Goal: Task Accomplishment & Management: Complete application form

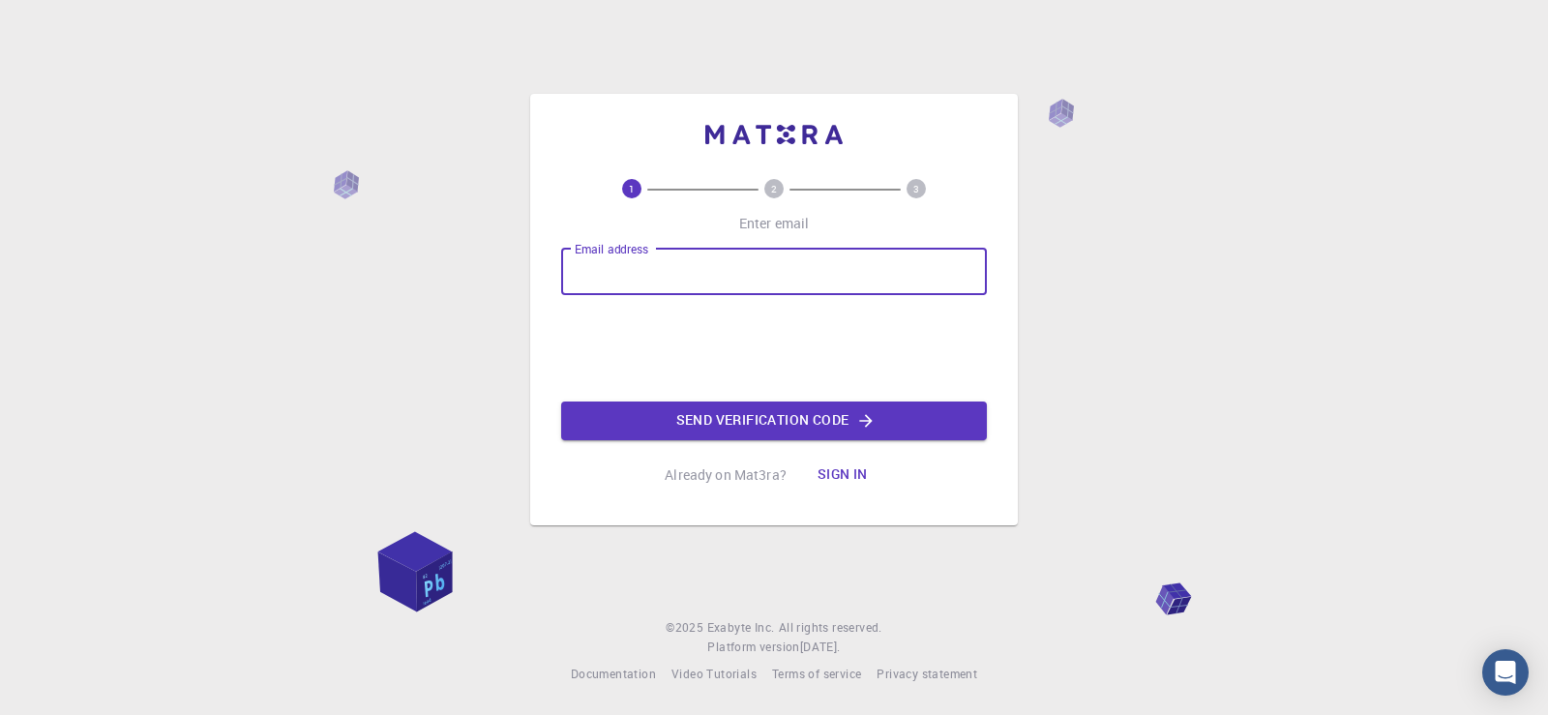
click at [668, 279] on input "Email address" at bounding box center [774, 272] width 426 height 46
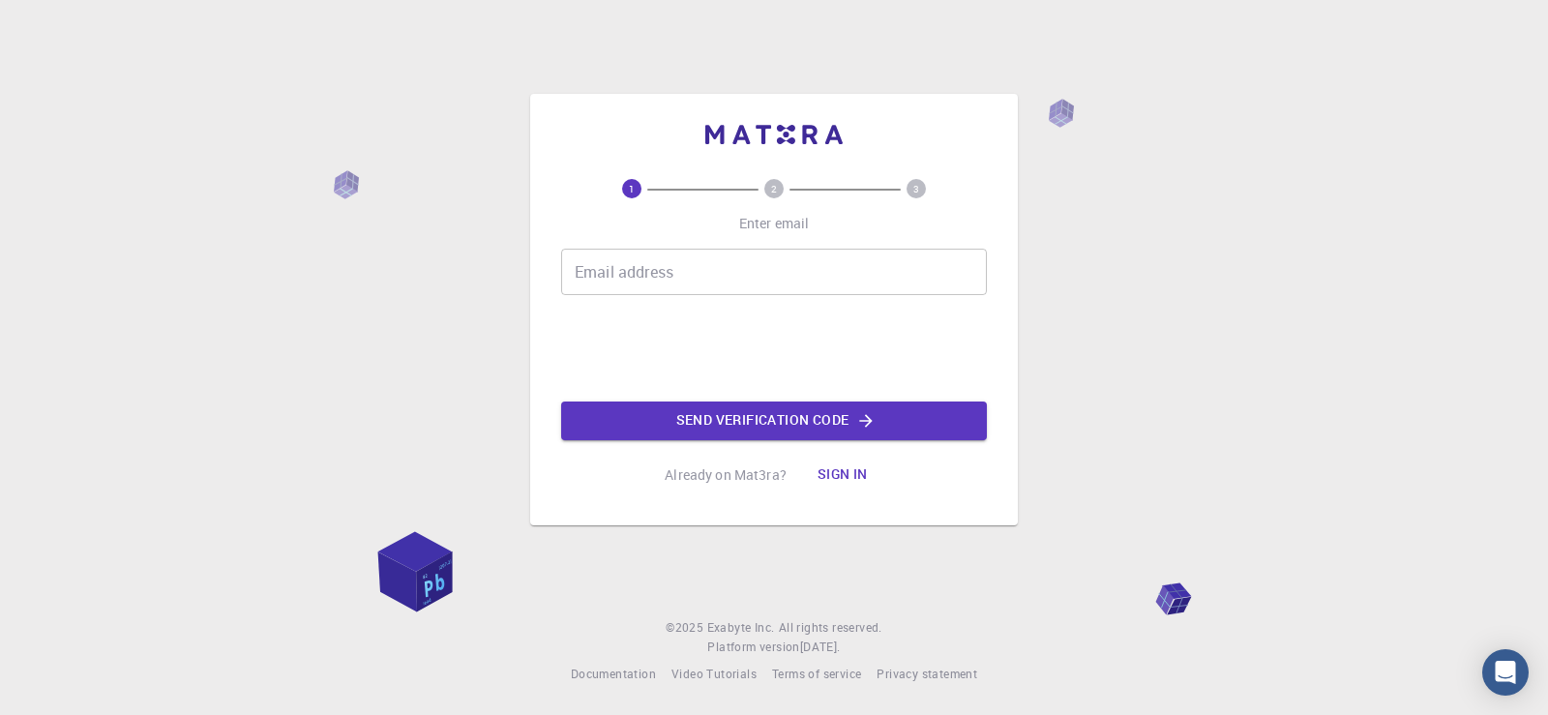
click at [671, 264] on input "Email address" at bounding box center [774, 272] width 426 height 46
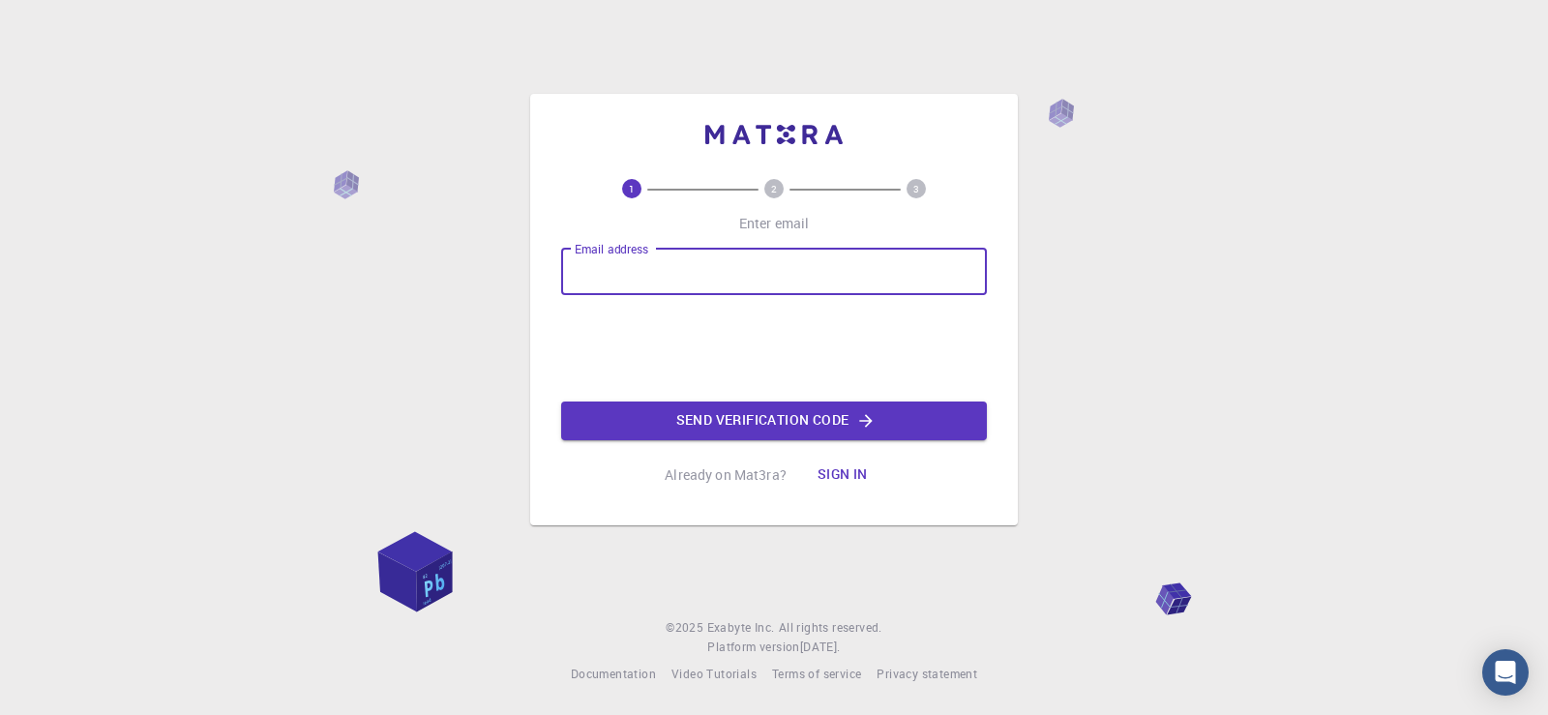
type input "[EMAIL_ADDRESS][DOMAIN_NAME]"
click at [807, 433] on button "Send verification code" at bounding box center [774, 421] width 426 height 39
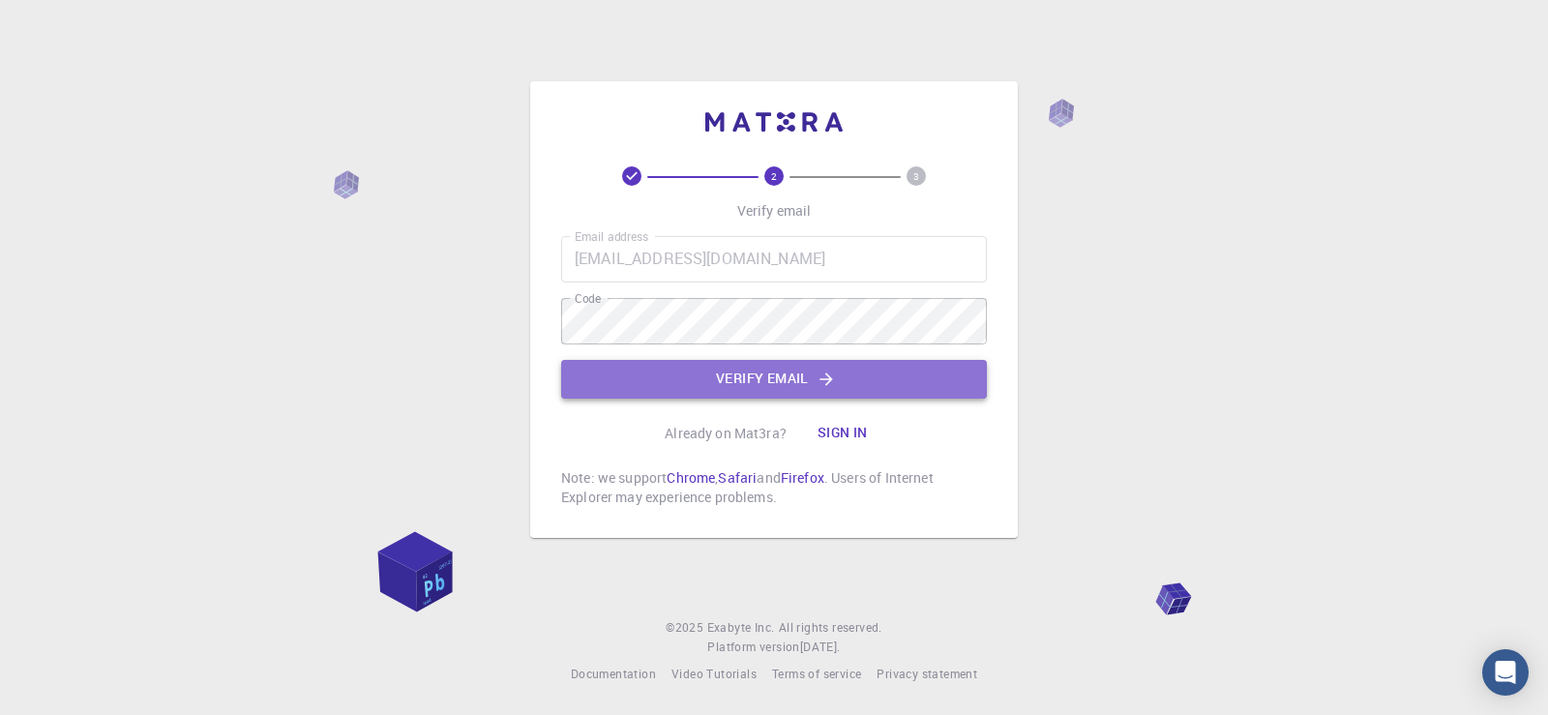
click at [783, 392] on button "Verify email" at bounding box center [774, 379] width 426 height 39
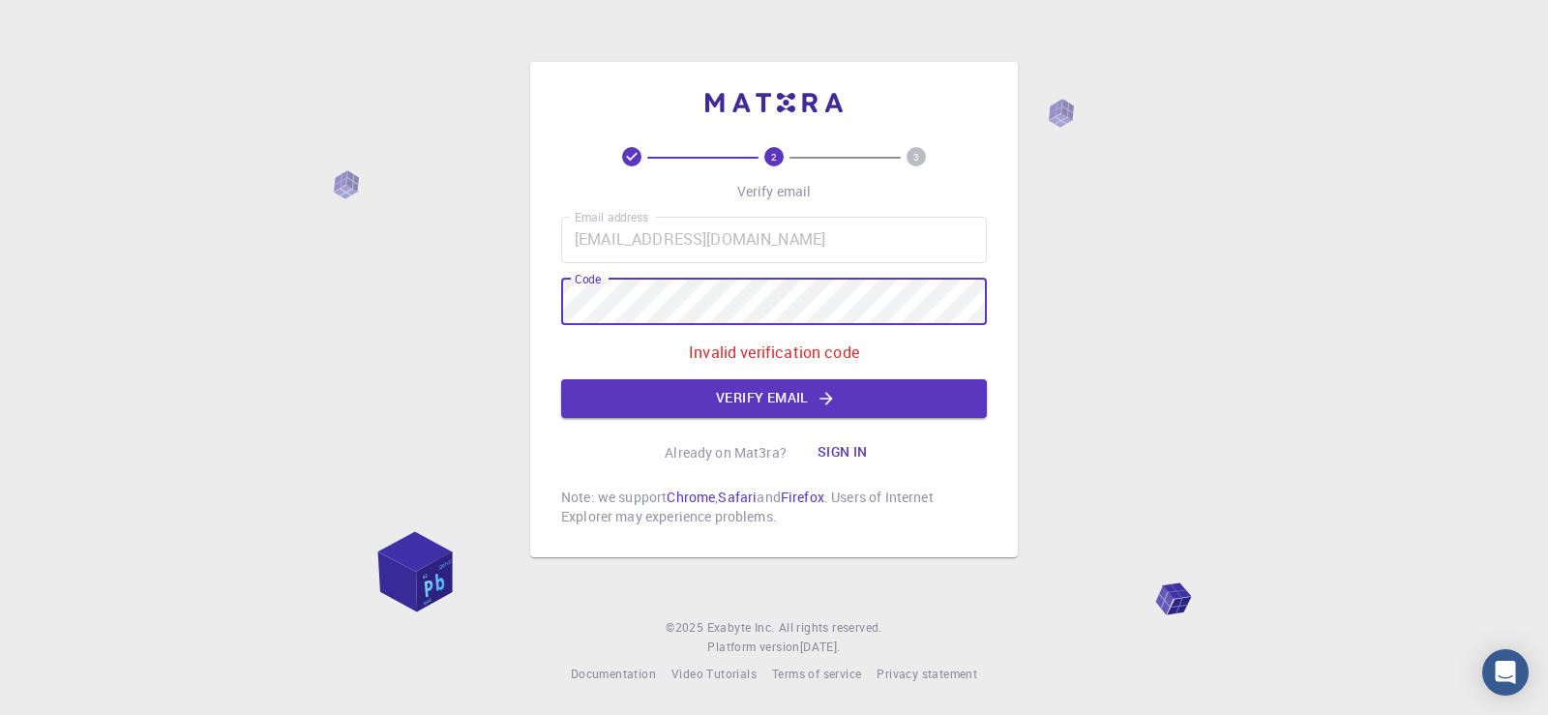
click at [772, 396] on button "Verify email" at bounding box center [774, 398] width 426 height 39
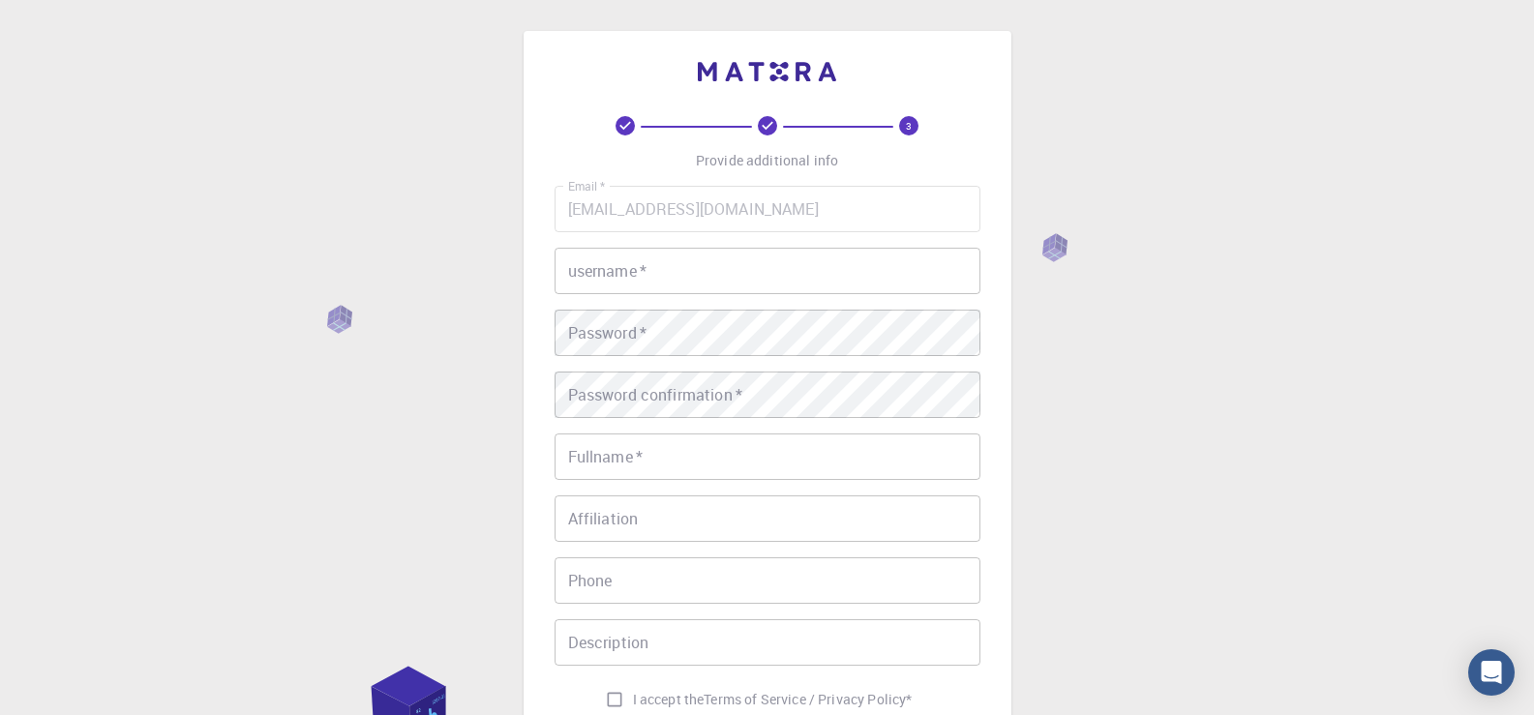
click at [777, 276] on input "username   *" at bounding box center [767, 271] width 426 height 46
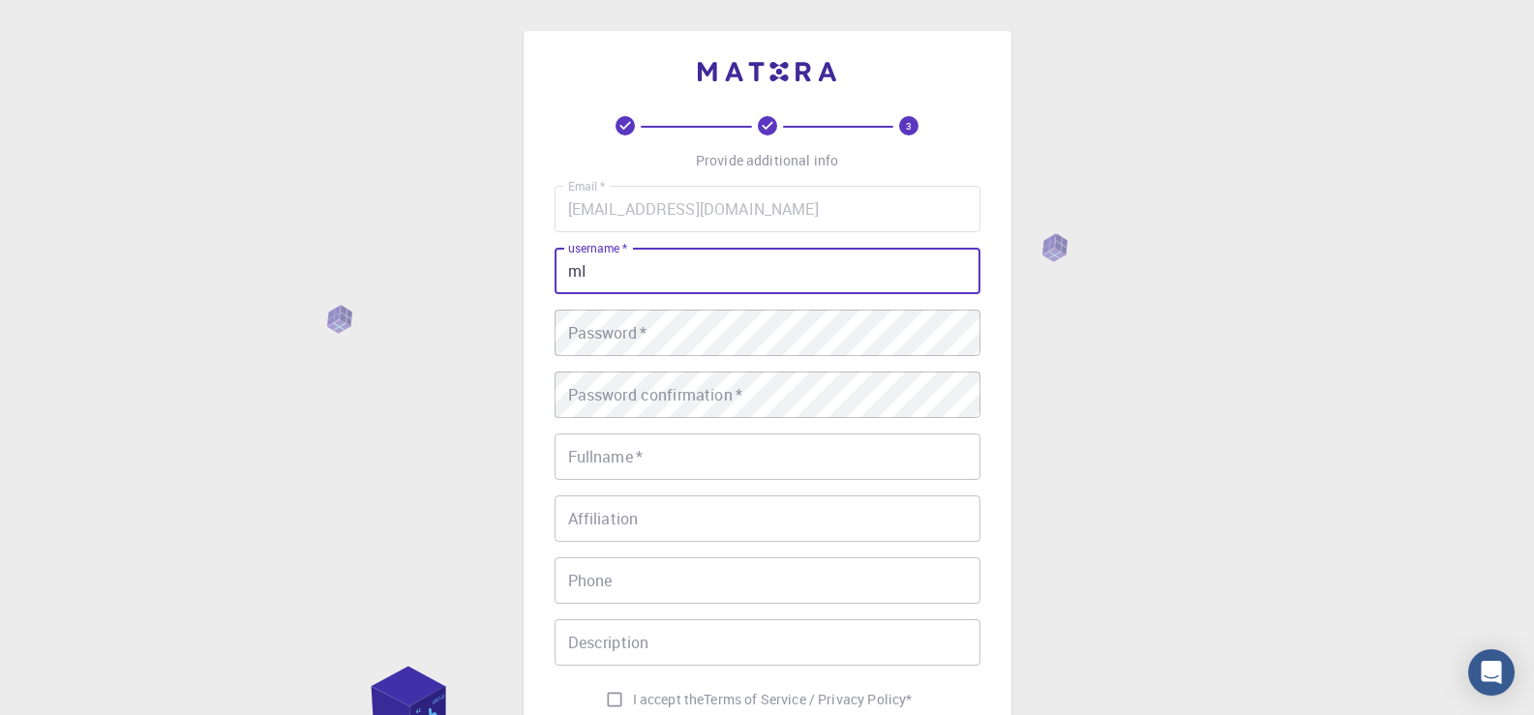
type input "m"
type input "[PERSON_NAME]"
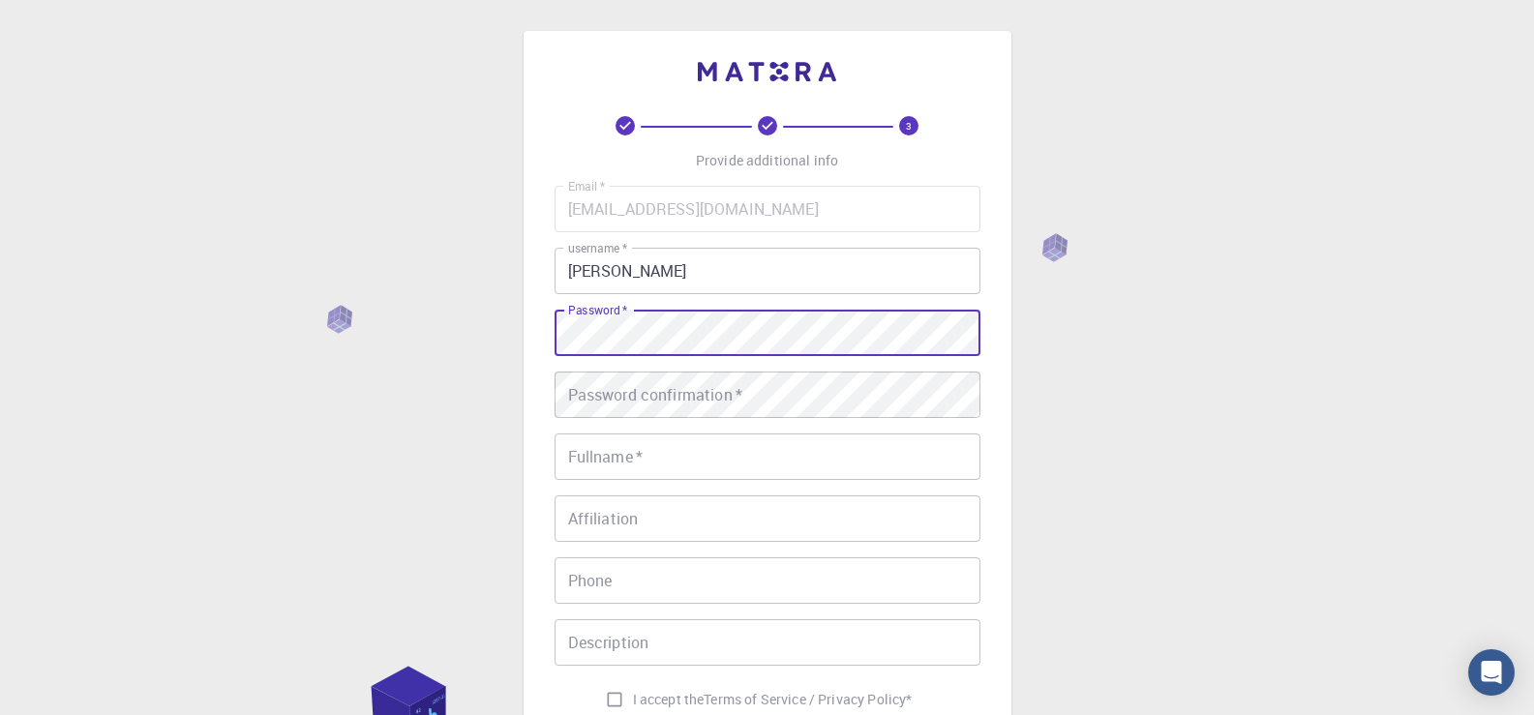
click at [1226, 457] on div "3 Provide additional info Email   * [EMAIL_ADDRESS][DOMAIN_NAME] Email   * user…" at bounding box center [767, 492] width 1534 height 985
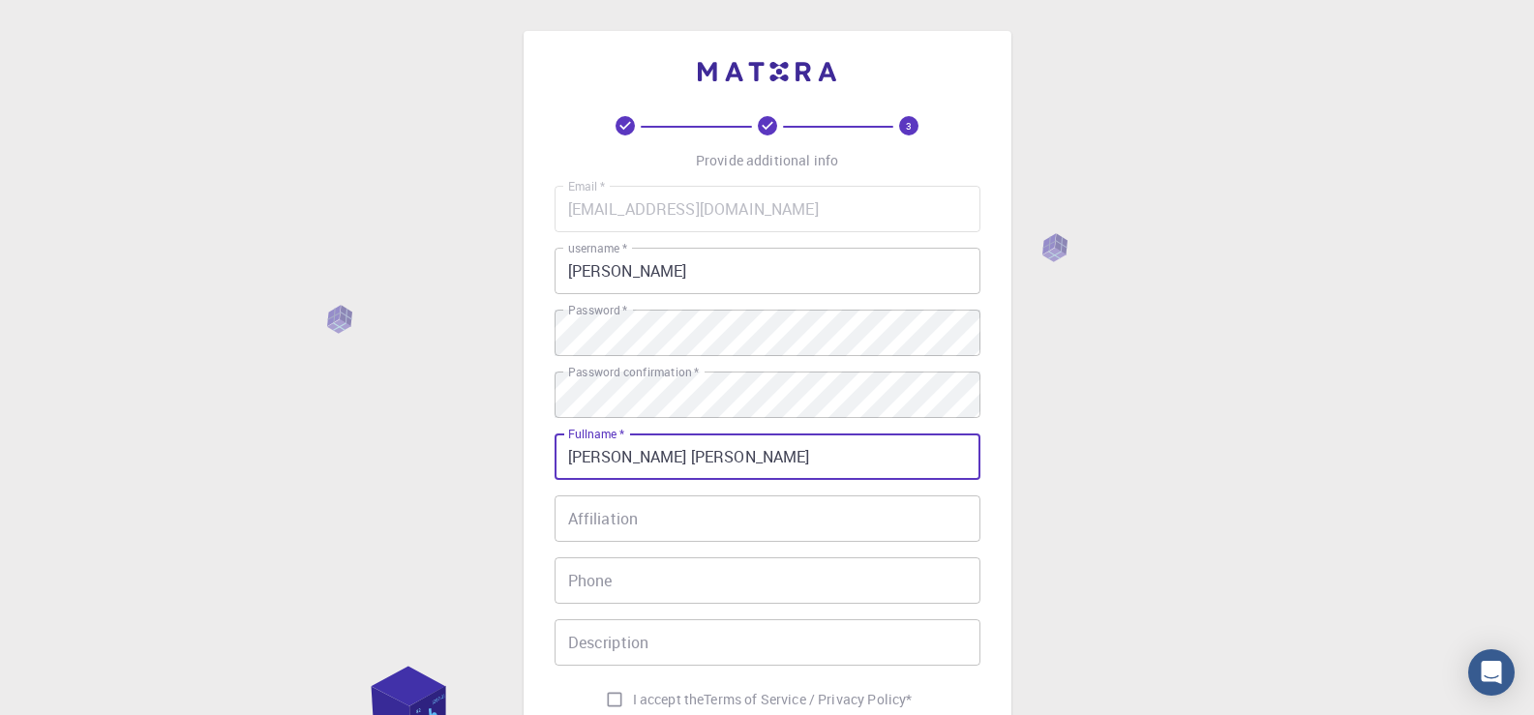
type input "[PERSON_NAME] [PERSON_NAME]"
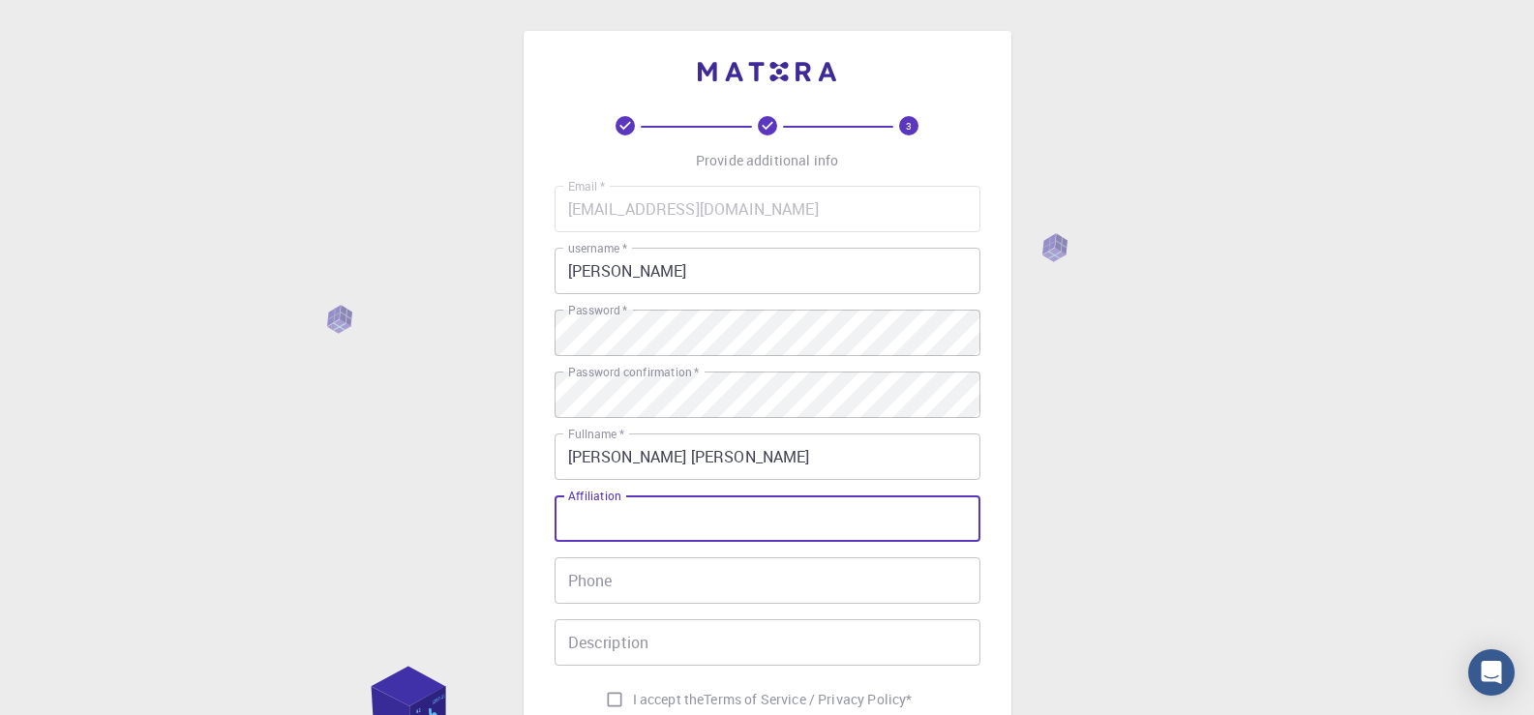
click at [734, 533] on input "Affiliation" at bounding box center [767, 518] width 426 height 46
click at [812, 593] on input "Phone" at bounding box center [767, 580] width 426 height 46
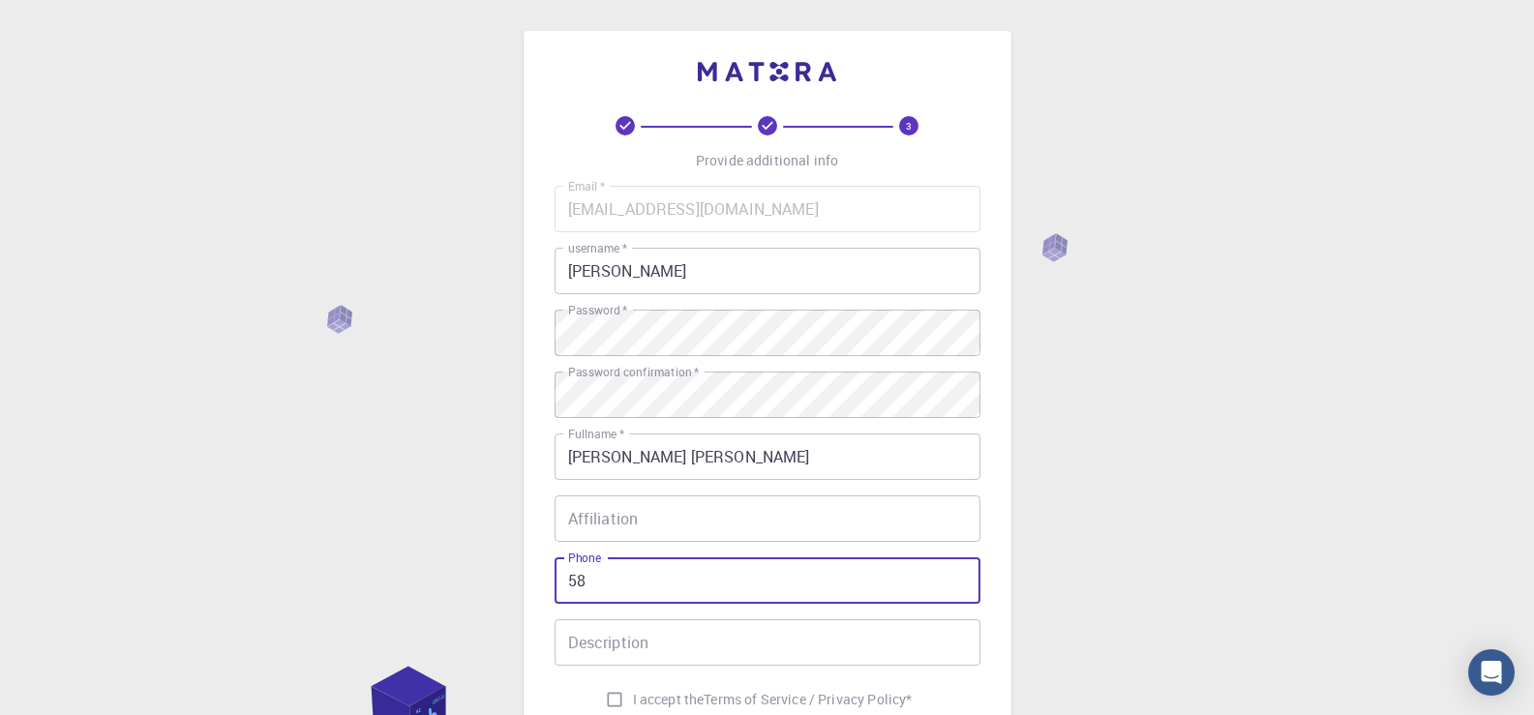
type input "5"
type input "584248825361"
click at [705, 650] on input "Description" at bounding box center [767, 642] width 426 height 46
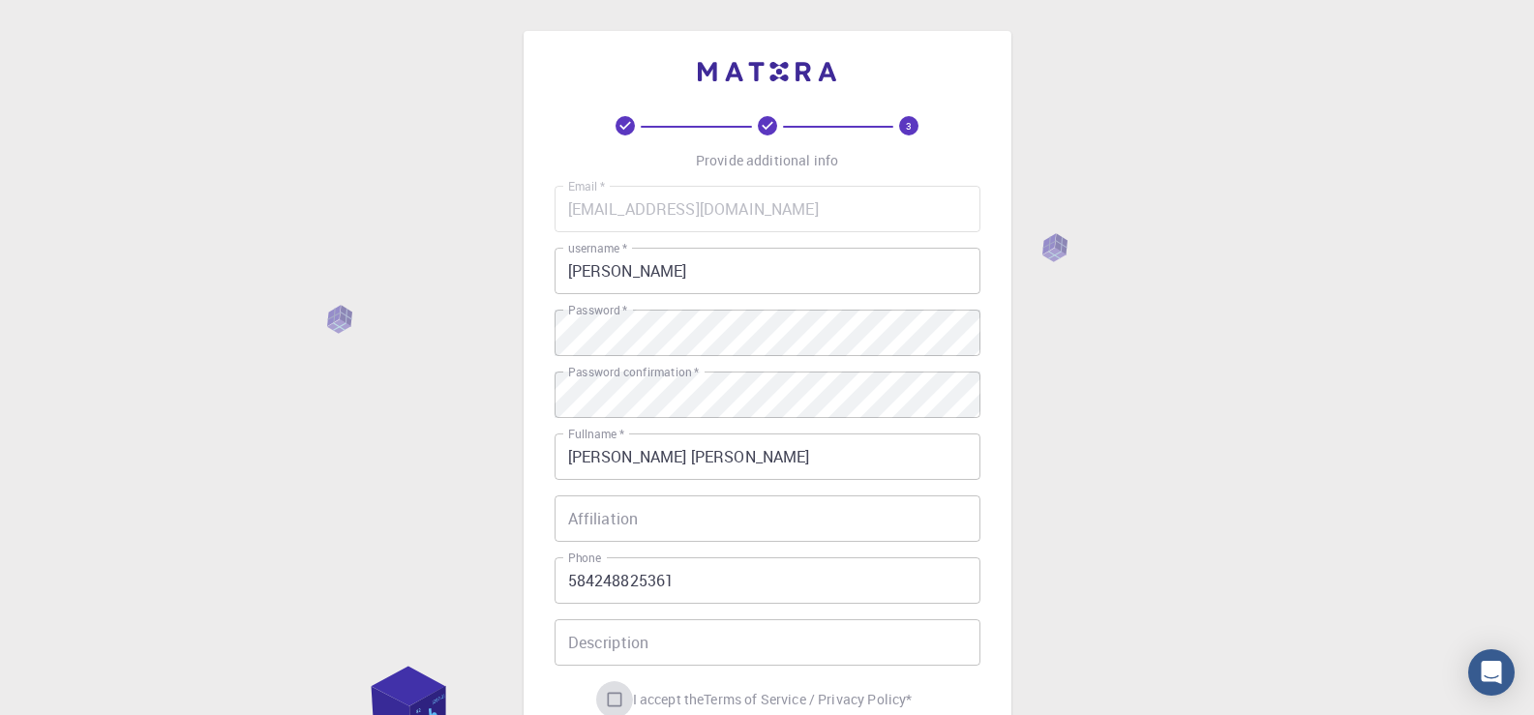
click at [612, 698] on input "I accept the Terms of Service / Privacy Policy *" at bounding box center [614, 699] width 37 height 37
checkbox input "true"
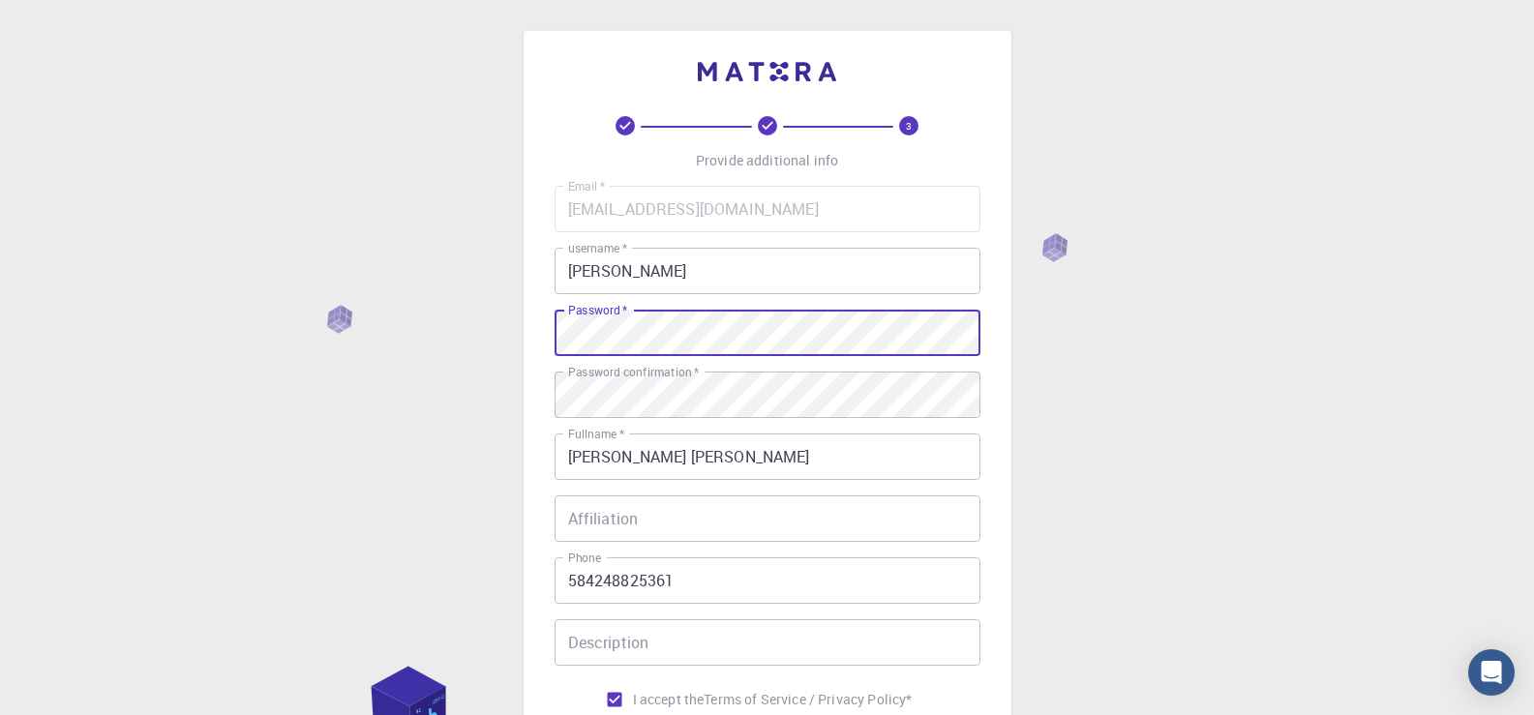
click at [703, 528] on input "Affiliation" at bounding box center [767, 518] width 426 height 46
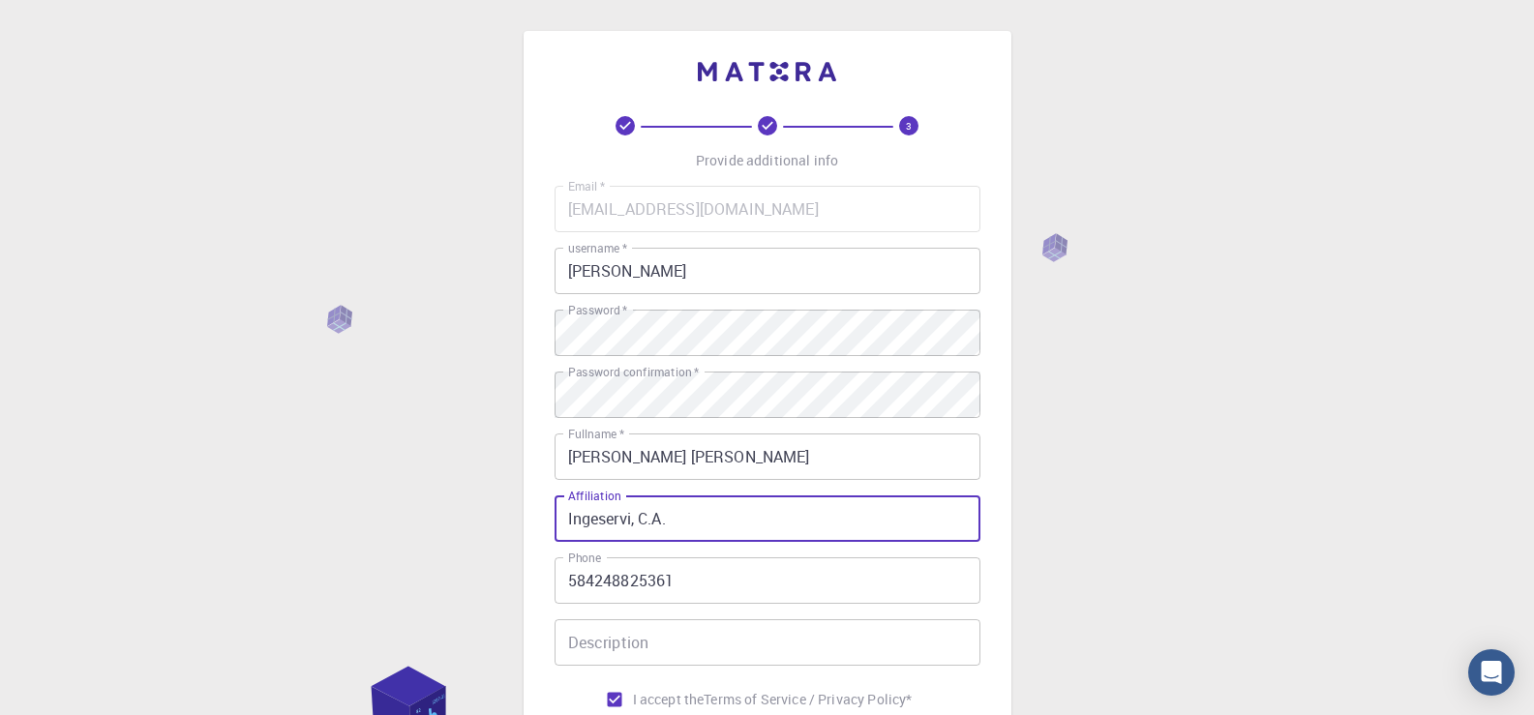
drag, startPoint x: 679, startPoint y: 518, endPoint x: 321, endPoint y: 491, distance: 359.1
click at [325, 494] on div "3 Provide additional info Email   * [EMAIL_ADDRESS][DOMAIN_NAME] Email   * user…" at bounding box center [767, 492] width 1534 height 985
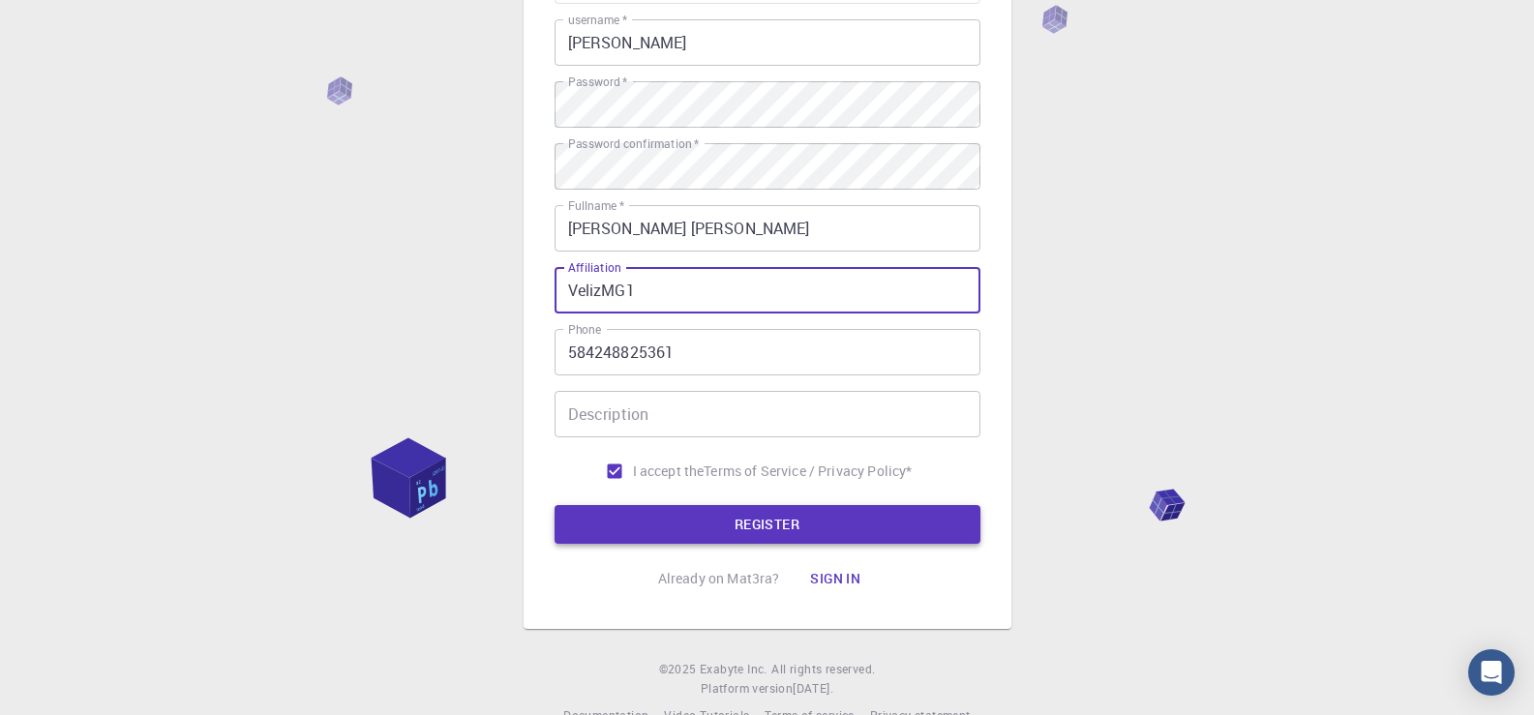
scroll to position [270, 0]
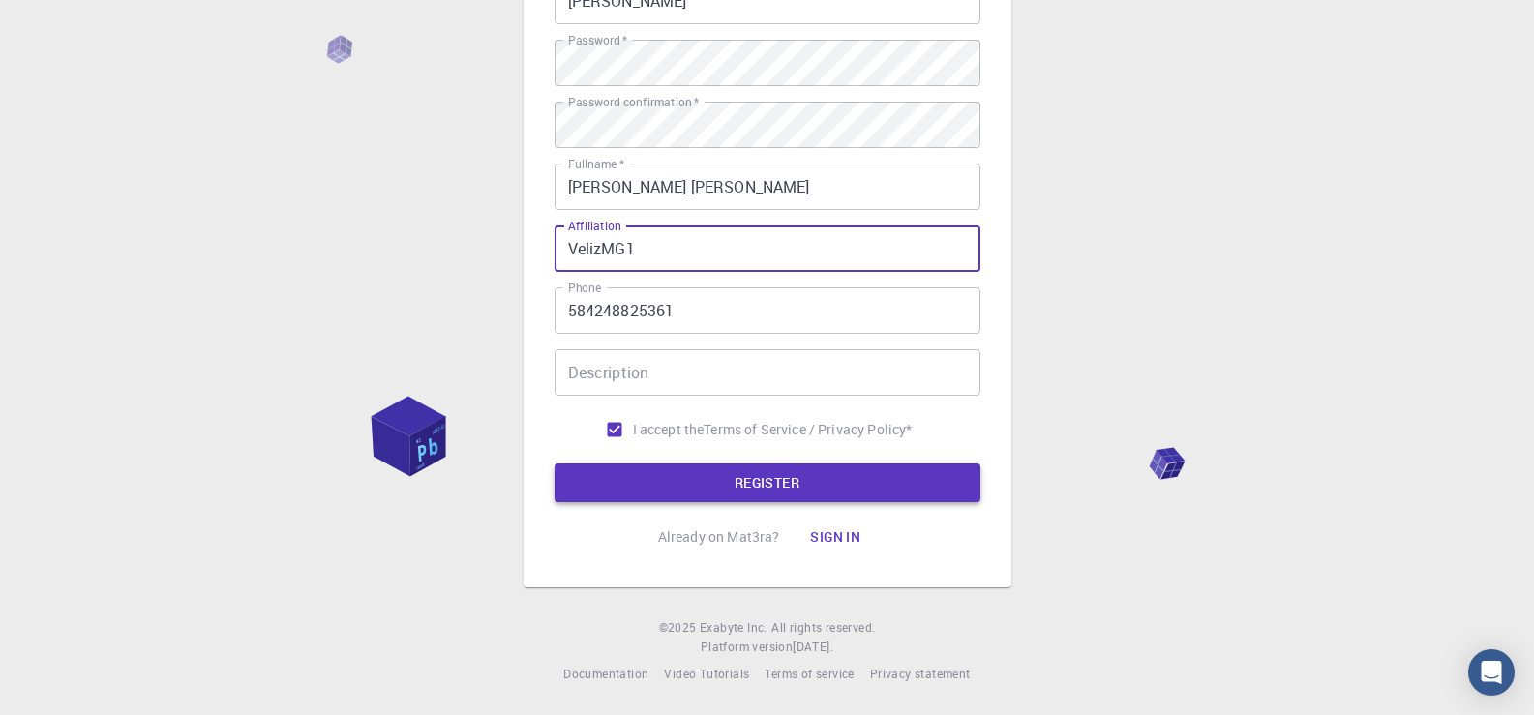
type input "VelizMG1"
click at [706, 491] on button "REGISTER" at bounding box center [767, 483] width 426 height 39
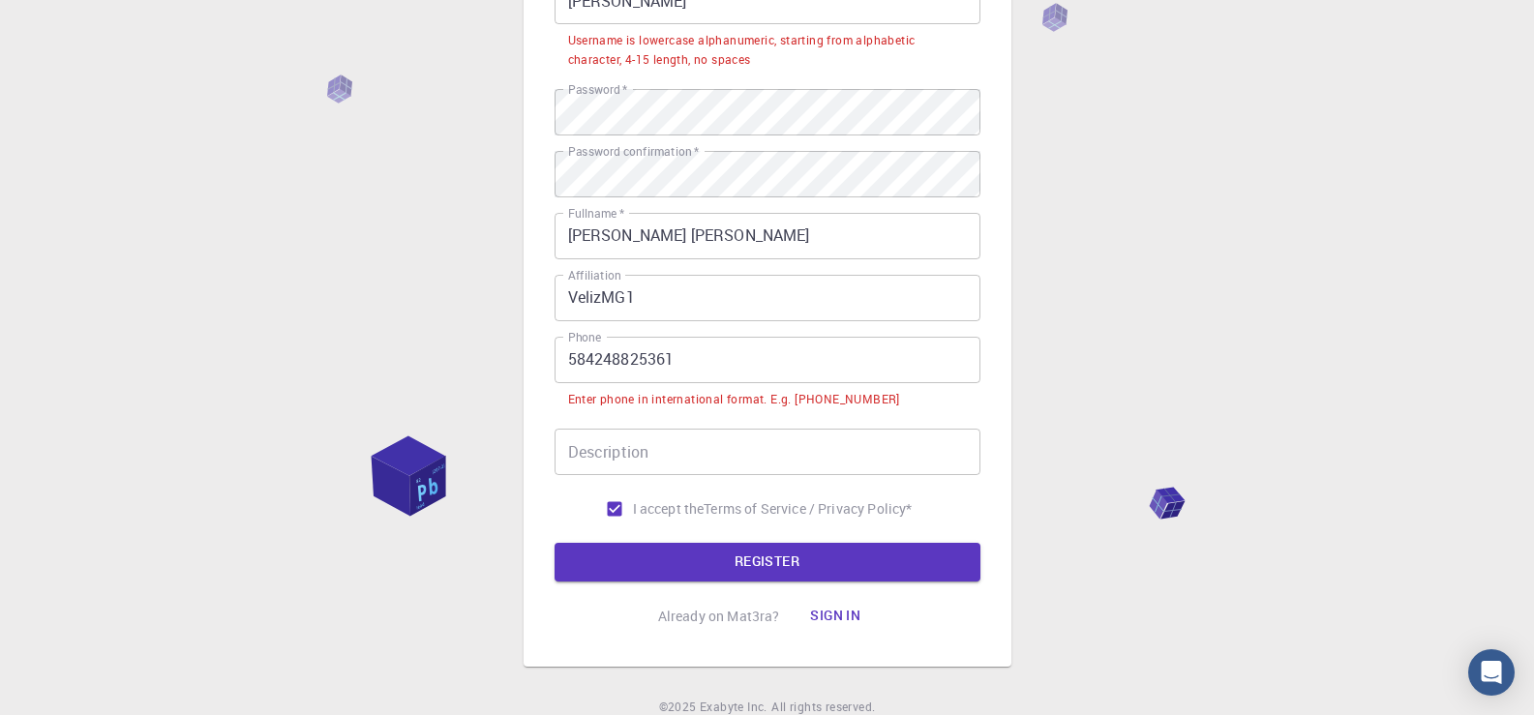
click at [567, 354] on input "584248825361" at bounding box center [767, 360] width 426 height 46
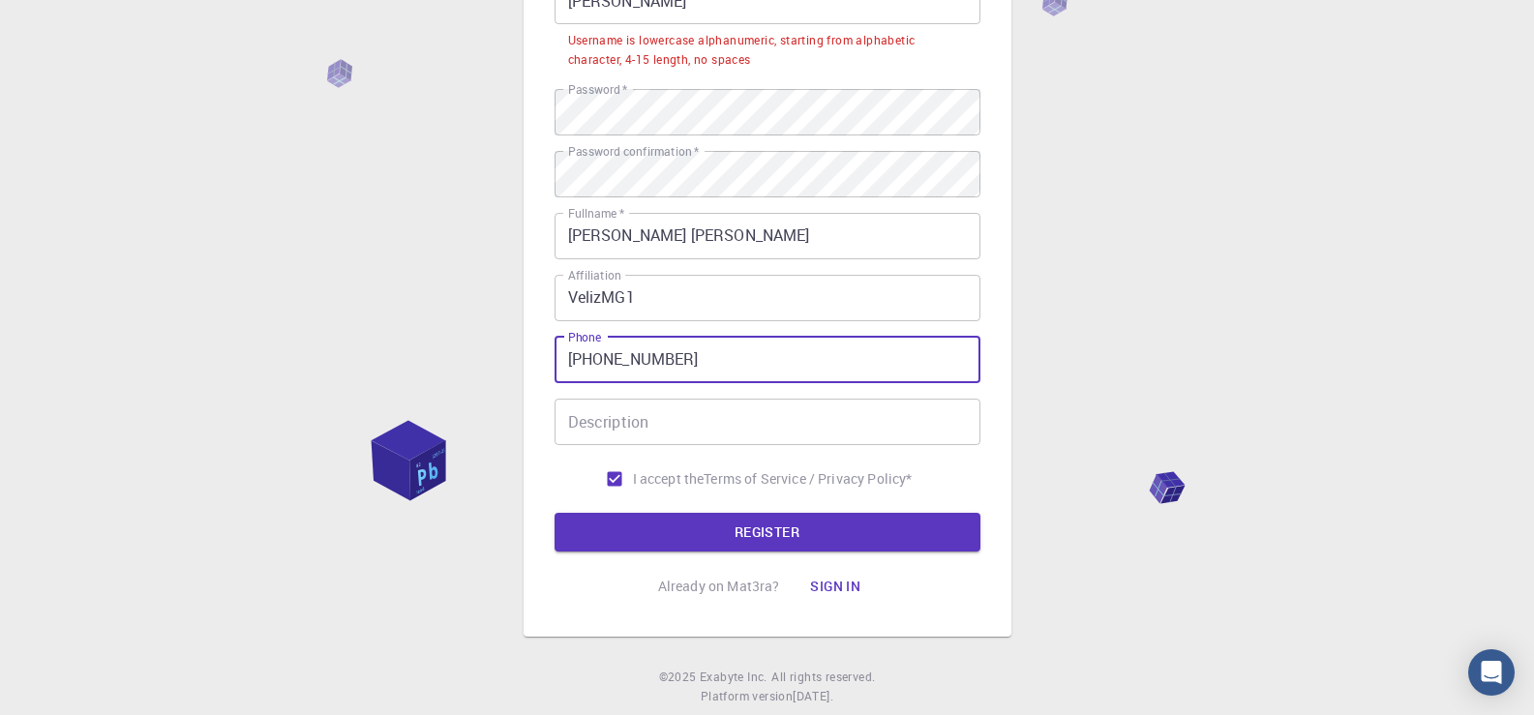
type input "[PHONE_NUMBER]"
click at [674, 428] on input "Description" at bounding box center [767, 422] width 426 height 46
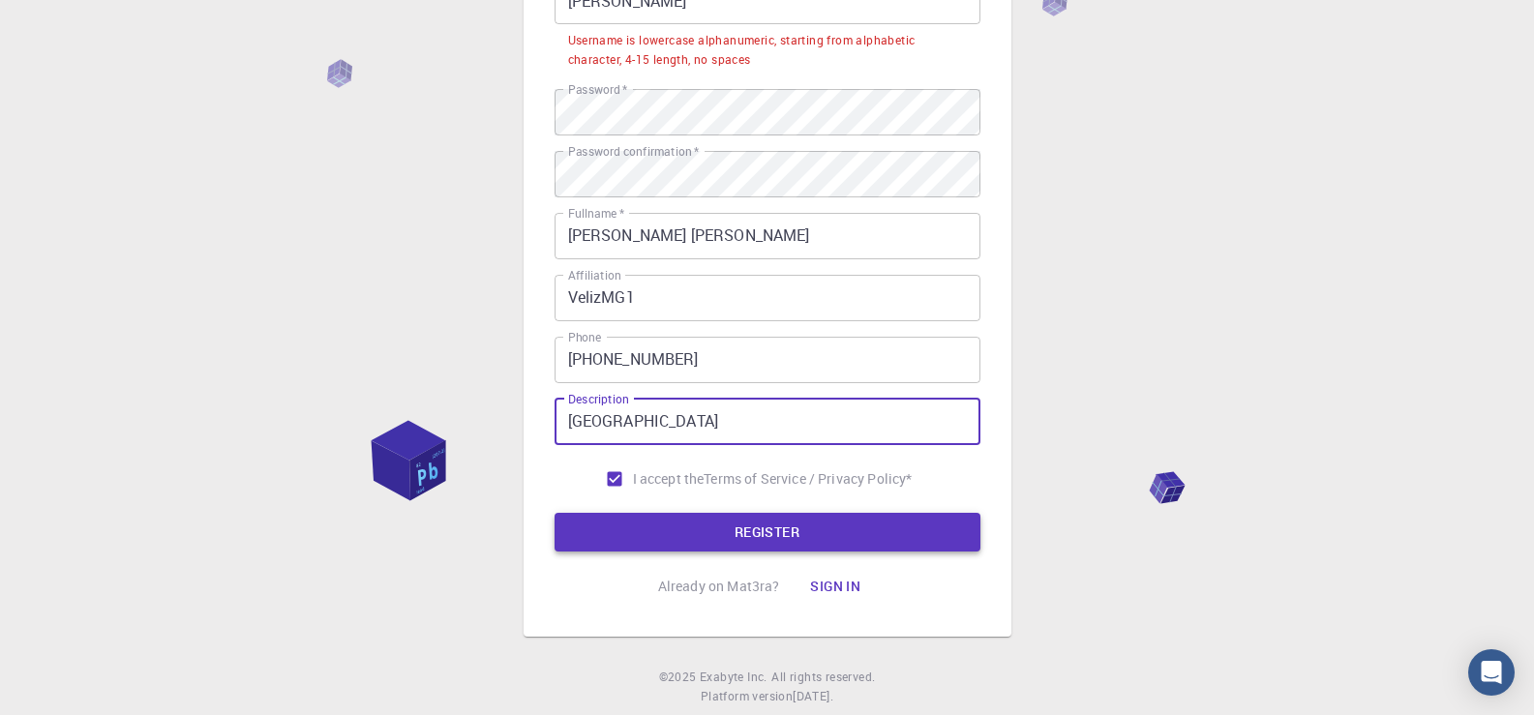
type input "[GEOGRAPHIC_DATA]"
click at [775, 542] on button "REGISTER" at bounding box center [767, 532] width 426 height 39
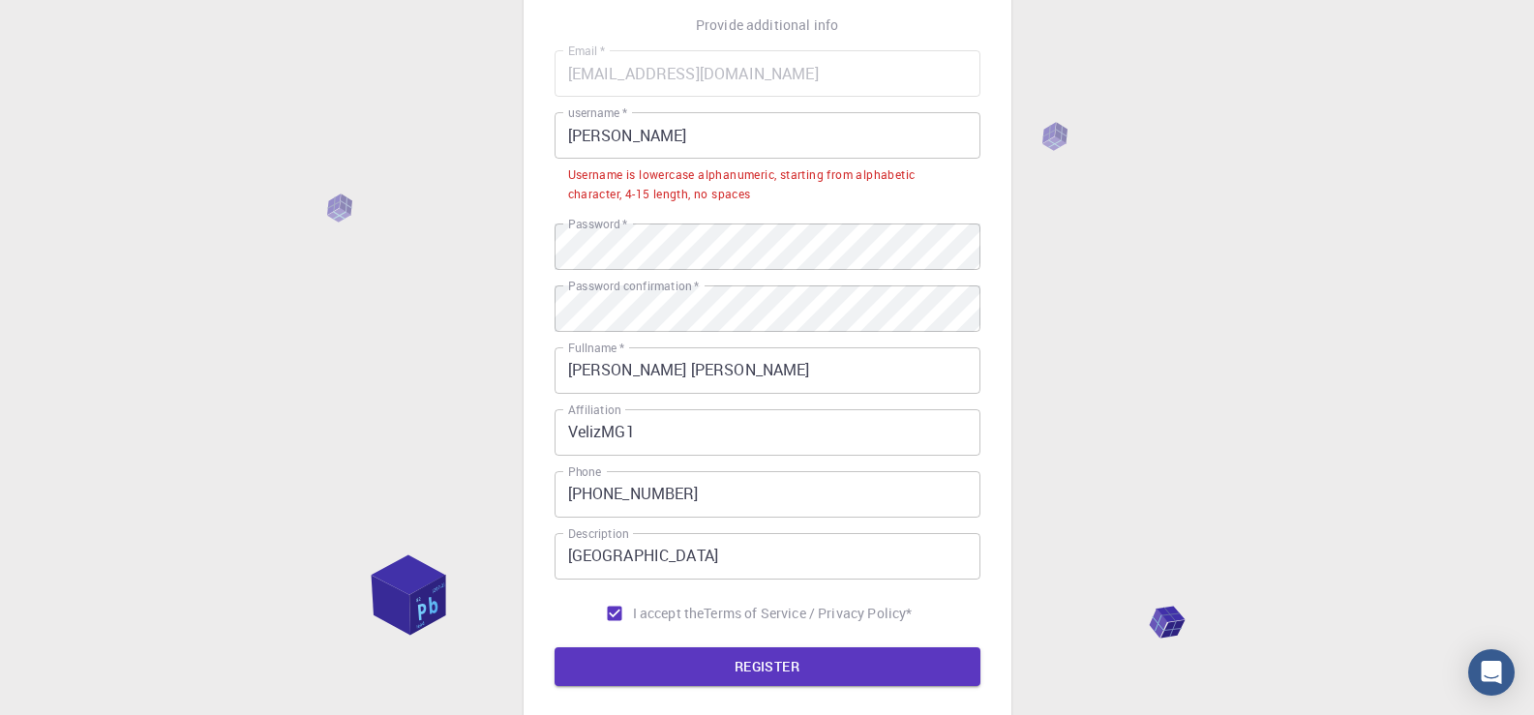
scroll to position [76, 0]
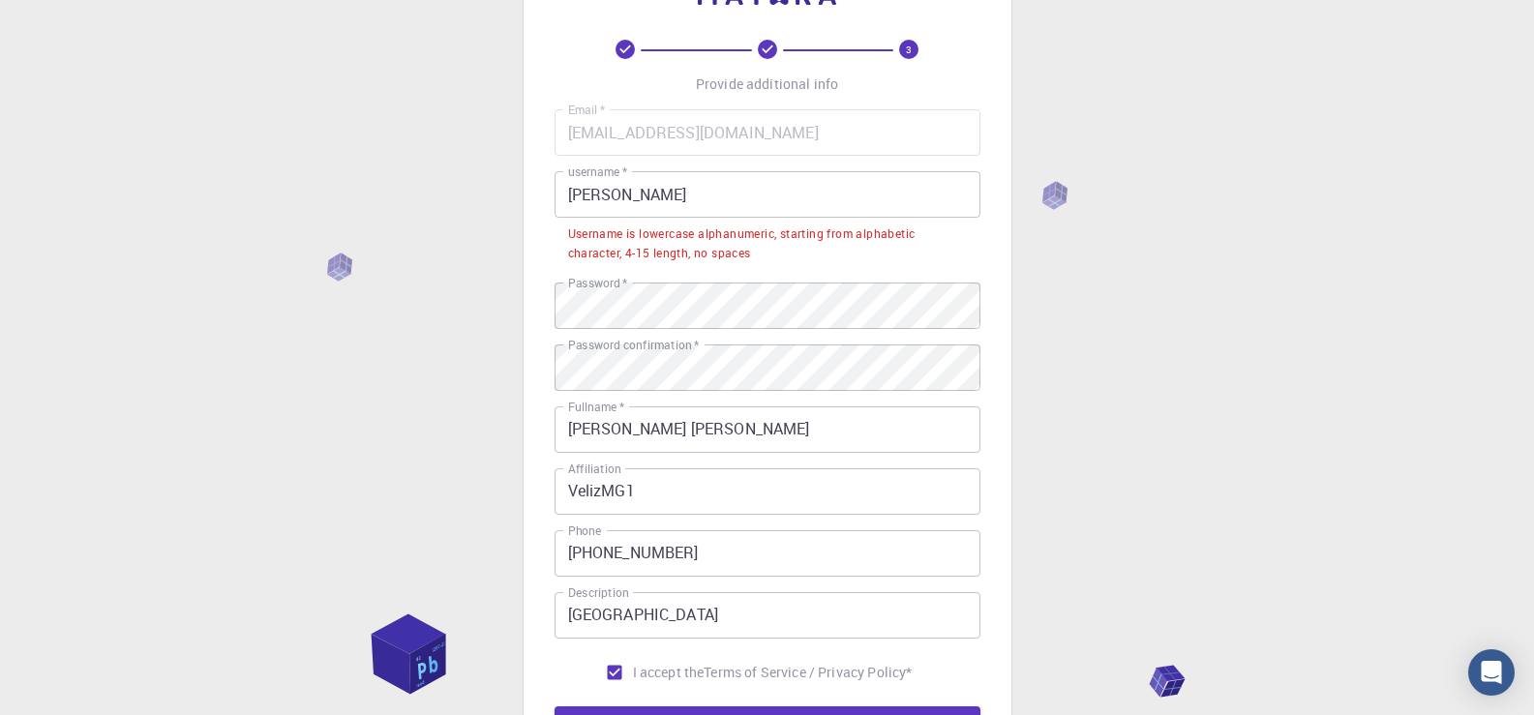
click at [729, 192] on input "[PERSON_NAME]" at bounding box center [767, 194] width 426 height 46
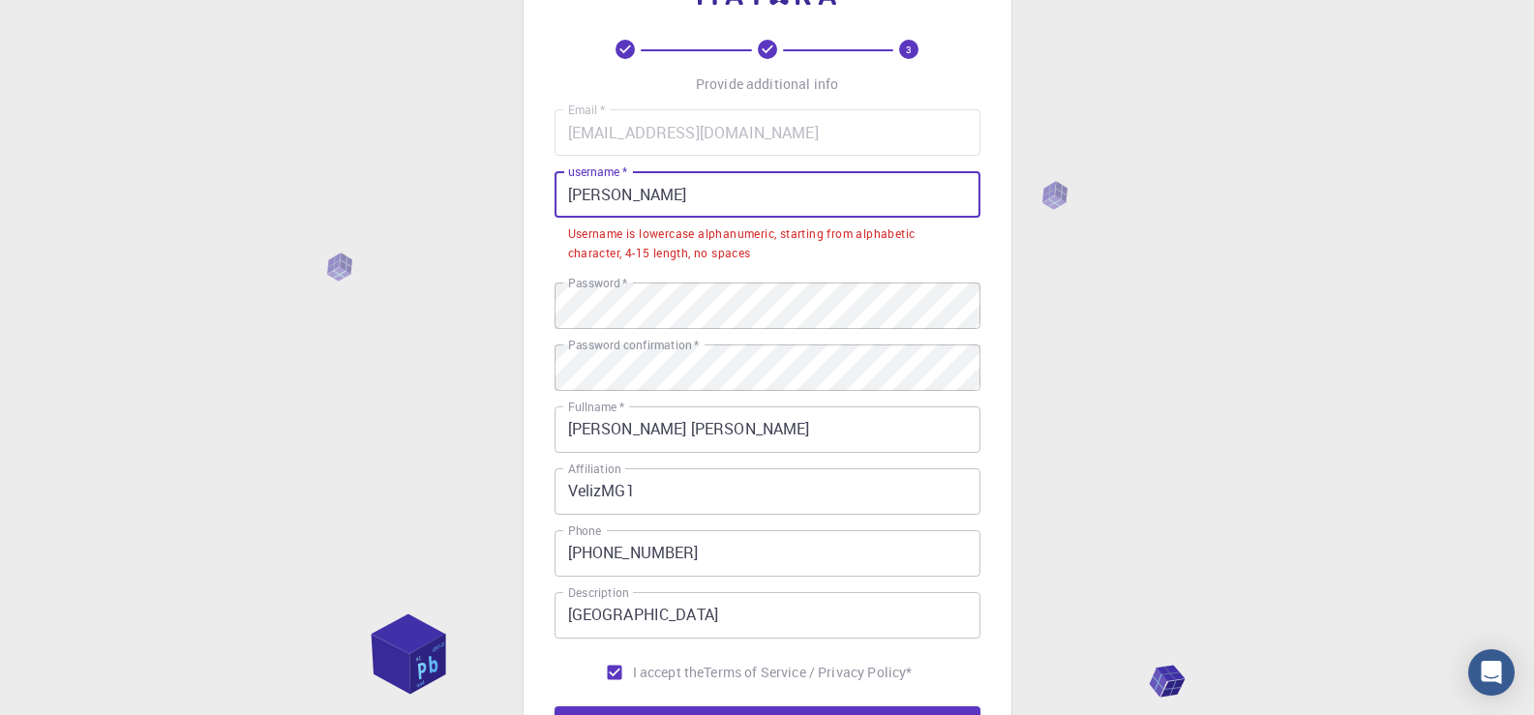
drag, startPoint x: 534, startPoint y: 163, endPoint x: 295, endPoint y: 136, distance: 240.4
click at [295, 136] on div "3 Provide additional info Email   * [EMAIL_ADDRESS][DOMAIN_NAME] Email   * user…" at bounding box center [767, 441] width 1534 height 1034
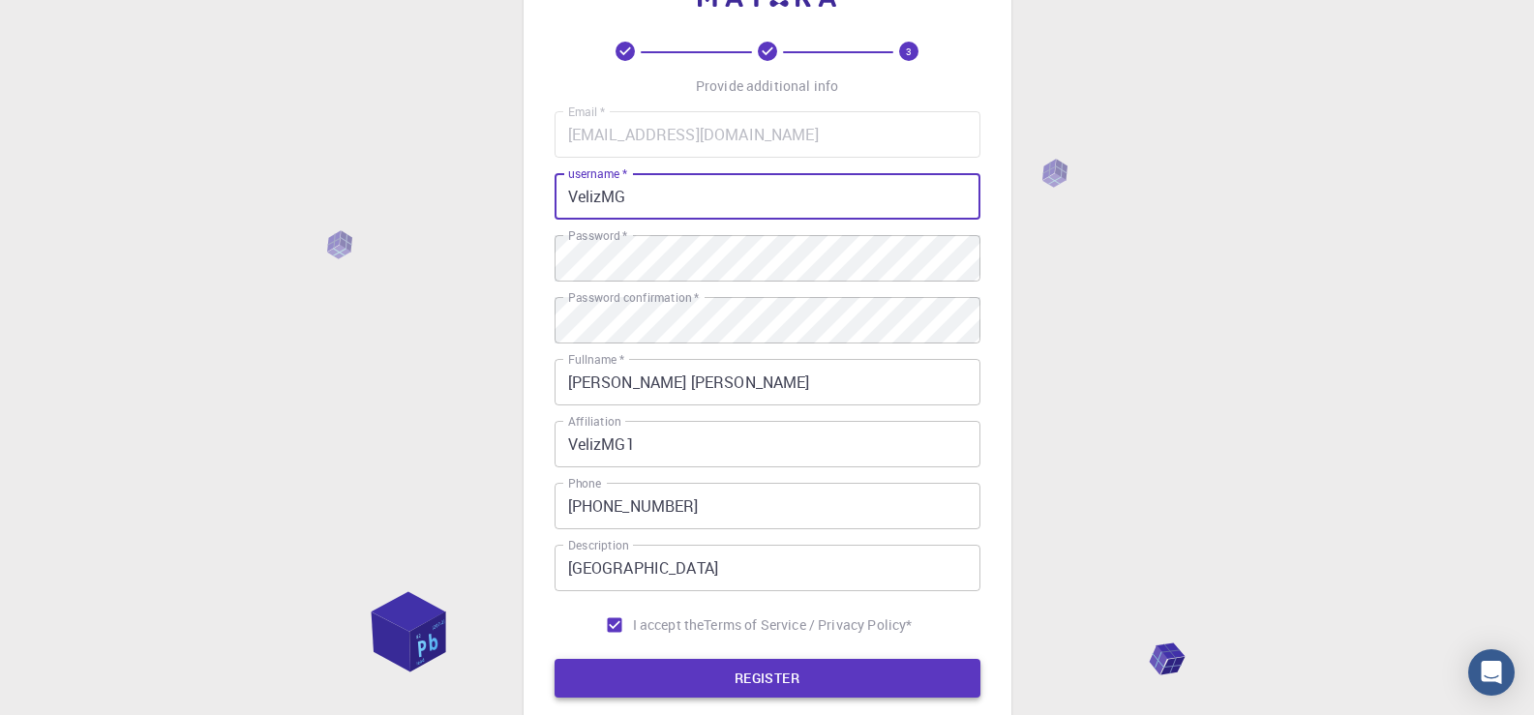
scroll to position [194, 0]
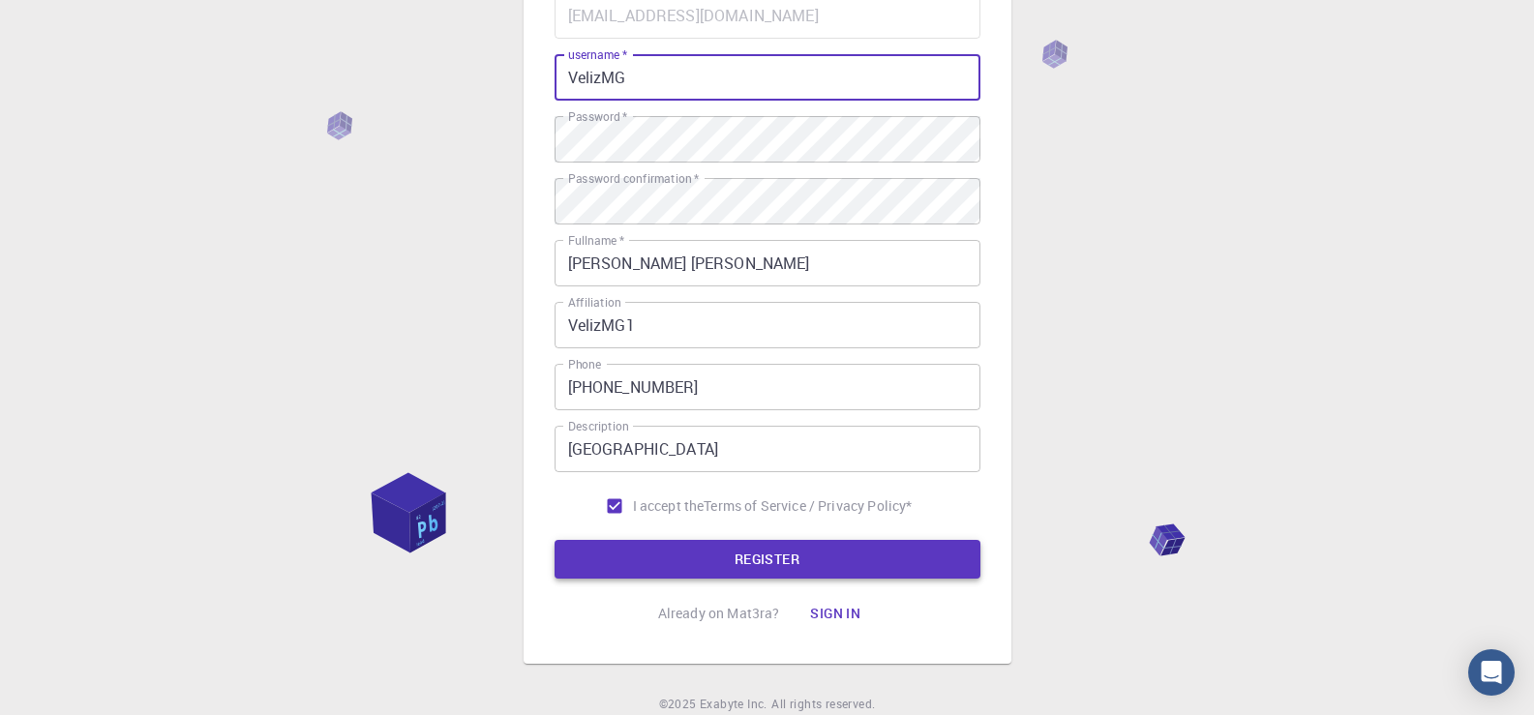
click at [780, 568] on button "REGISTER" at bounding box center [767, 559] width 426 height 39
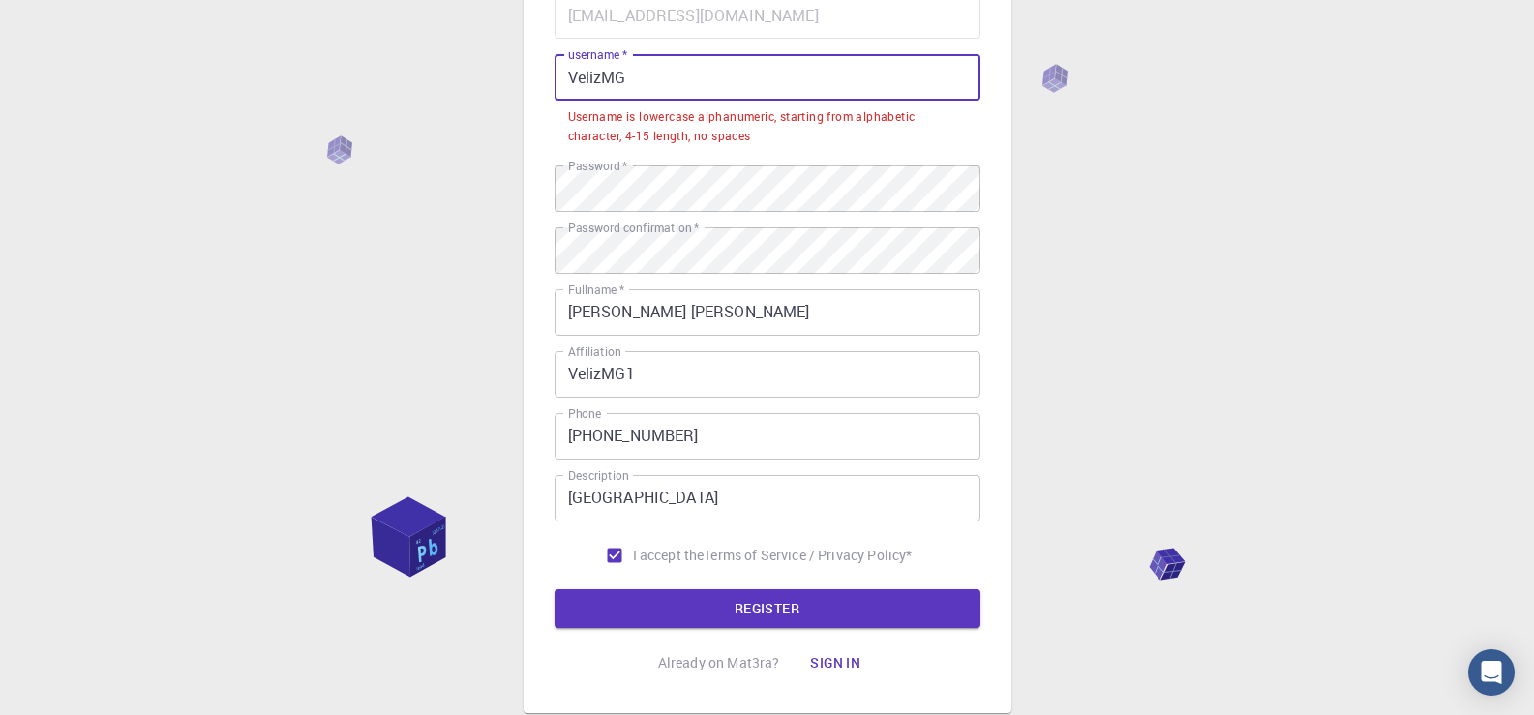
click at [720, 71] on input "VelizMG" at bounding box center [767, 77] width 426 height 46
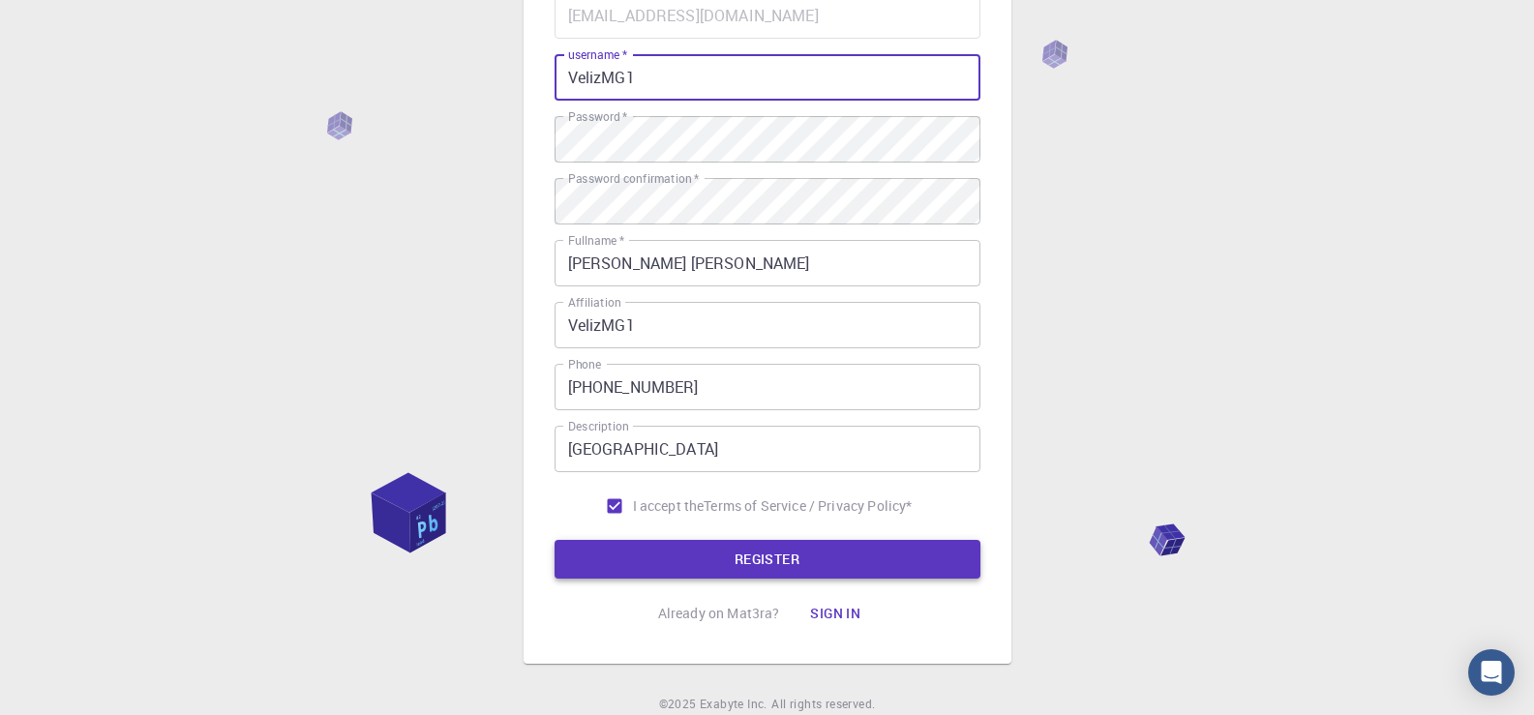
click at [727, 562] on button "REGISTER" at bounding box center [767, 559] width 426 height 39
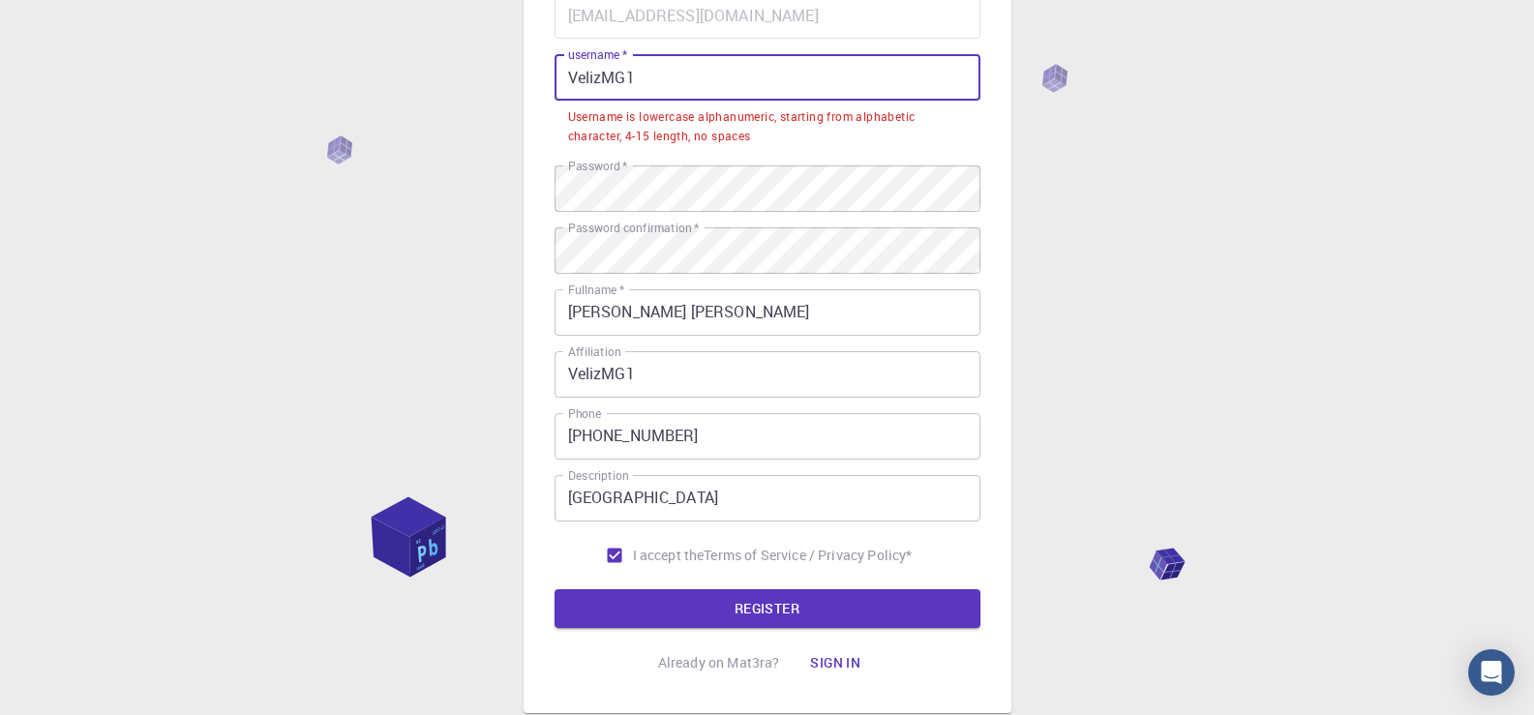
click at [614, 80] on input "VelizMG1" at bounding box center [767, 77] width 426 height 46
click at [624, 77] on input "VelizMG1" at bounding box center [767, 77] width 426 height 46
click at [601, 76] on input "VelizMG1" at bounding box center [767, 77] width 426 height 46
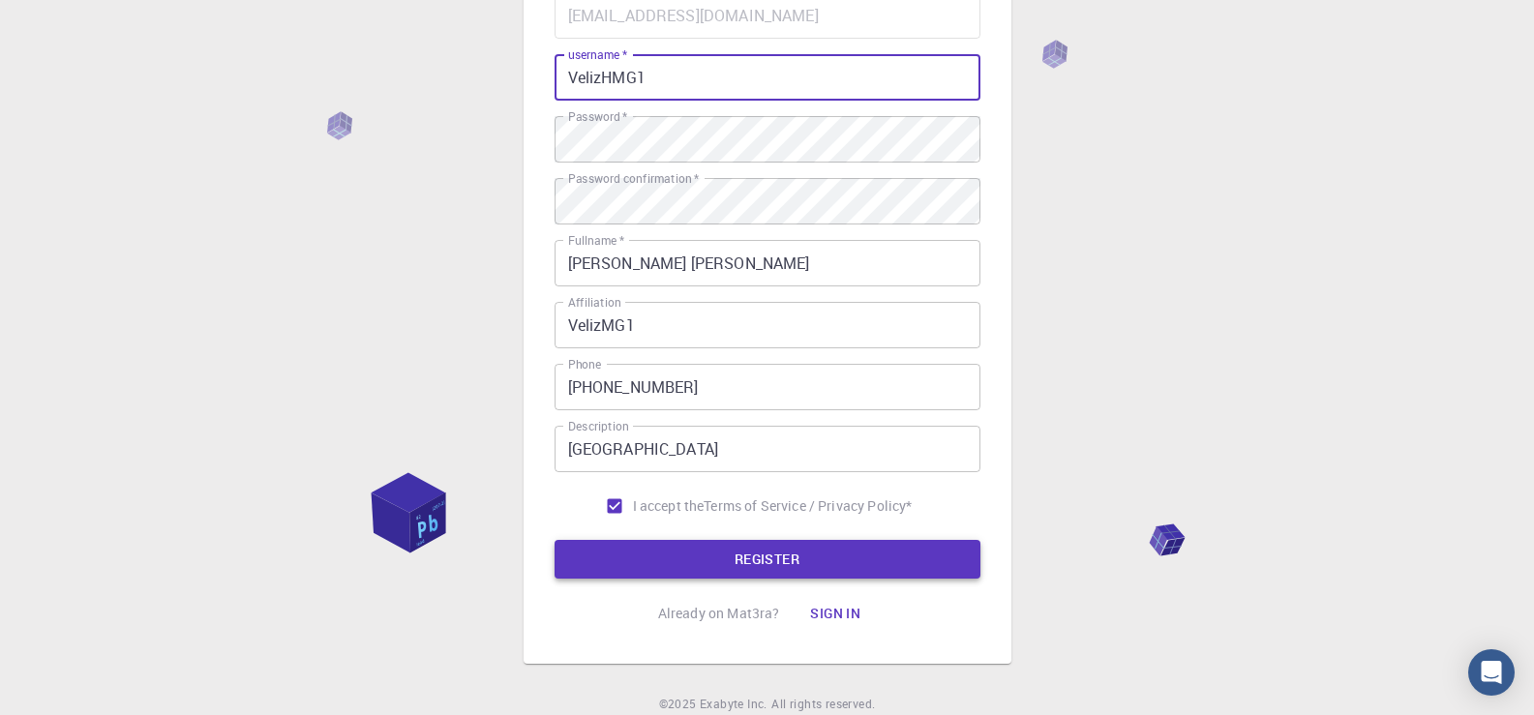
click at [748, 557] on button "REGISTER" at bounding box center [767, 559] width 426 height 39
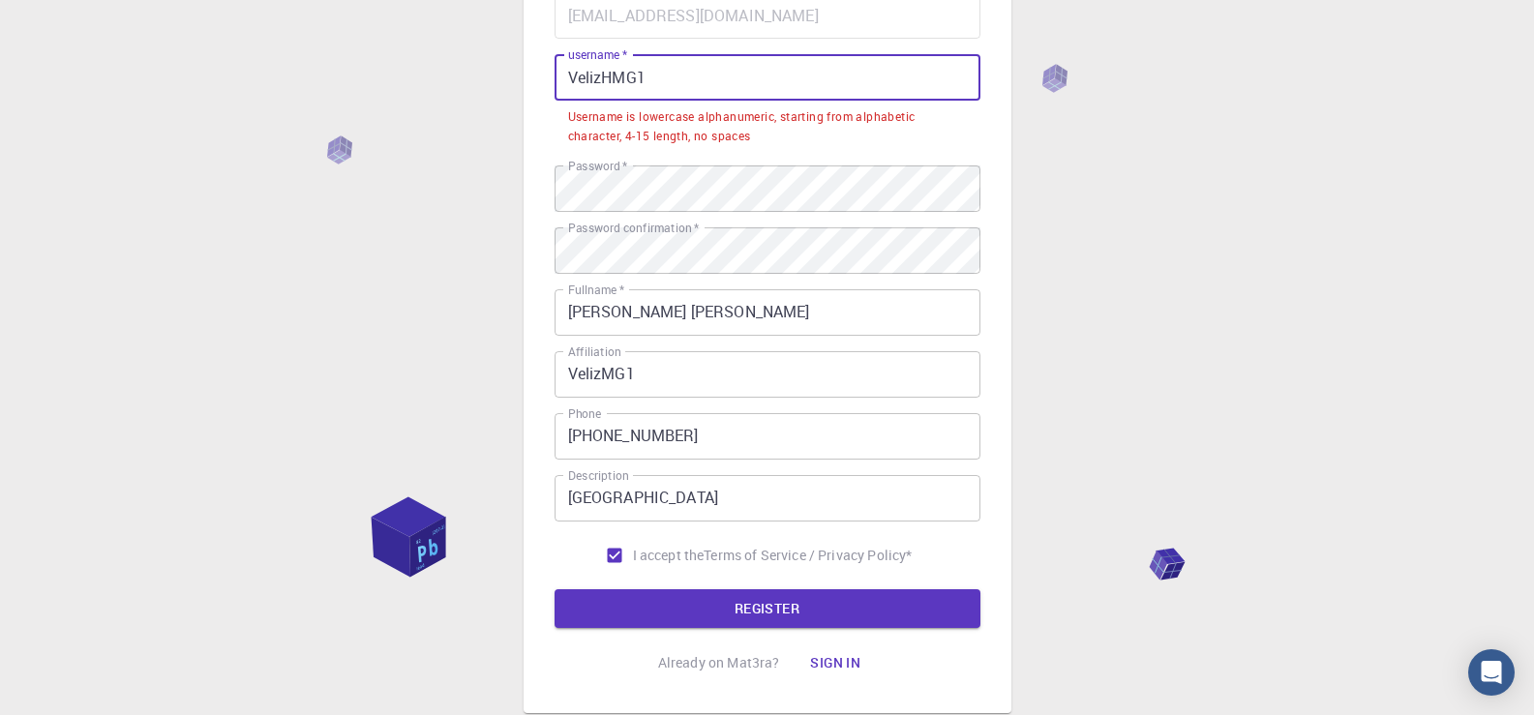
click at [582, 74] on input "VelizHMG1" at bounding box center [767, 77] width 426 height 46
click at [593, 75] on input "VelizHMG1" at bounding box center [767, 77] width 426 height 46
click at [611, 73] on input "VelizHMG1" at bounding box center [767, 77] width 426 height 46
click at [635, 75] on input "VelizHMG1" at bounding box center [767, 77] width 426 height 46
click at [674, 78] on input "VelizHMG1" at bounding box center [767, 77] width 426 height 46
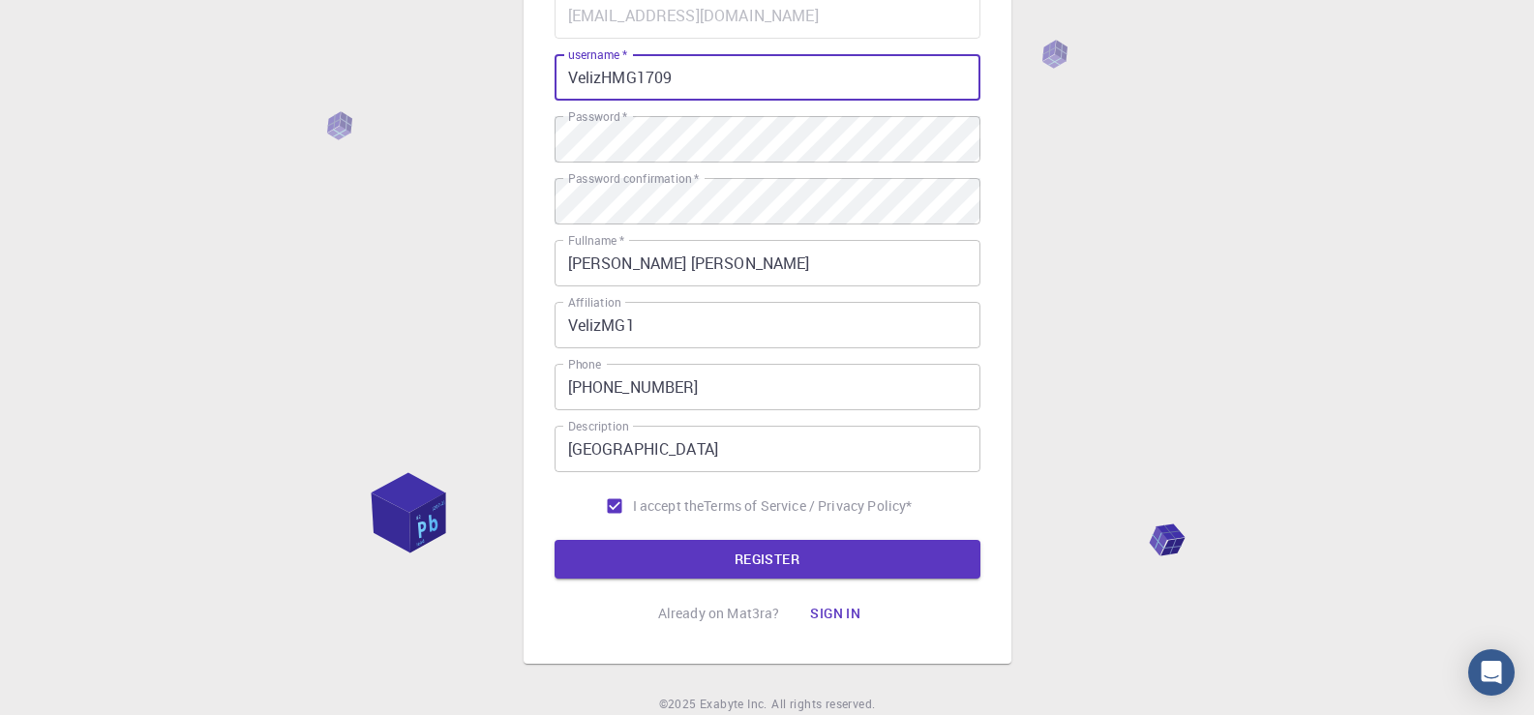
click at [584, 75] on input "VelizHMG1709" at bounding box center [767, 77] width 426 height 46
click at [594, 75] on input "VelizHMG1709" at bounding box center [767, 77] width 426 height 46
click at [611, 75] on input "VelizHMG1709" at bounding box center [767, 77] width 426 height 46
drag, startPoint x: 635, startPoint y: 76, endPoint x: 645, endPoint y: 76, distance: 10.6
click at [637, 76] on input "VelizHMG1709" at bounding box center [767, 77] width 426 height 46
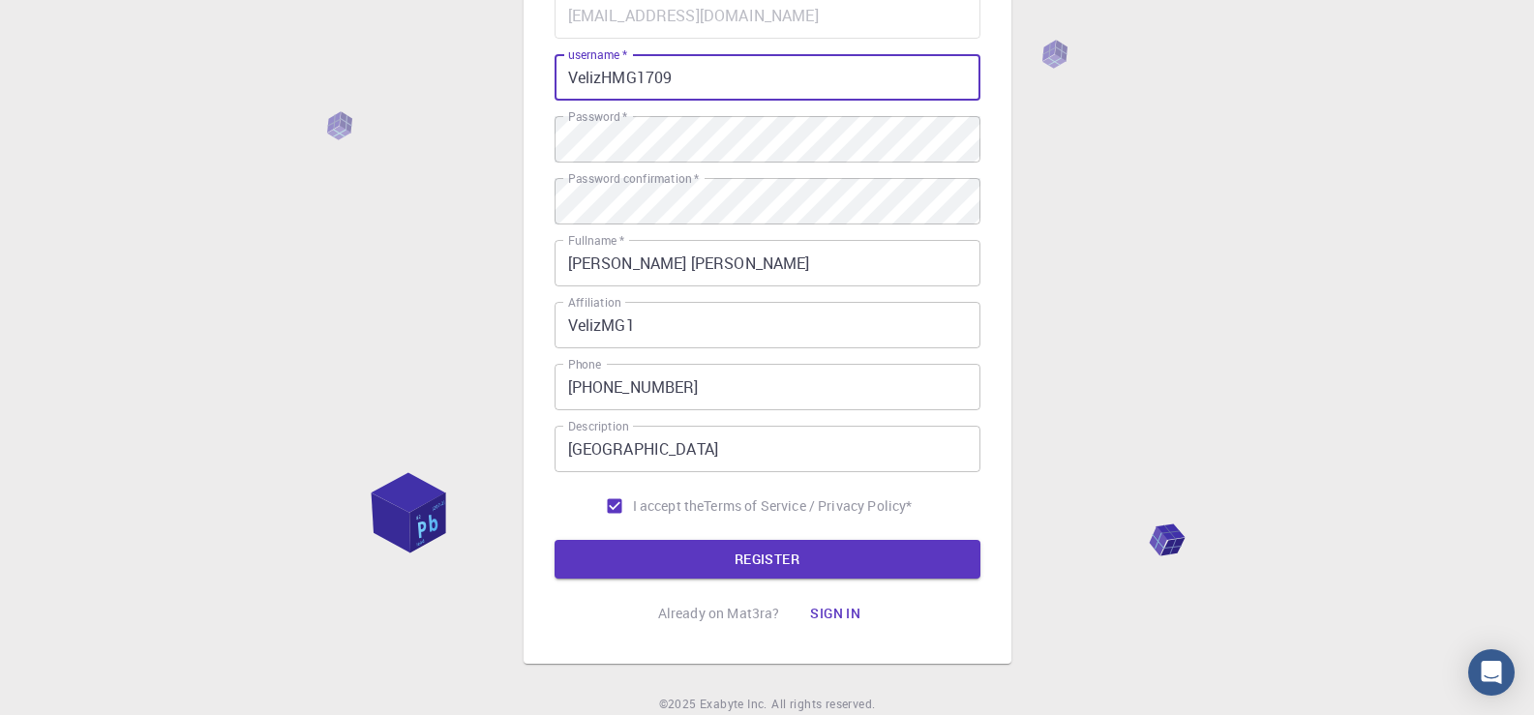
click at [653, 76] on input "VelizHMG1709" at bounding box center [767, 77] width 426 height 46
click at [675, 75] on input "VelizHMG1709" at bounding box center [767, 77] width 426 height 46
click at [734, 568] on button "REGISTER" at bounding box center [767, 559] width 426 height 39
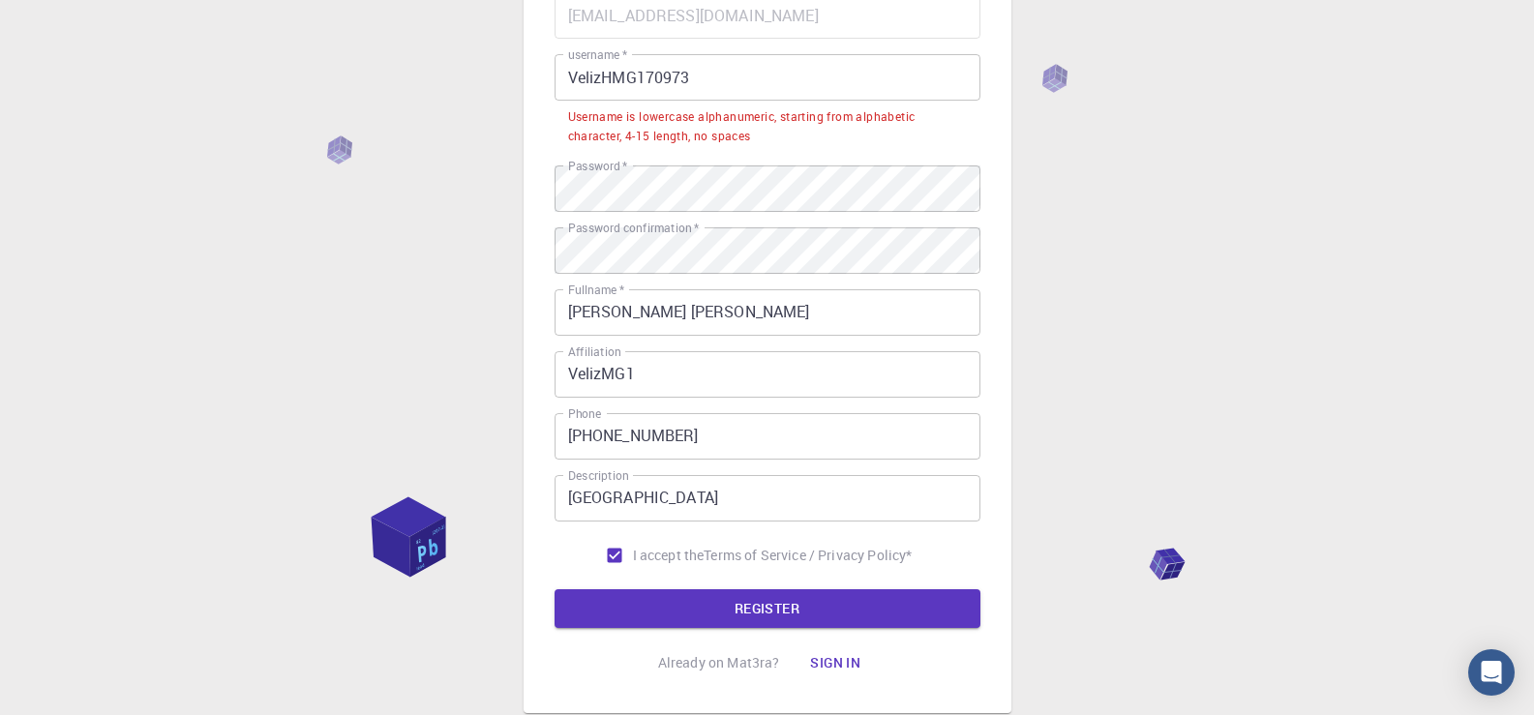
click at [567, 75] on input "VelizHMG170973" at bounding box center [767, 77] width 426 height 46
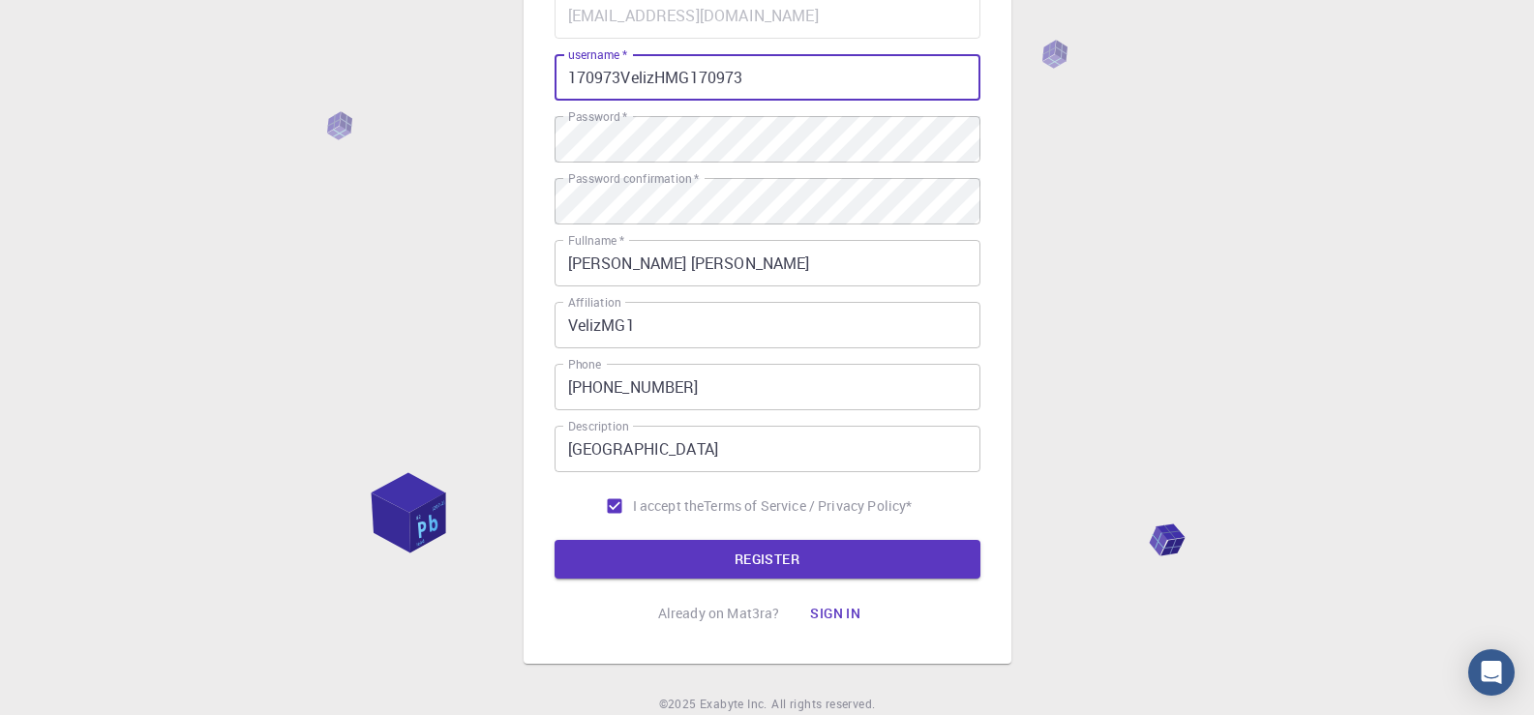
drag, startPoint x: 687, startPoint y: 75, endPoint x: 880, endPoint y: 85, distance: 192.8
click at [875, 85] on input "170973VelizHMG170973" at bounding box center [767, 77] width 426 height 46
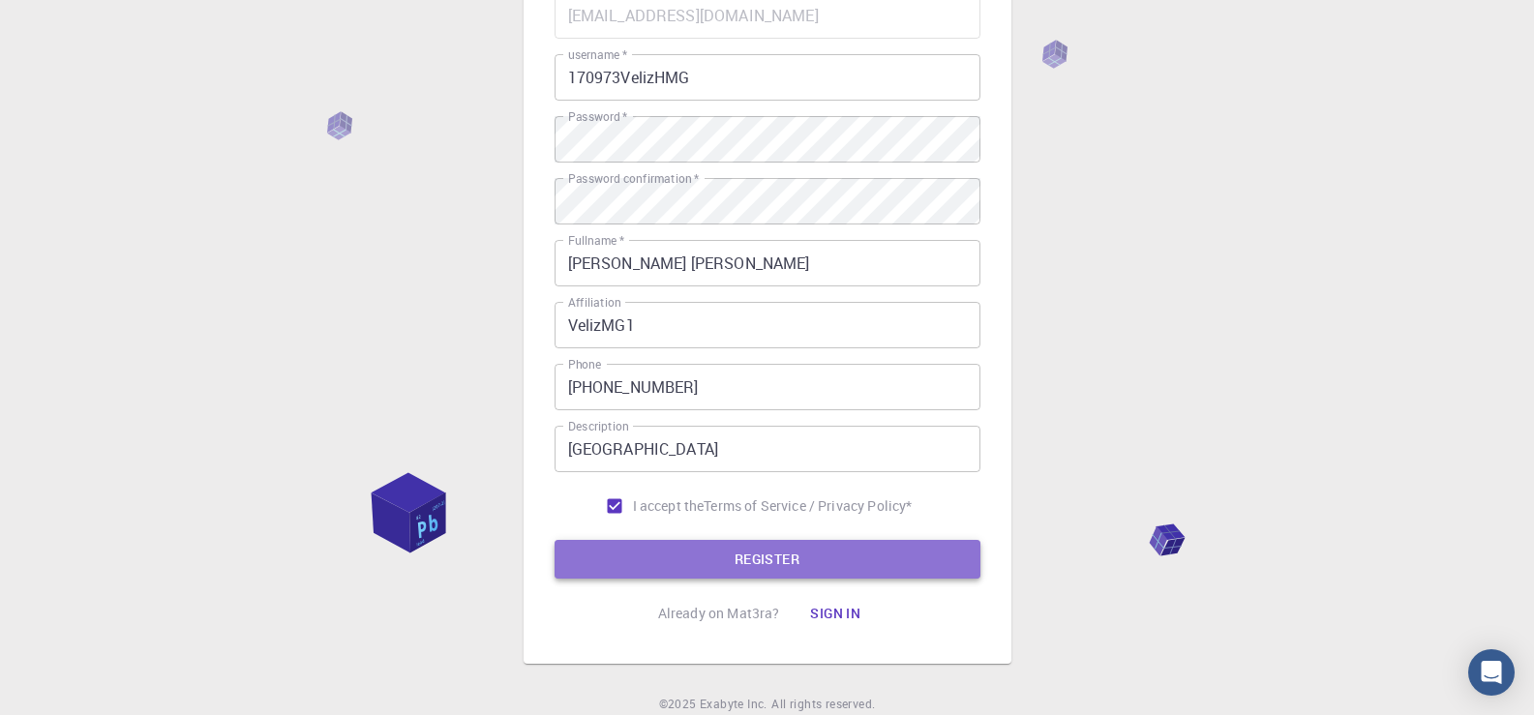
click at [815, 560] on button "REGISTER" at bounding box center [767, 559] width 426 height 39
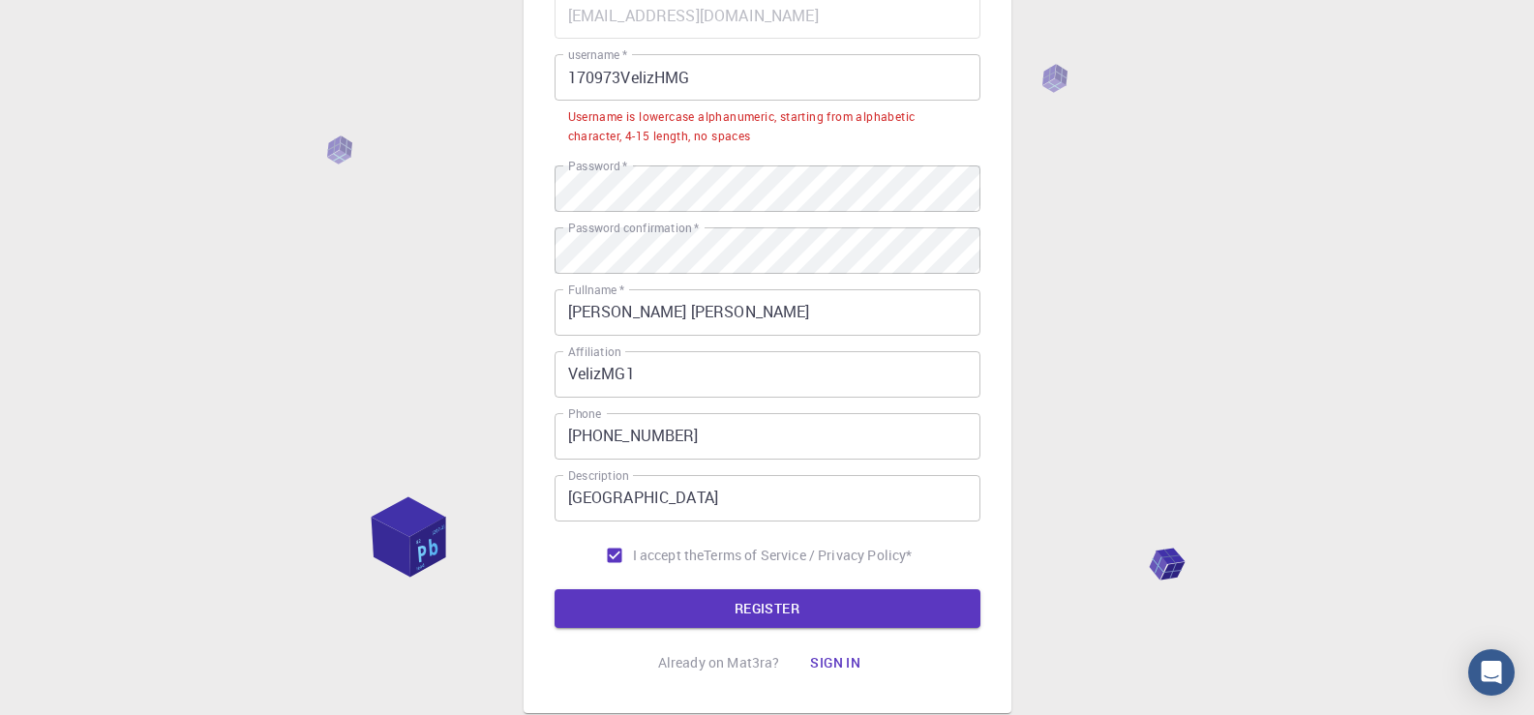
click at [720, 73] on input "170973VelizHMG" at bounding box center [767, 77] width 426 height 46
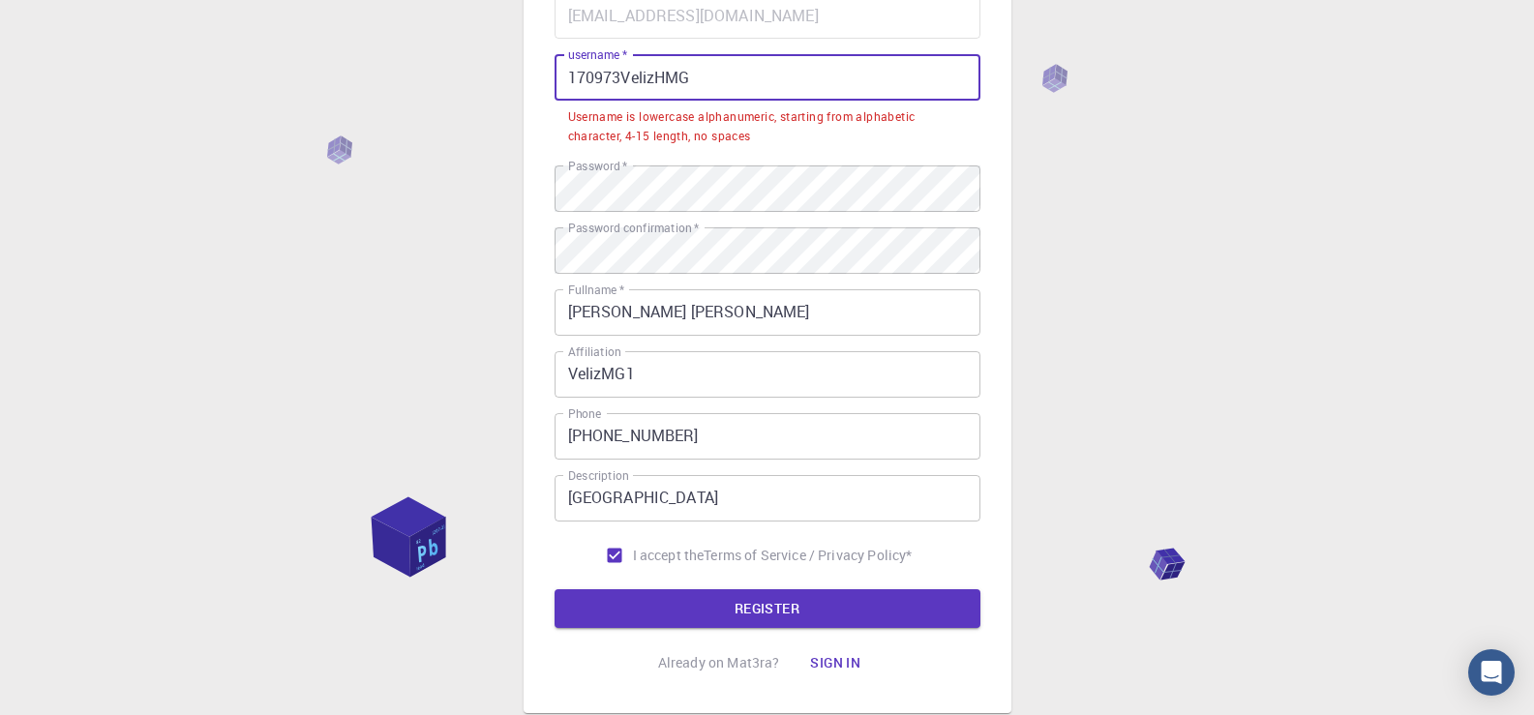
drag, startPoint x: 577, startPoint y: 74, endPoint x: 618, endPoint y: 75, distance: 41.7
click at [618, 75] on input "170973VelizHMG" at bounding box center [767, 77] width 426 height 46
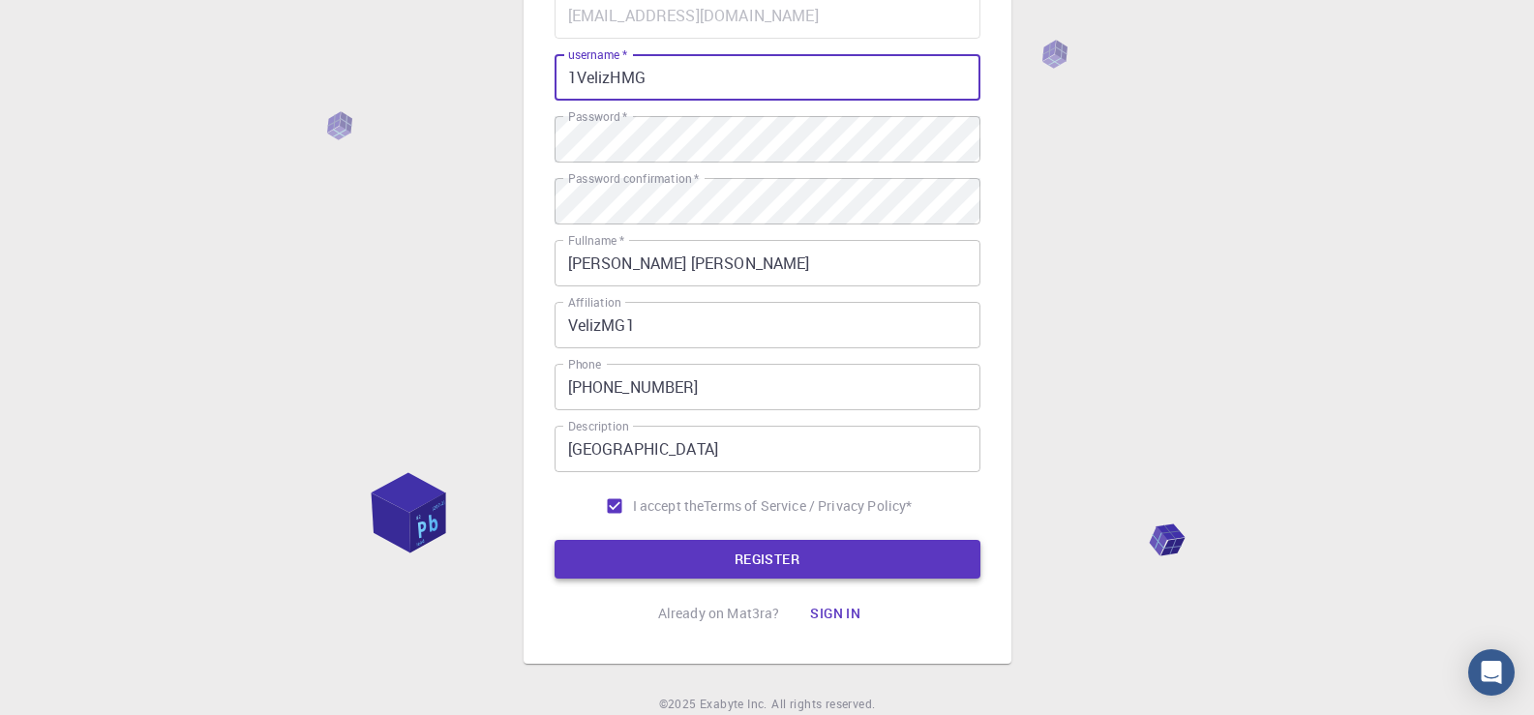
click at [737, 567] on button "REGISTER" at bounding box center [767, 559] width 426 height 39
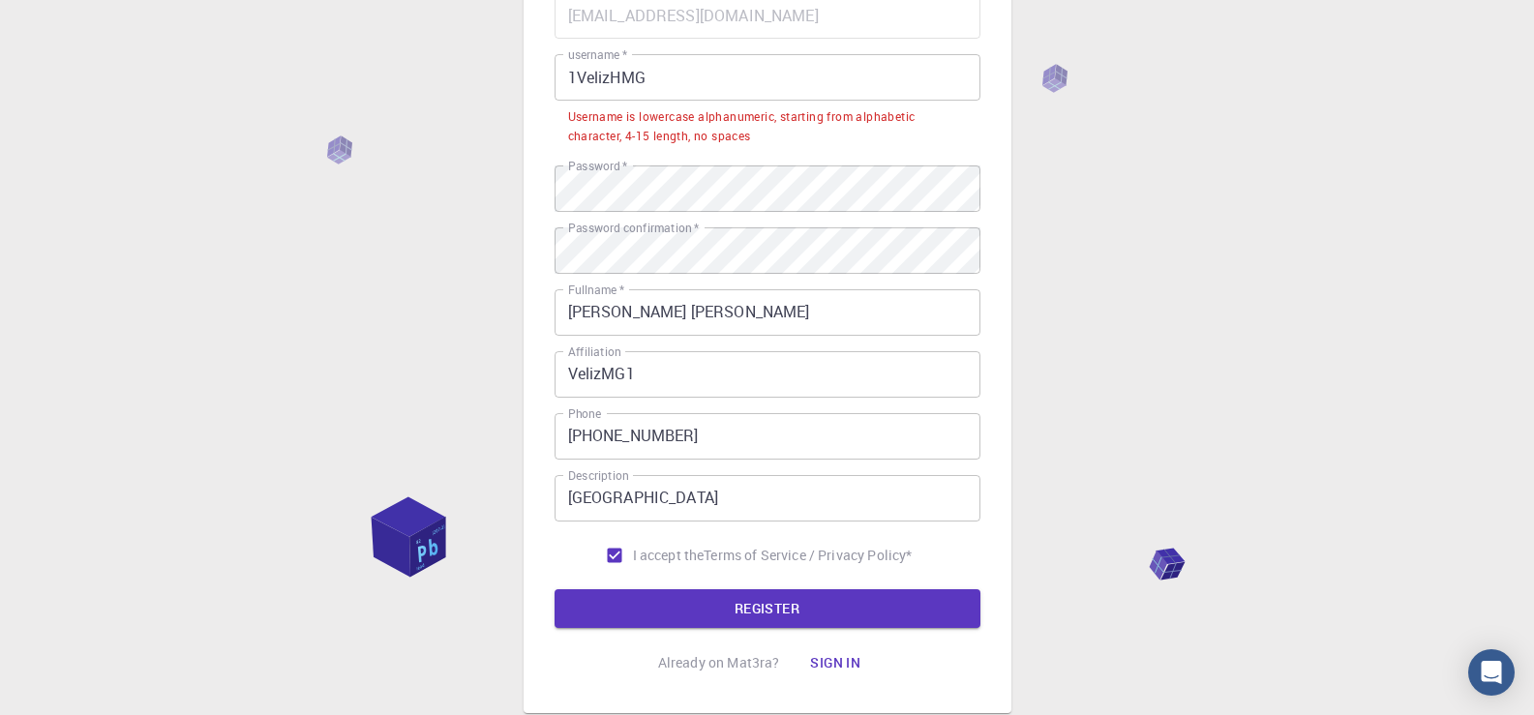
click at [575, 84] on input "1VelizHMG" at bounding box center [767, 77] width 426 height 46
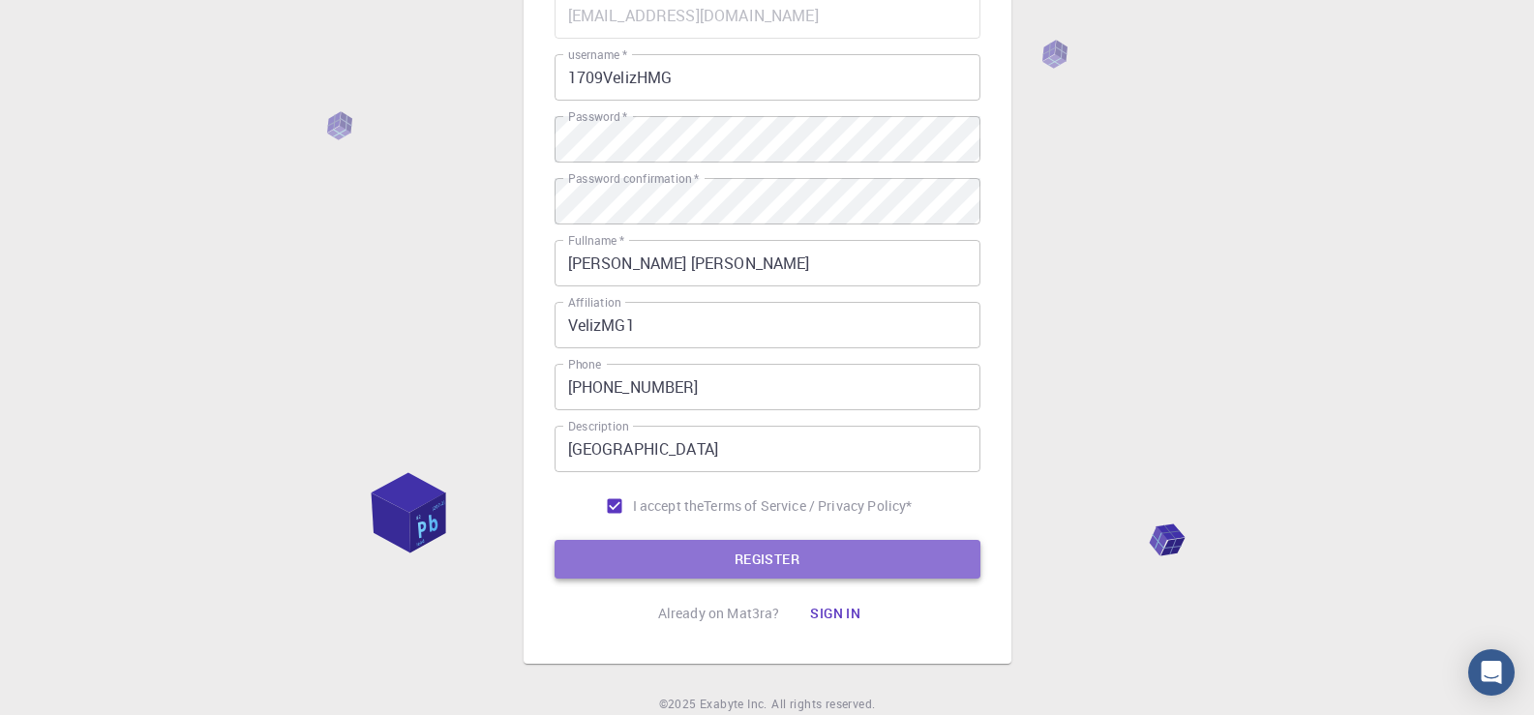
click at [809, 567] on button "REGISTER" at bounding box center [767, 559] width 426 height 39
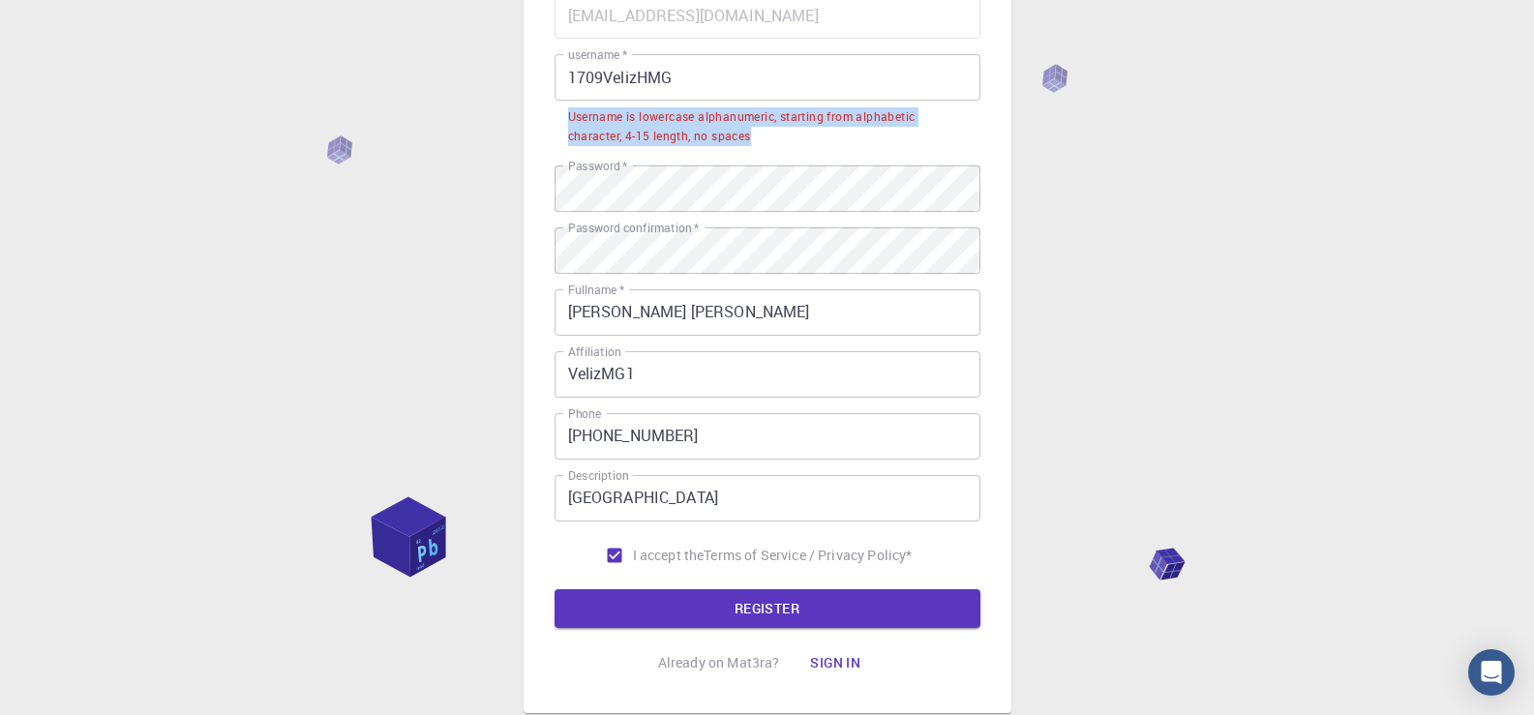
drag, startPoint x: 750, startPoint y: 134, endPoint x: 569, endPoint y: 119, distance: 181.5
click at [569, 119] on div "Username is lowercase alphanumeric, starting from alphabetic character, 4-15 le…" at bounding box center [767, 126] width 399 height 39
copy div "Username is lowercase alphanumeric, starting from alphabetic character, 4-15 le…"
click at [644, 73] on input "1709VelizHMG" at bounding box center [767, 77] width 426 height 46
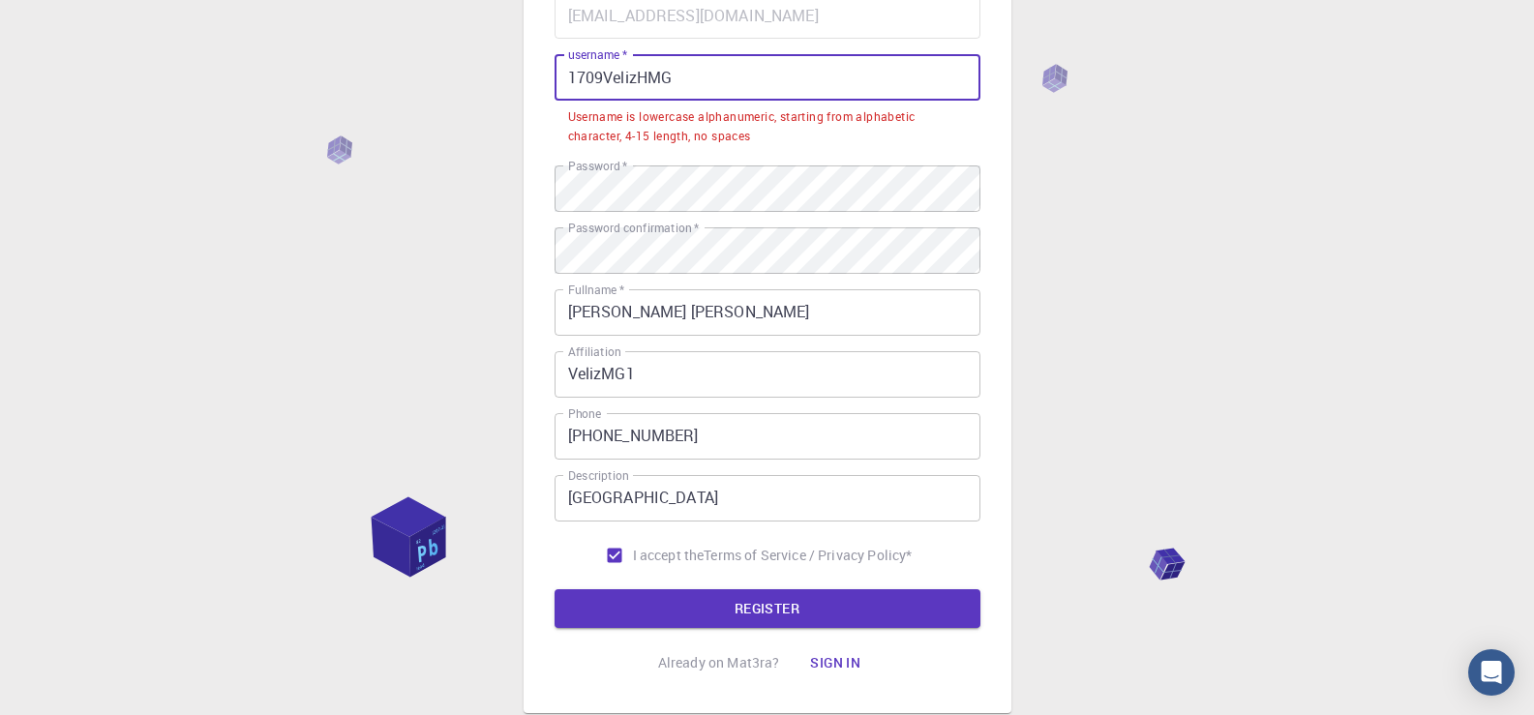
drag, startPoint x: 604, startPoint y: 78, endPoint x: 411, endPoint y: 61, distance: 193.4
click at [420, 64] on div "3 Provide additional info Email   * [EMAIL_ADDRESS][DOMAIN_NAME] Email   * user…" at bounding box center [767, 323] width 1534 height 1034
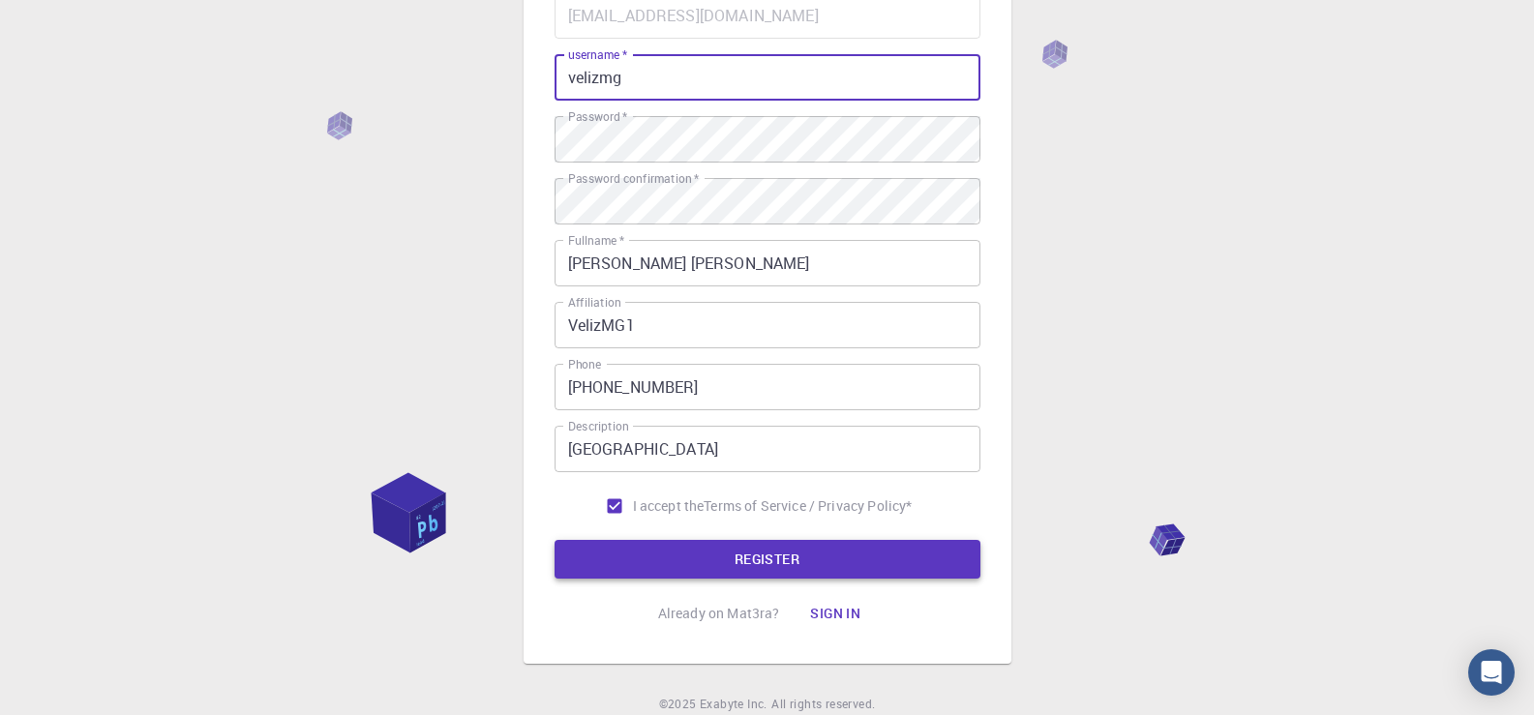
type input "velizmg"
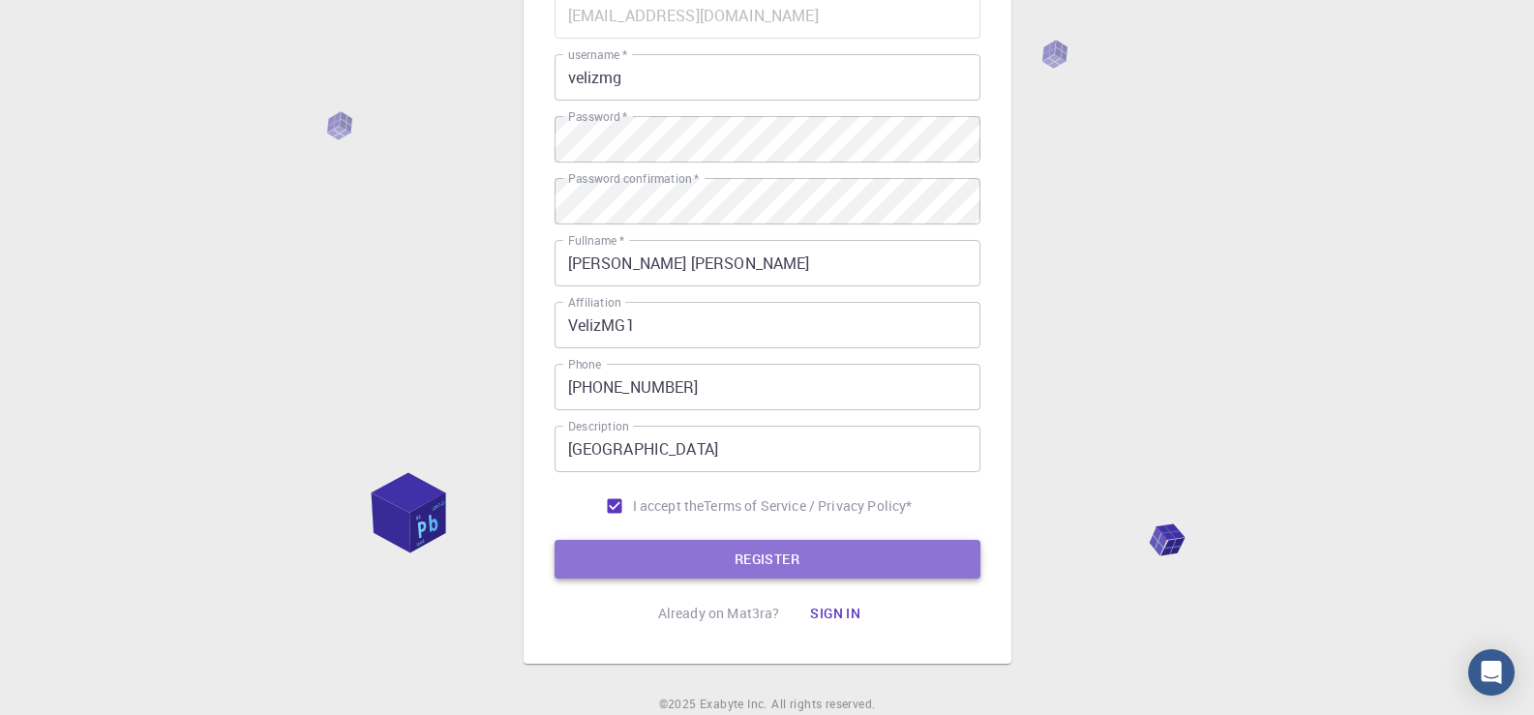
click at [806, 562] on button "REGISTER" at bounding box center [767, 559] width 426 height 39
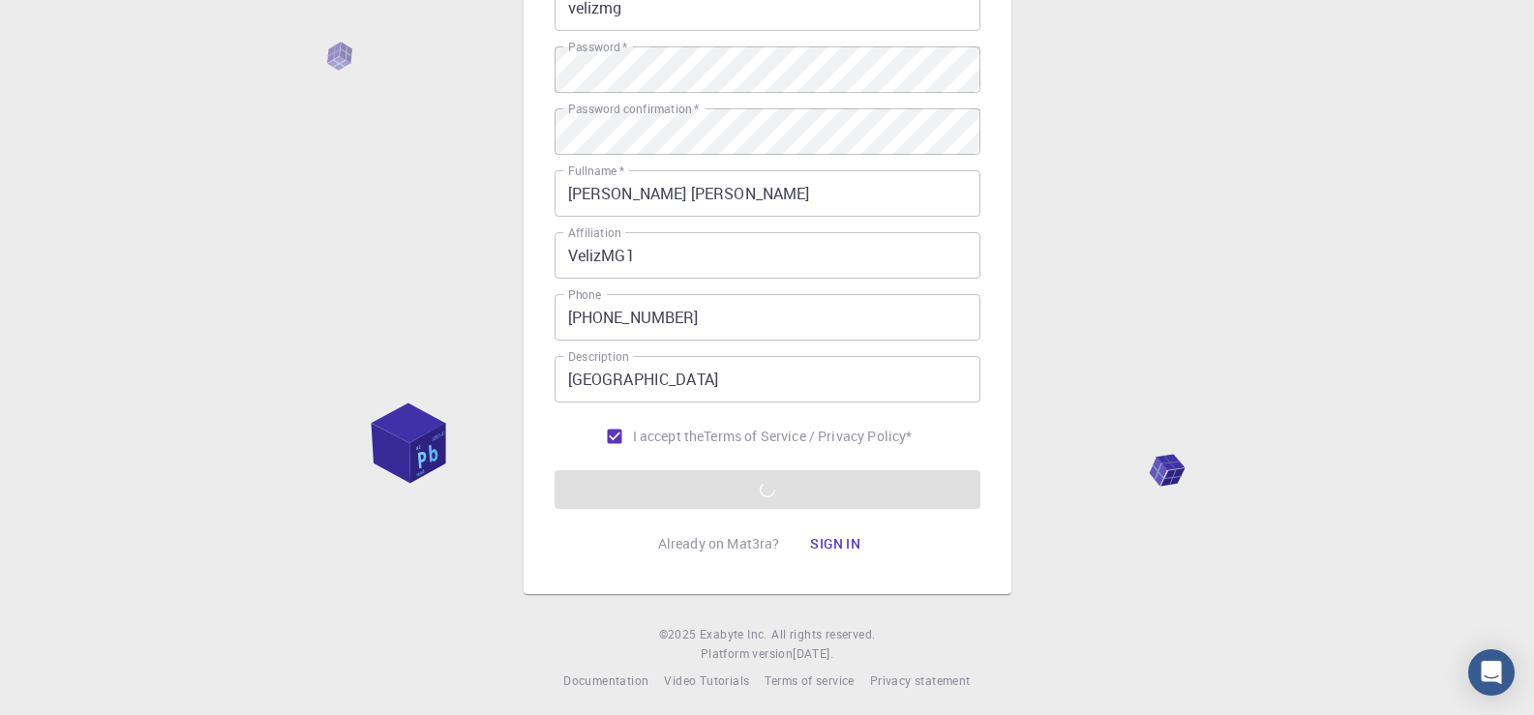
scroll to position [270, 0]
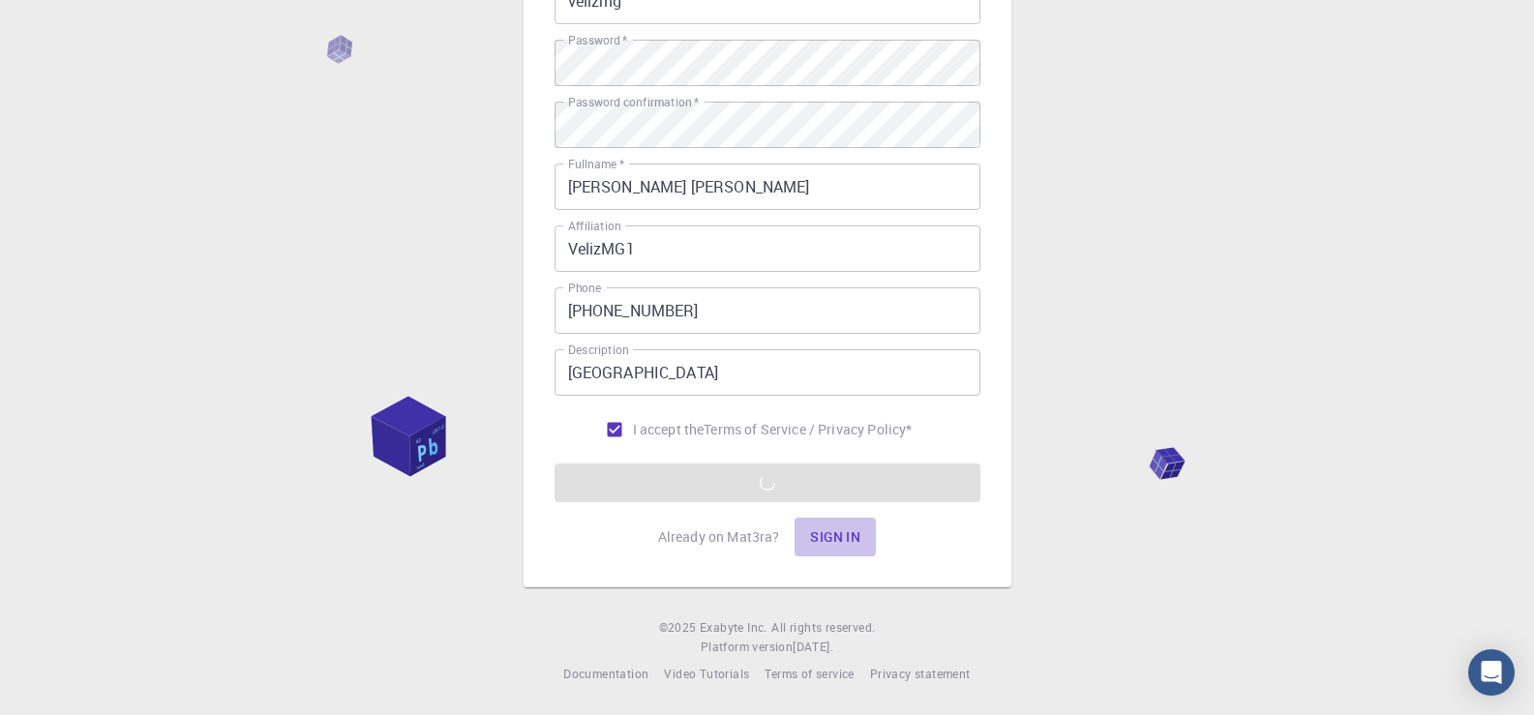
click at [830, 535] on button "Sign in" at bounding box center [834, 537] width 81 height 39
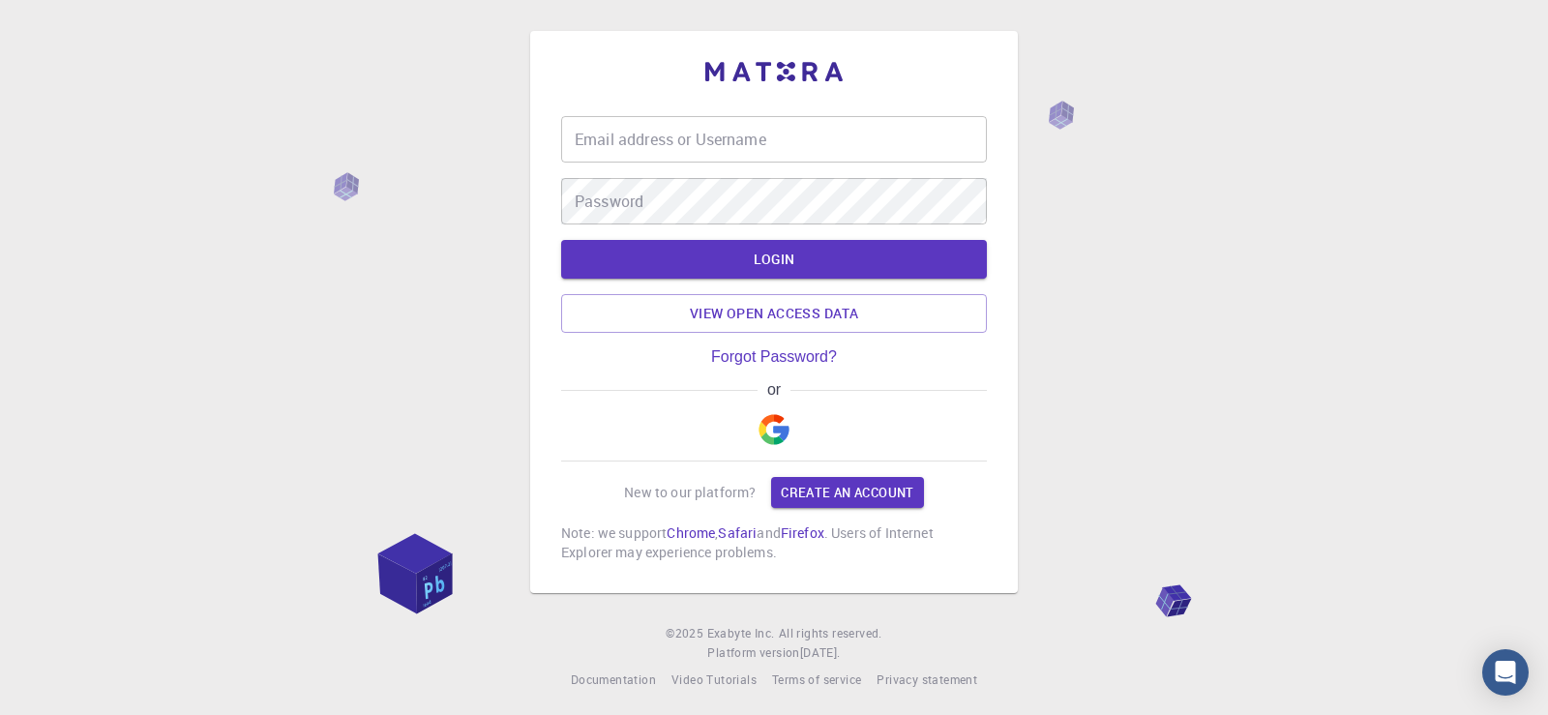
type input "velizmg"
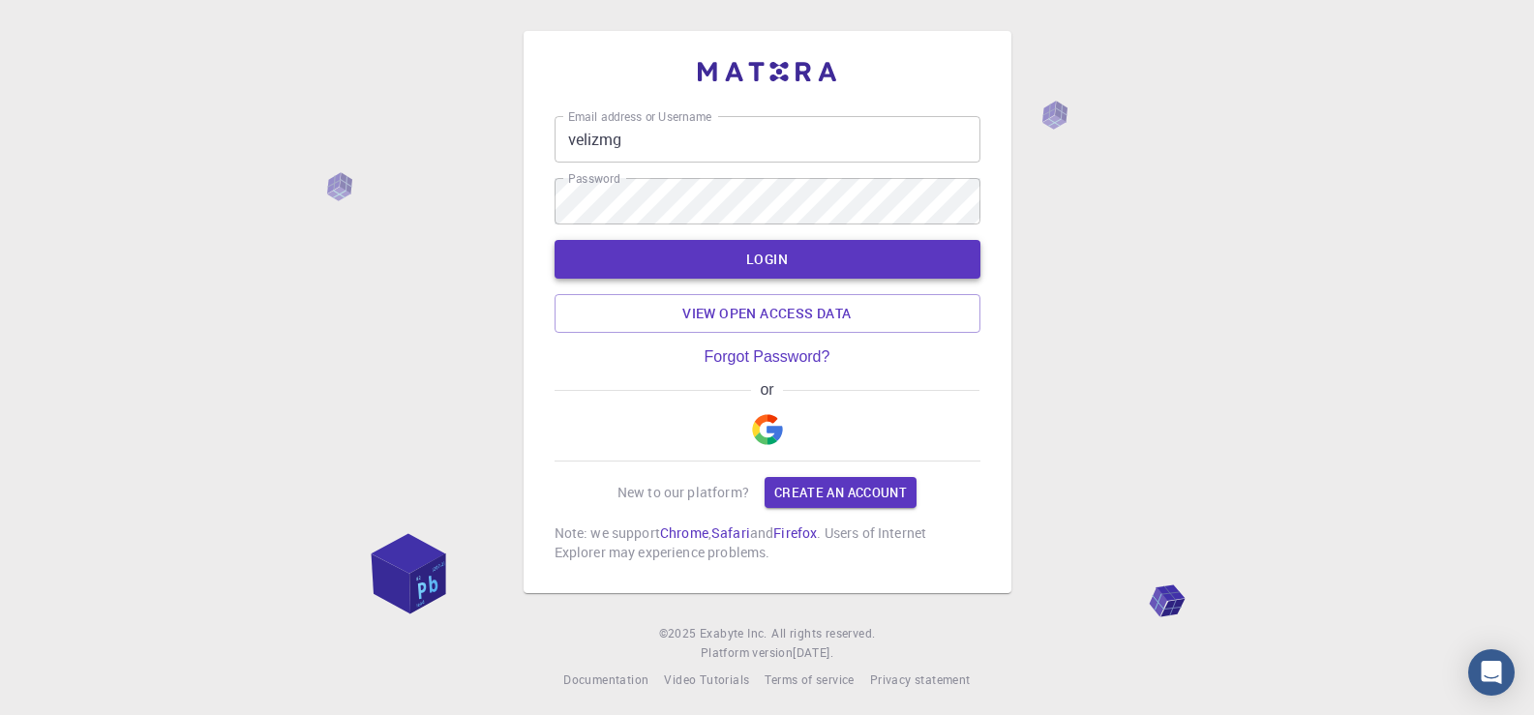
click at [777, 261] on button "LOGIN" at bounding box center [767, 259] width 426 height 39
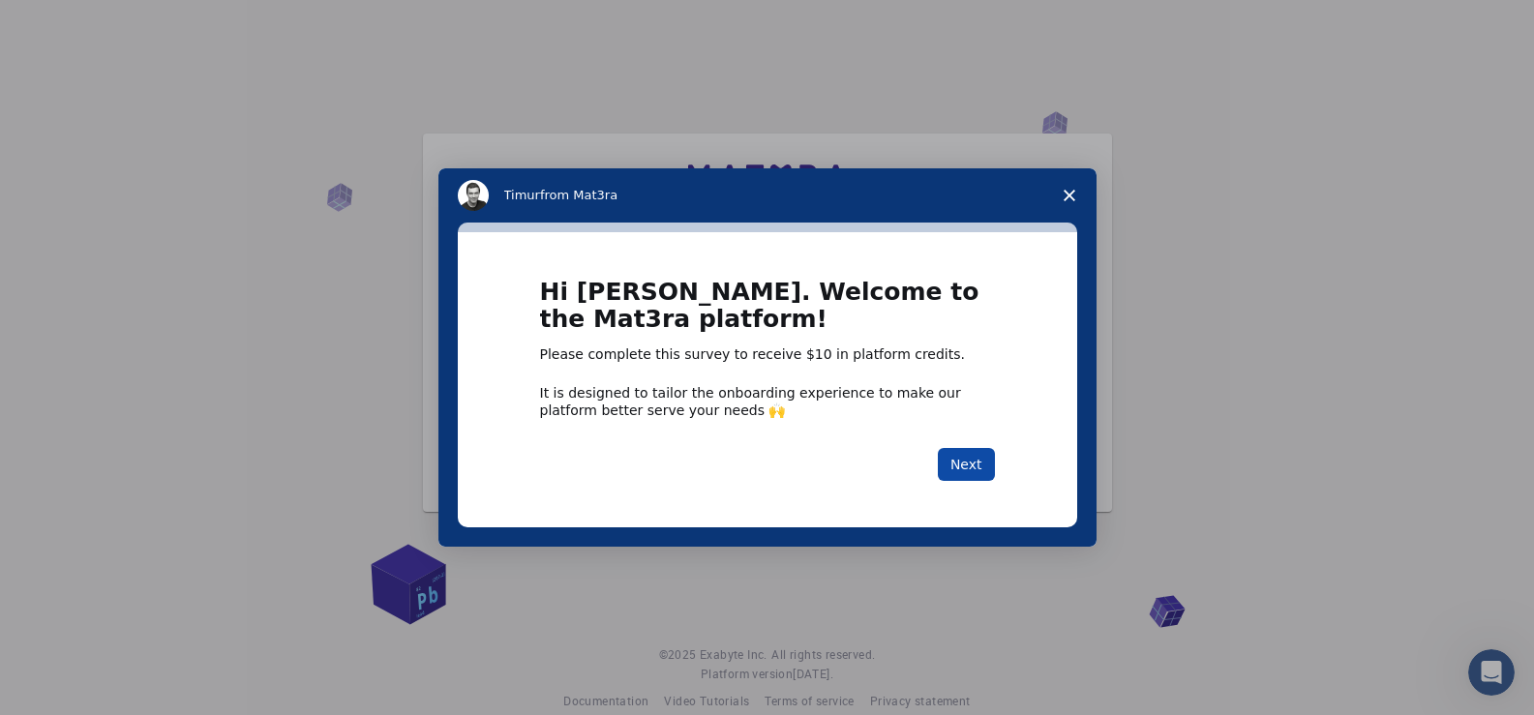
click at [949, 465] on button "Next" at bounding box center [966, 464] width 57 height 33
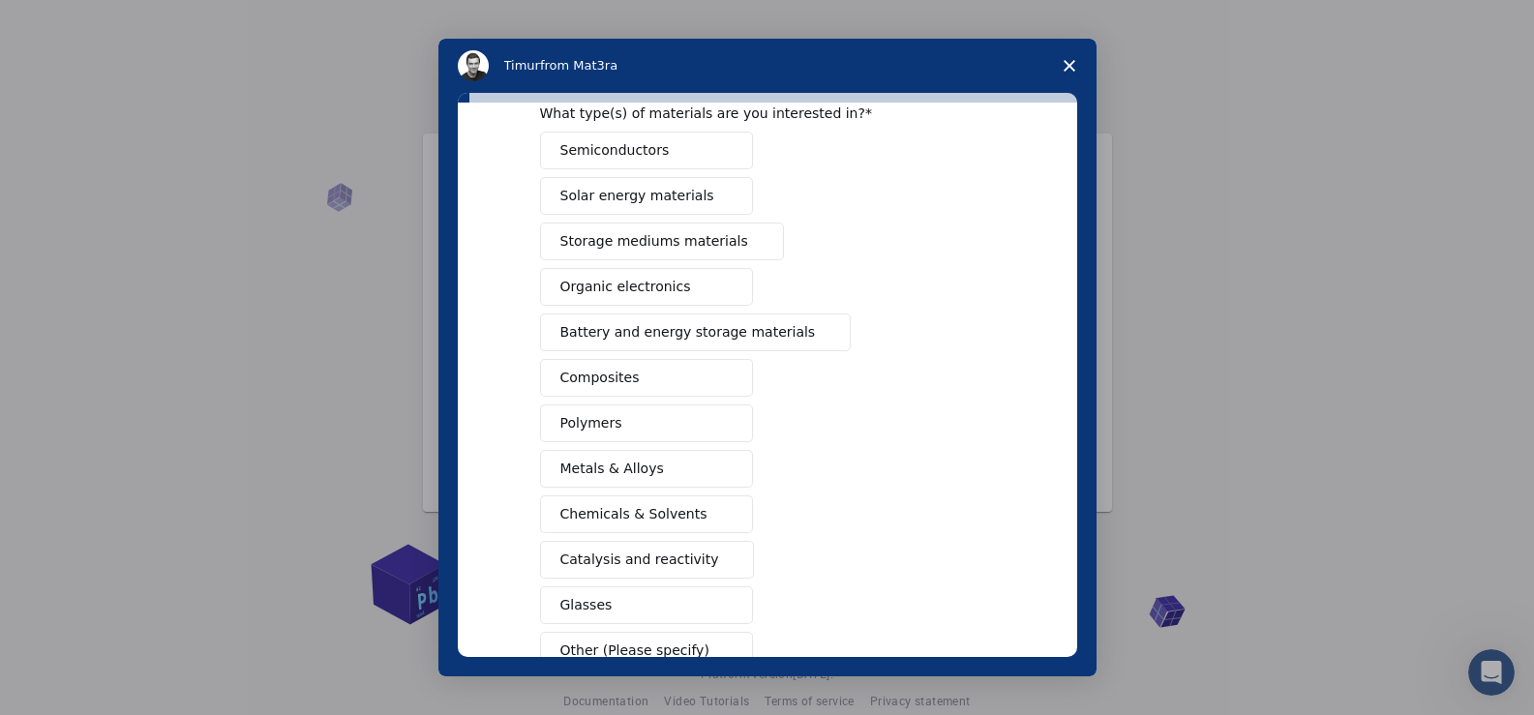
scroll to position [122, 0]
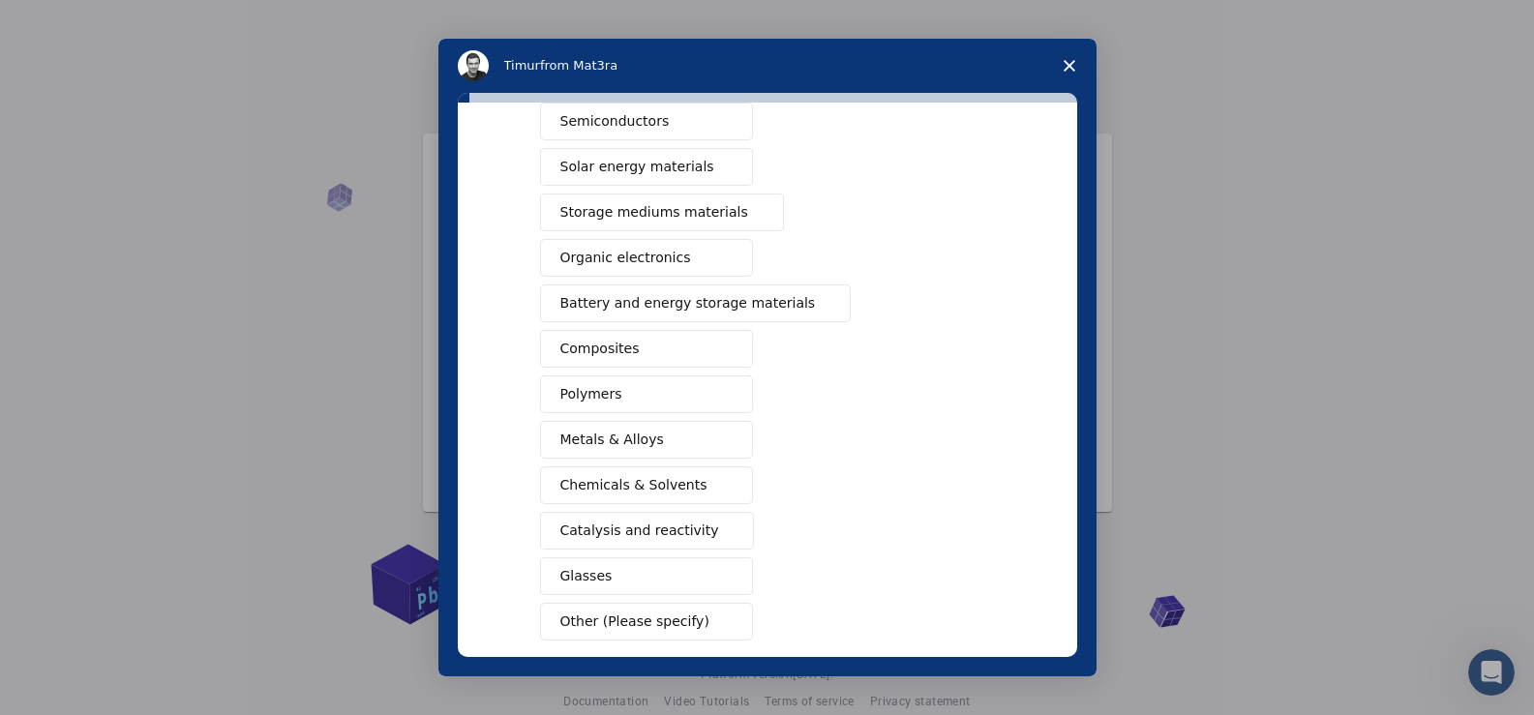
click at [593, 438] on span "Metals & Alloys" at bounding box center [612, 440] width 104 height 20
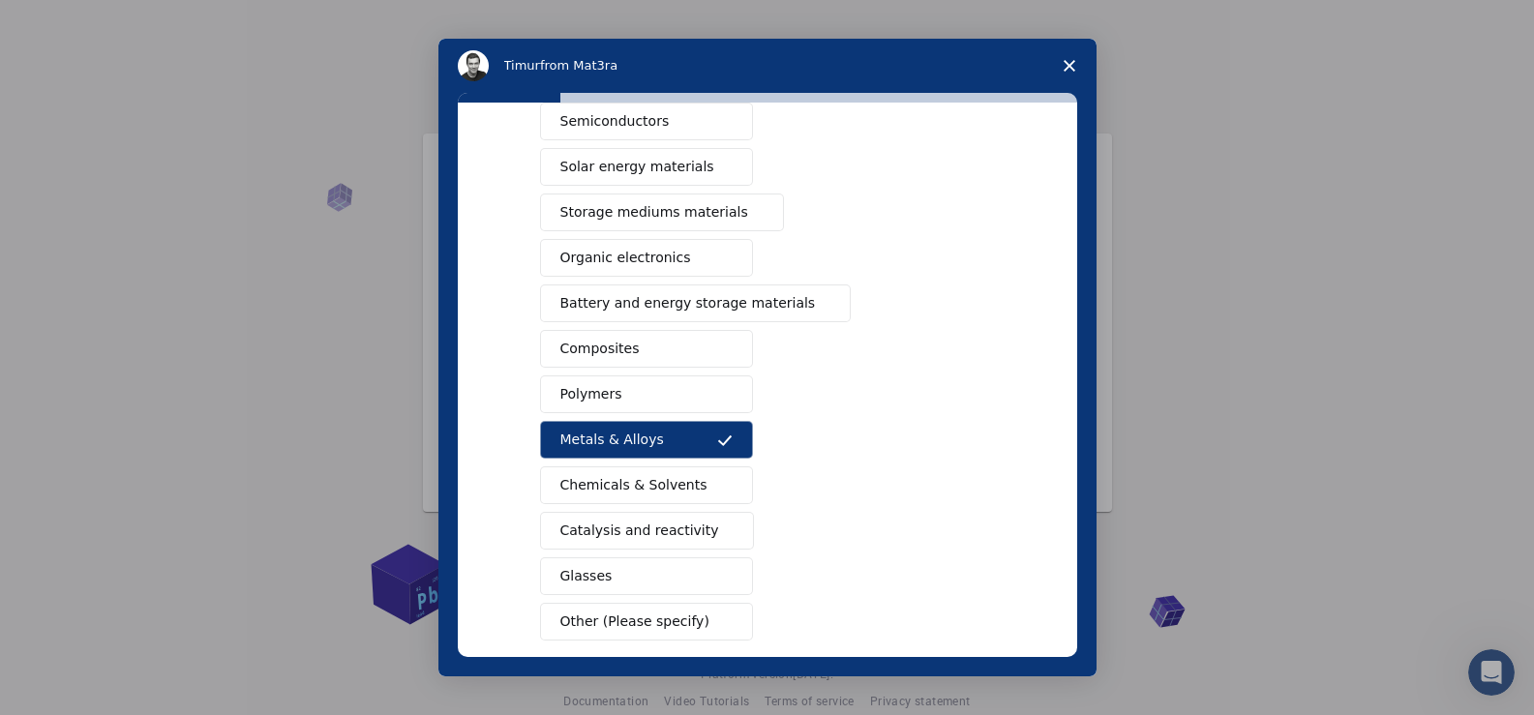
scroll to position [219, 0]
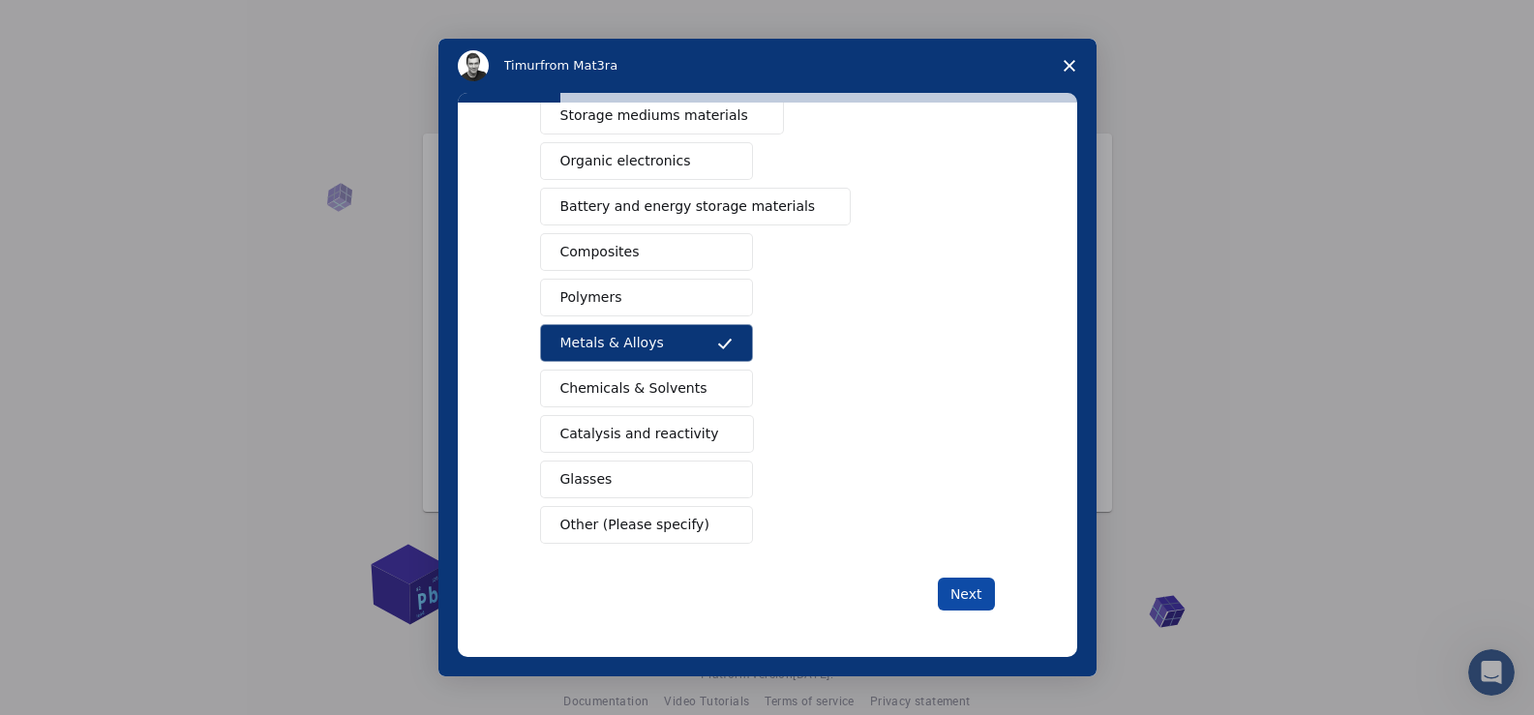
click at [961, 595] on button "Next" at bounding box center [966, 594] width 57 height 33
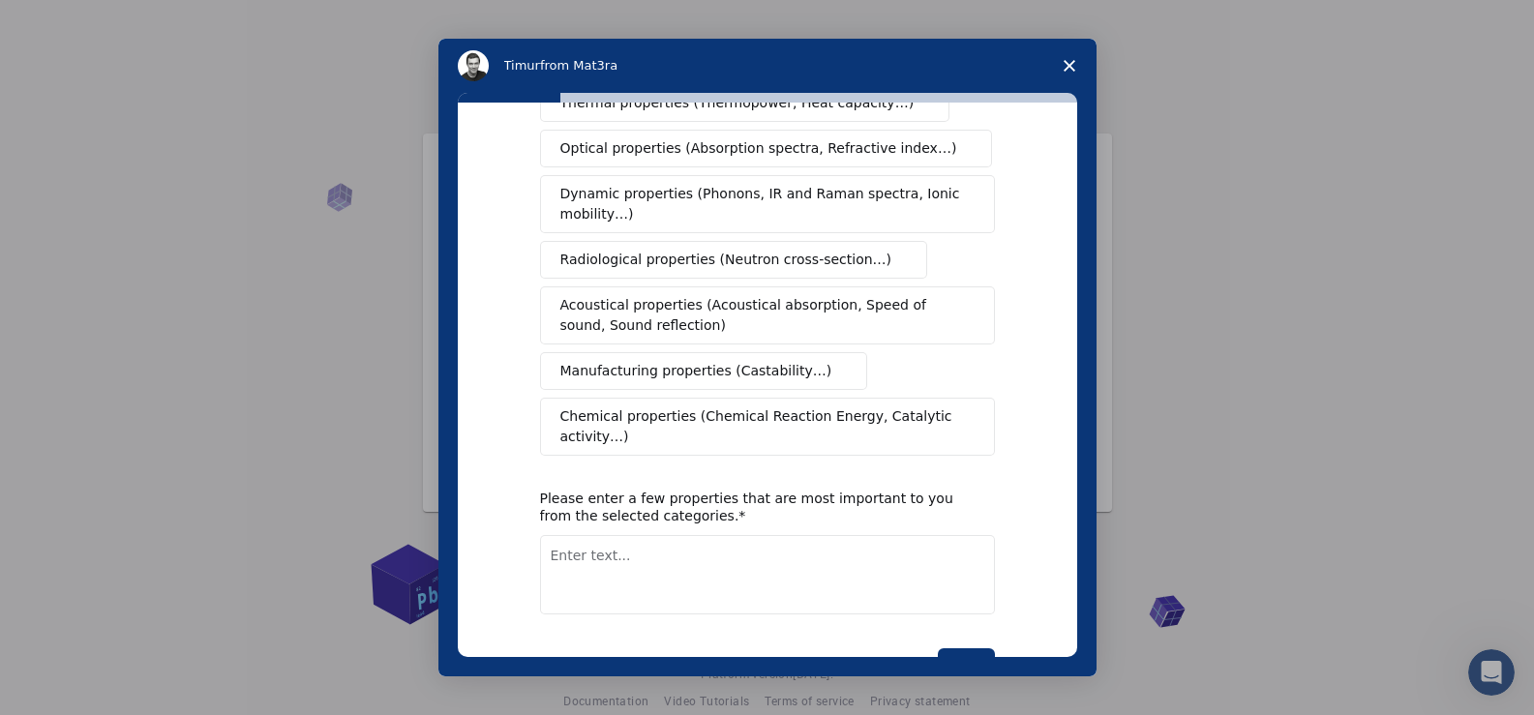
scroll to position [290, 0]
click at [970, 647] on button "Next" at bounding box center [966, 663] width 57 height 33
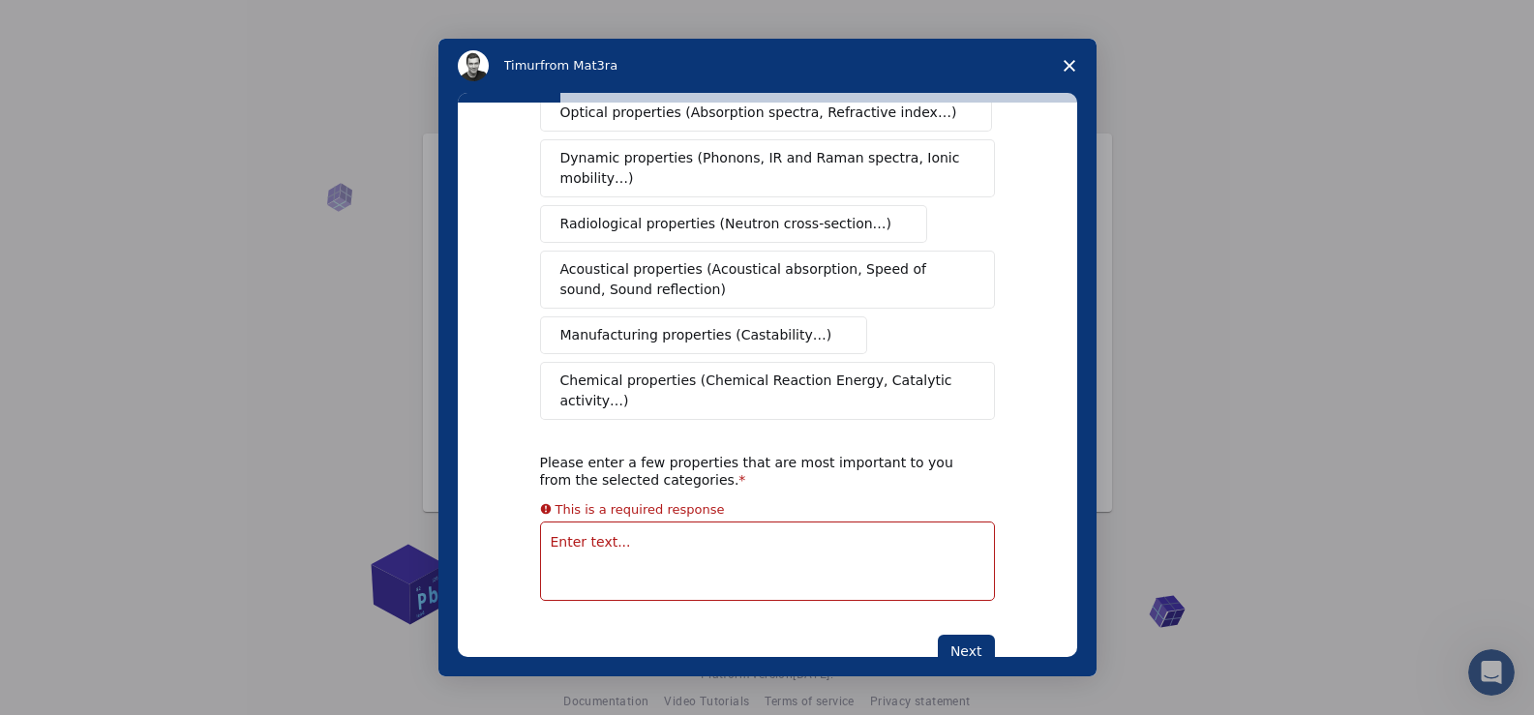
click at [651, 522] on textarea "Enter text..." at bounding box center [767, 561] width 455 height 79
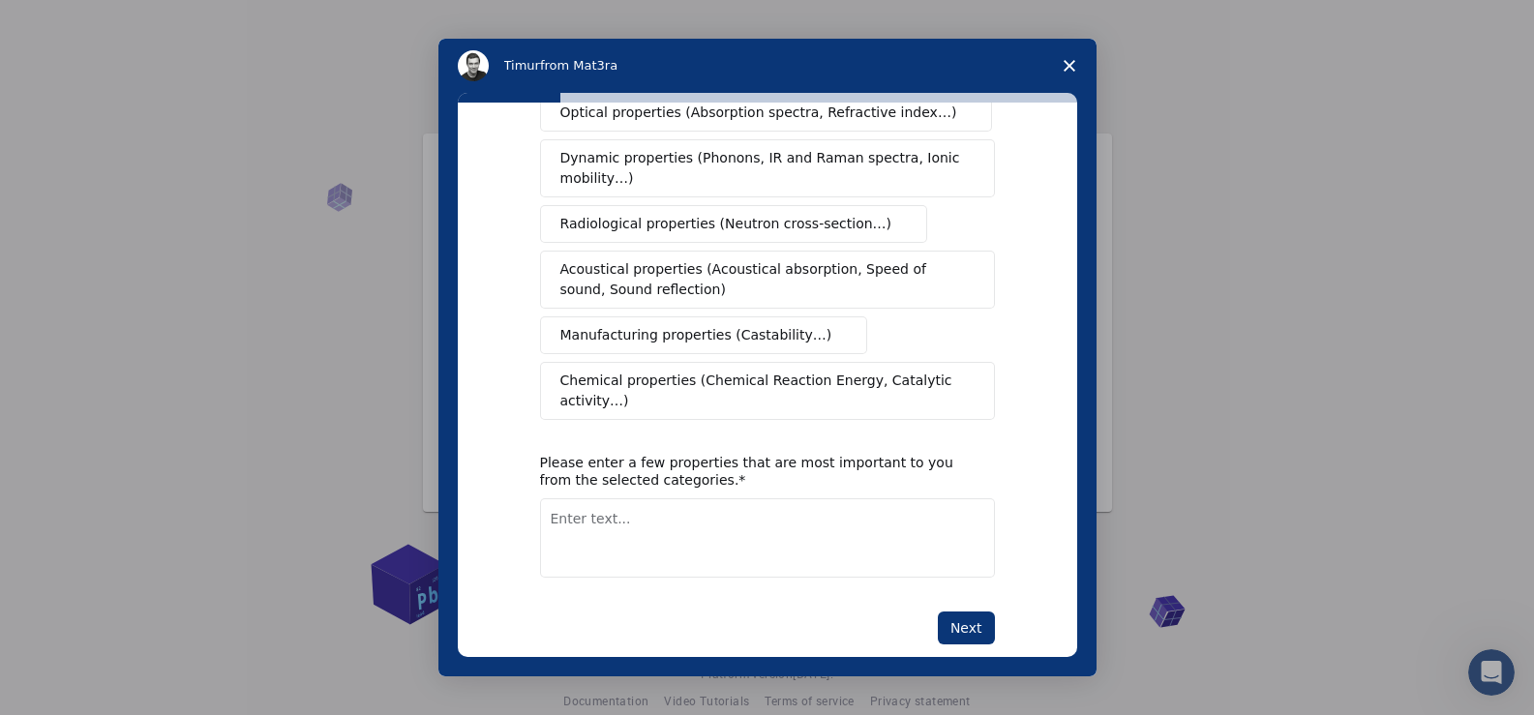
scroll to position [342, 0]
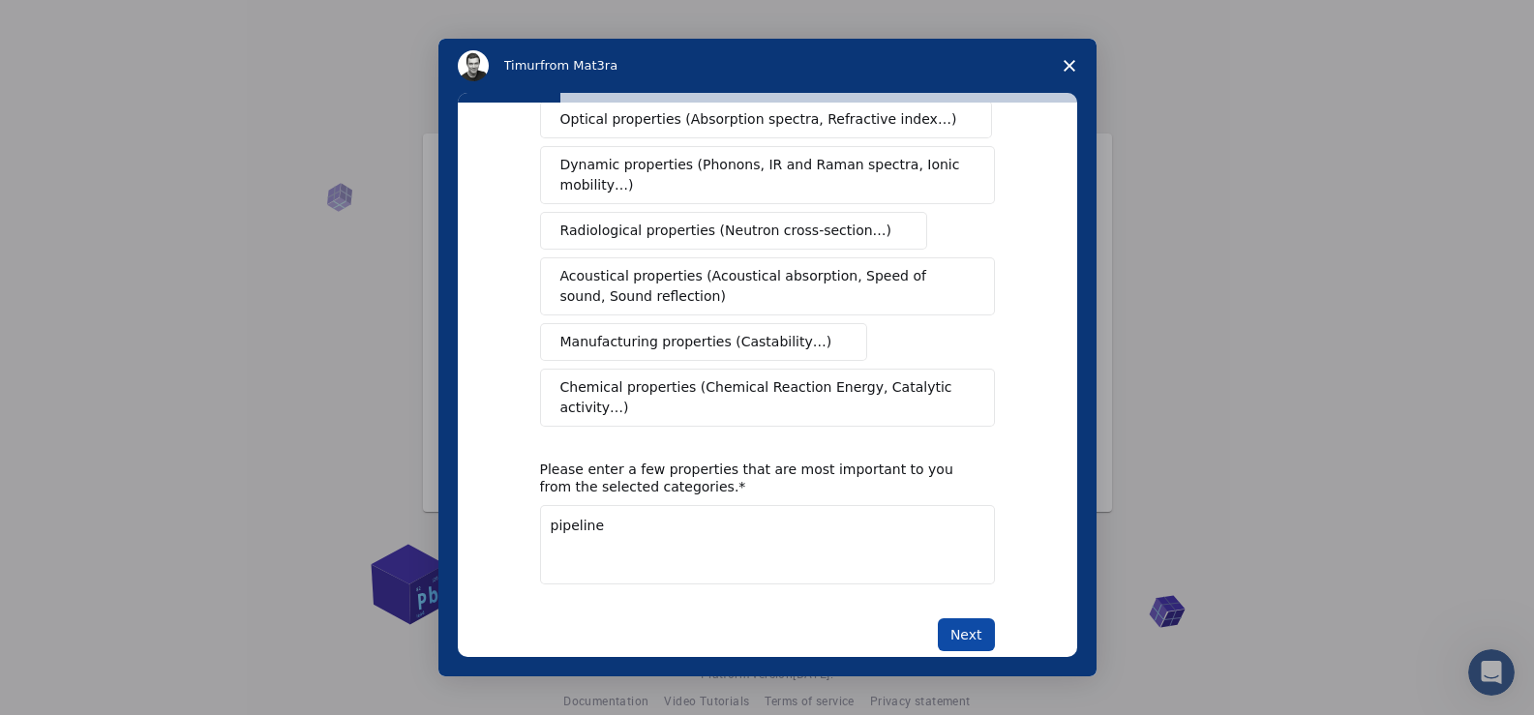
click at [974, 618] on button "Next" at bounding box center [966, 634] width 57 height 33
click at [644, 505] on textarea "pipeline" at bounding box center [767, 544] width 455 height 79
type textarea "pipeline"
click at [1067, 73] on span "Close survey" at bounding box center [1069, 66] width 54 height 54
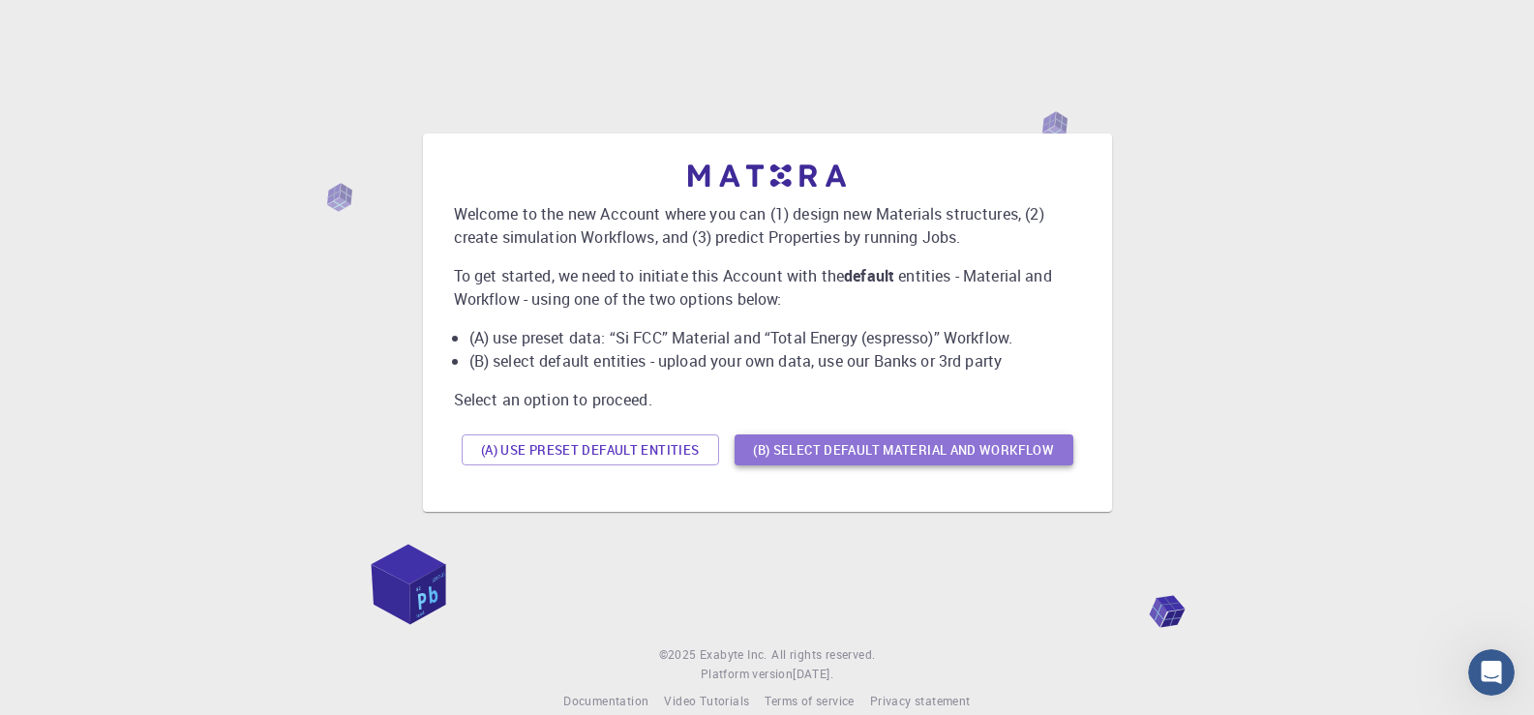
click at [848, 455] on button "(B) Select default material and workflow" at bounding box center [903, 450] width 339 height 31
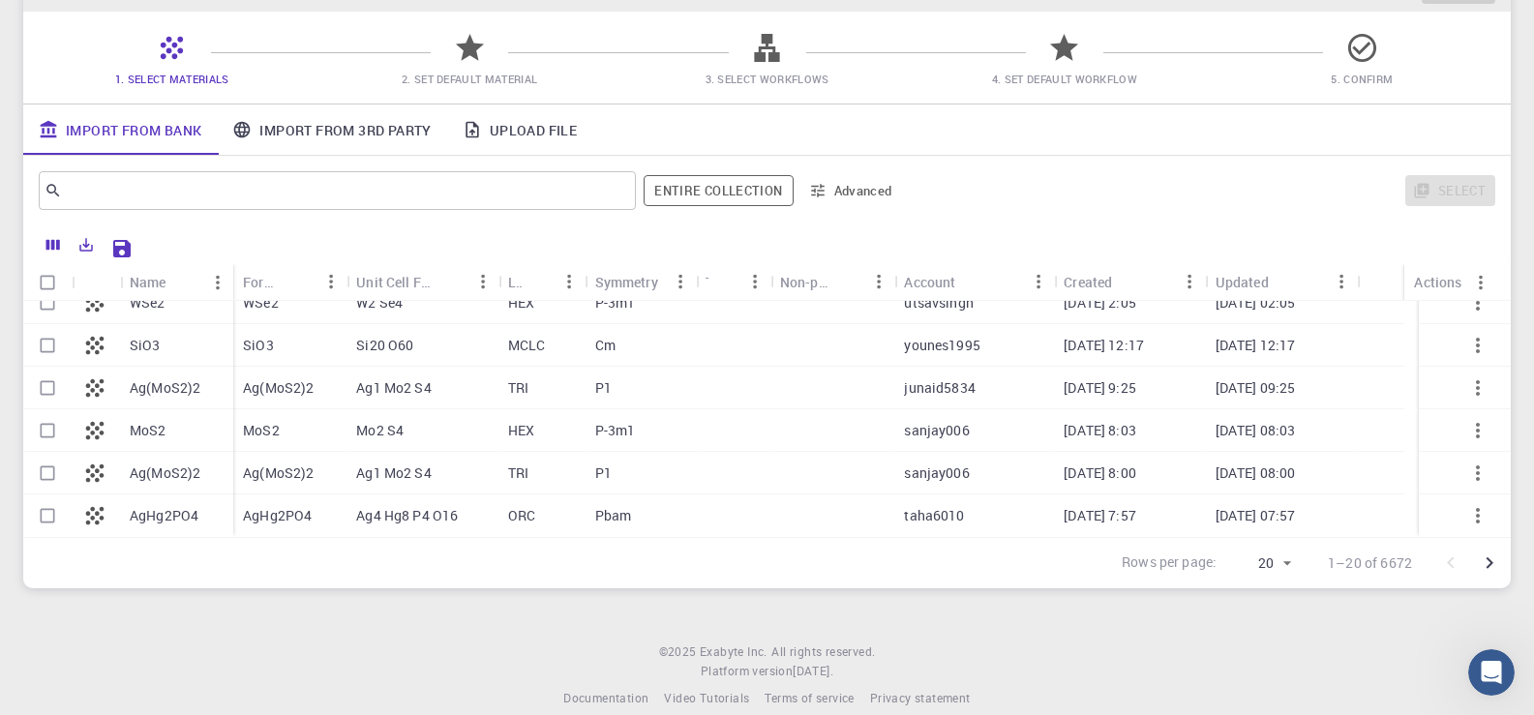
scroll to position [164, 0]
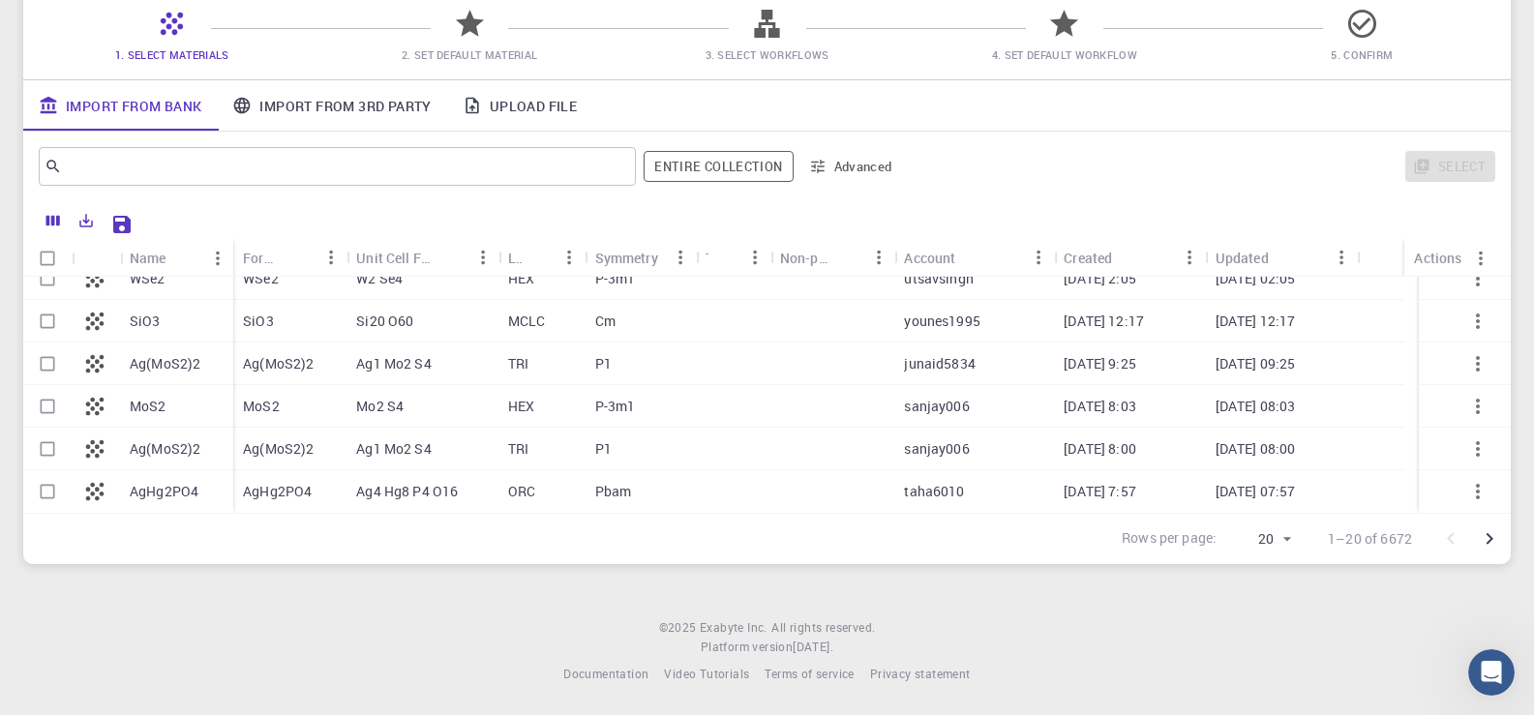
click at [87, 101] on link "Import From Bank" at bounding box center [120, 105] width 194 height 50
click at [182, 45] on span "1. Select Materials" at bounding box center [172, 54] width 282 height 19
click at [165, 26] on icon at bounding box center [172, 24] width 34 height 34
click at [185, 59] on span "1. Select Materials" at bounding box center [172, 54] width 114 height 15
click at [301, 113] on link "Import From 3rd Party" at bounding box center [331, 105] width 229 height 50
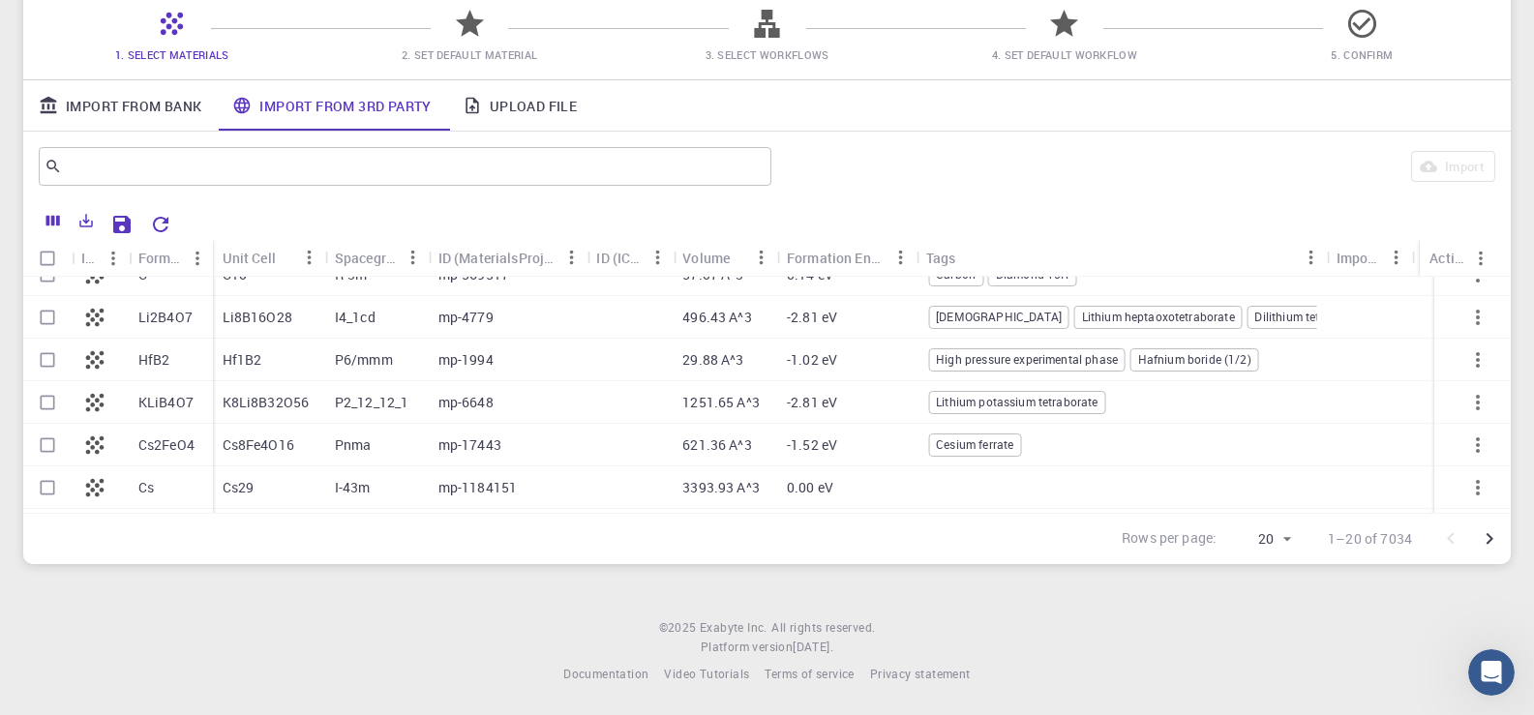
scroll to position [290, 0]
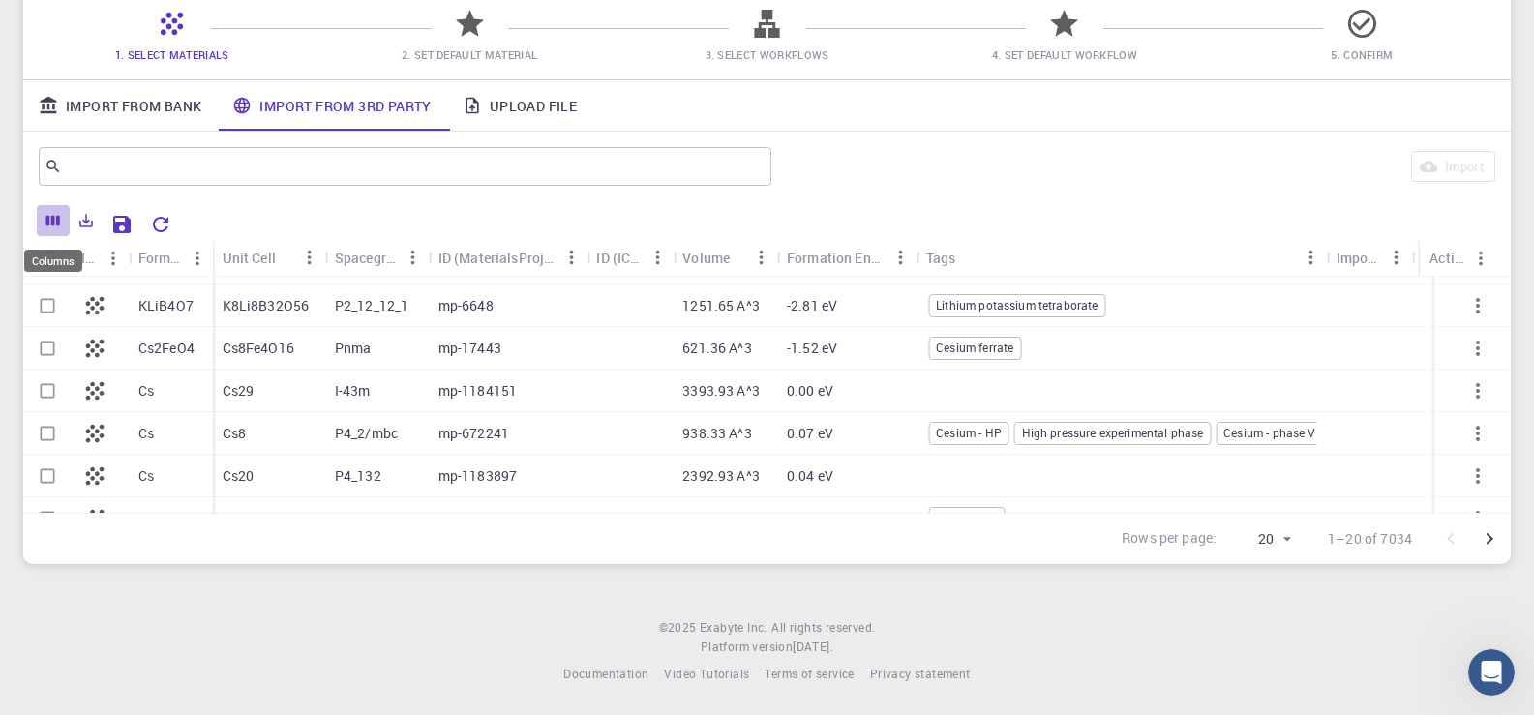
click at [54, 221] on icon "Columns" at bounding box center [53, 221] width 14 height 11
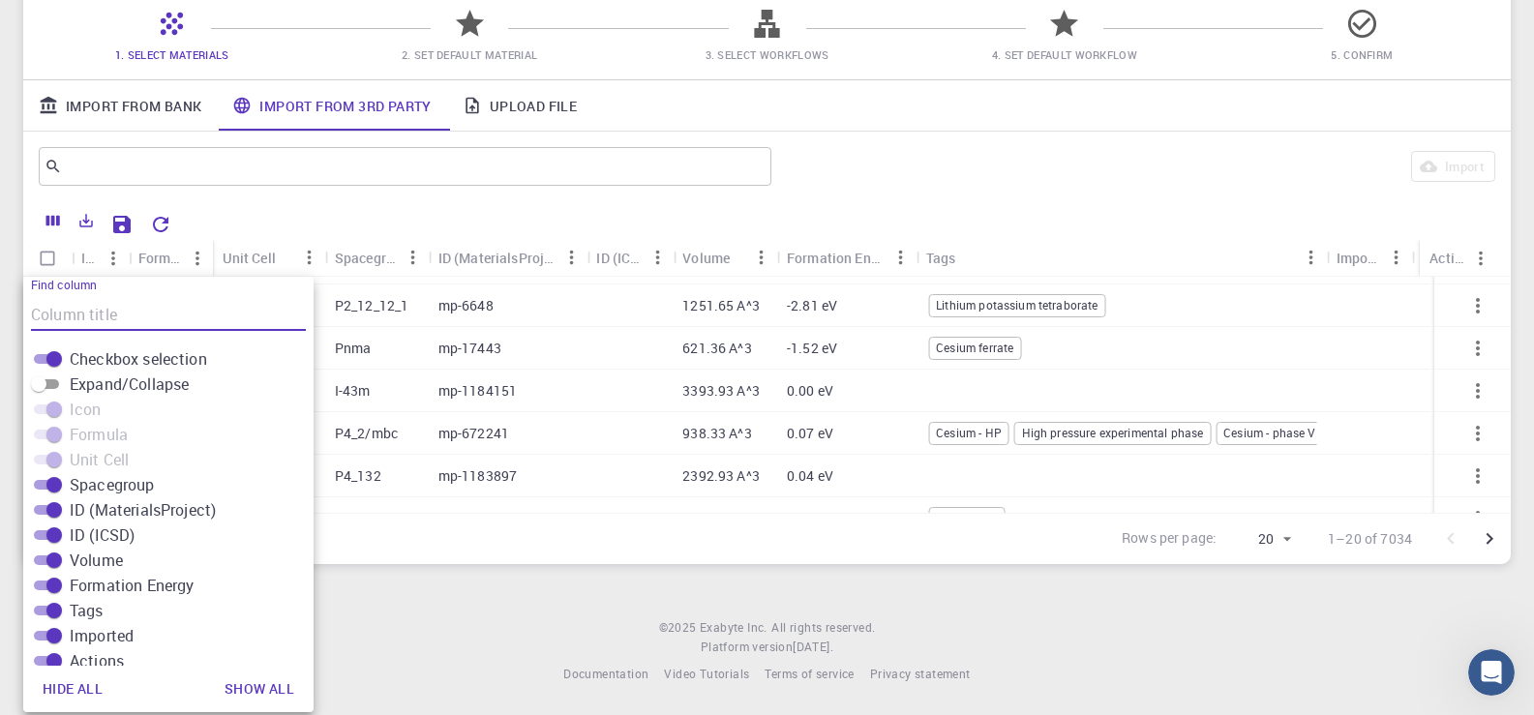
scroll to position [0, 0]
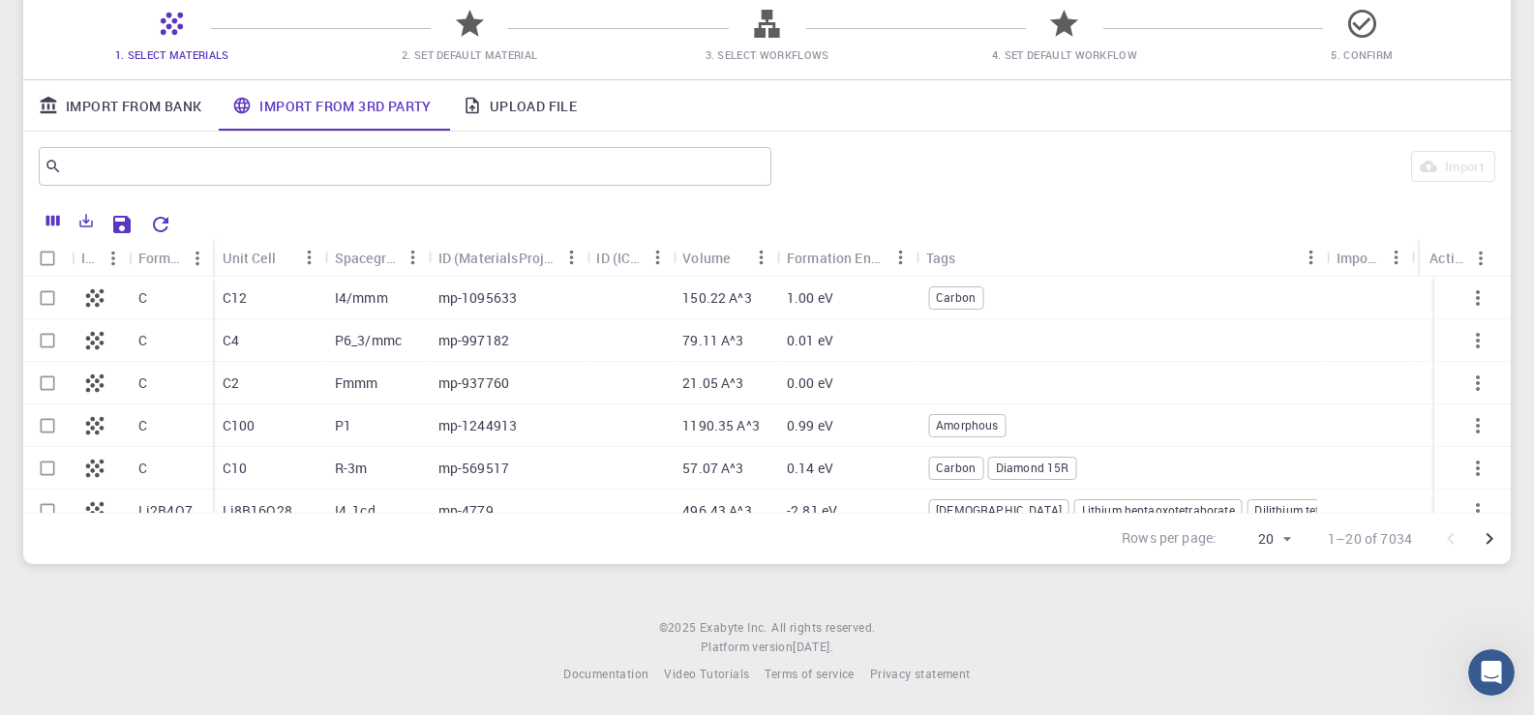
click at [76, 102] on link "Import From Bank" at bounding box center [120, 105] width 194 height 50
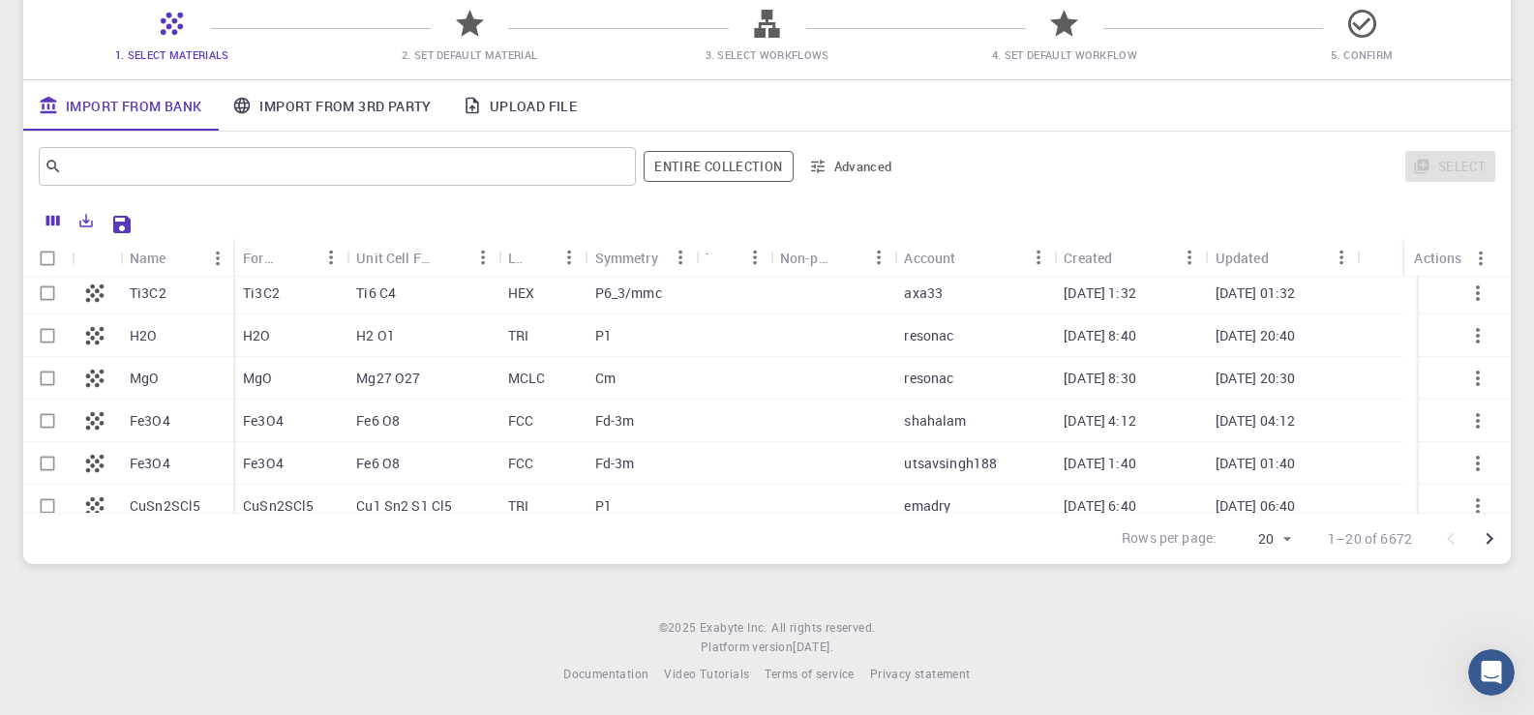
scroll to position [251, 0]
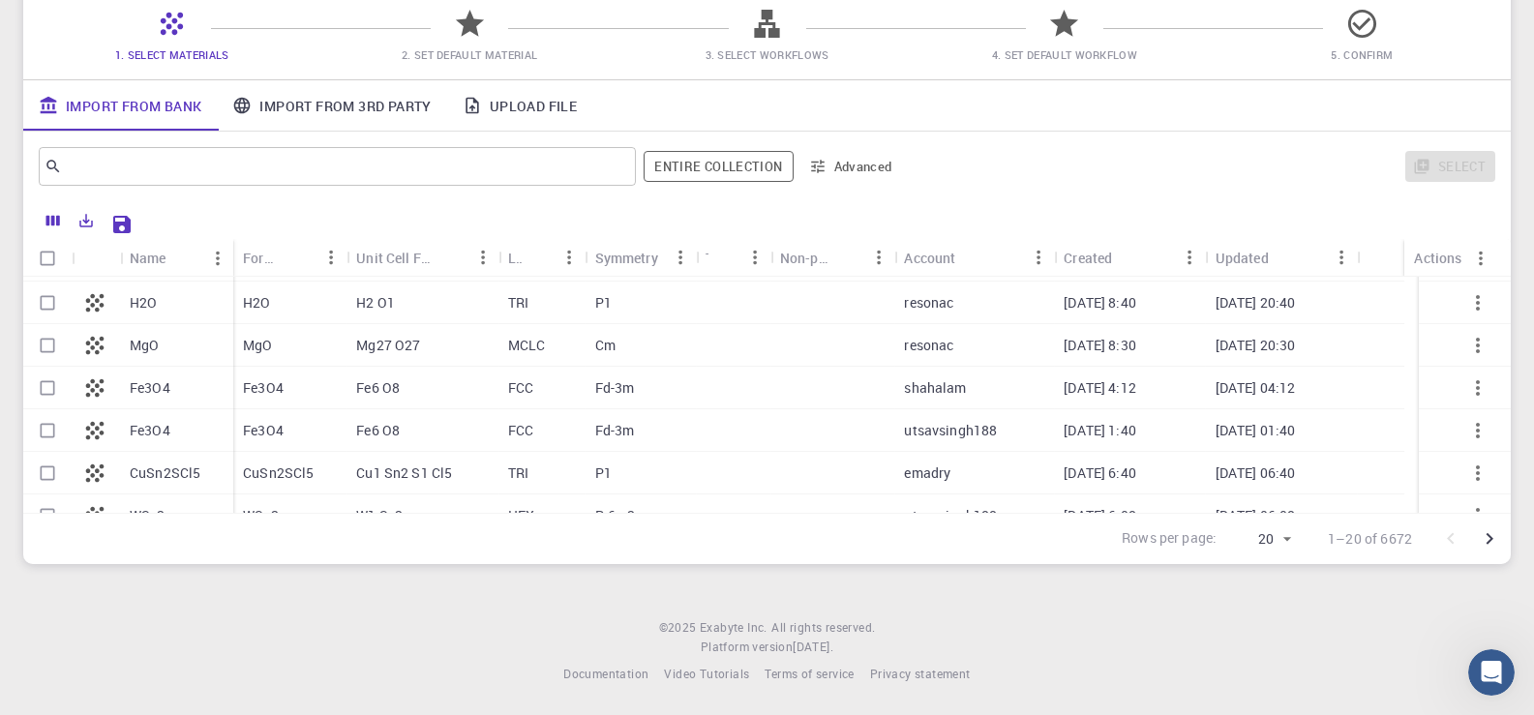
click at [522, 392] on p "FCC" at bounding box center [520, 387] width 25 height 19
checkbox input "true"
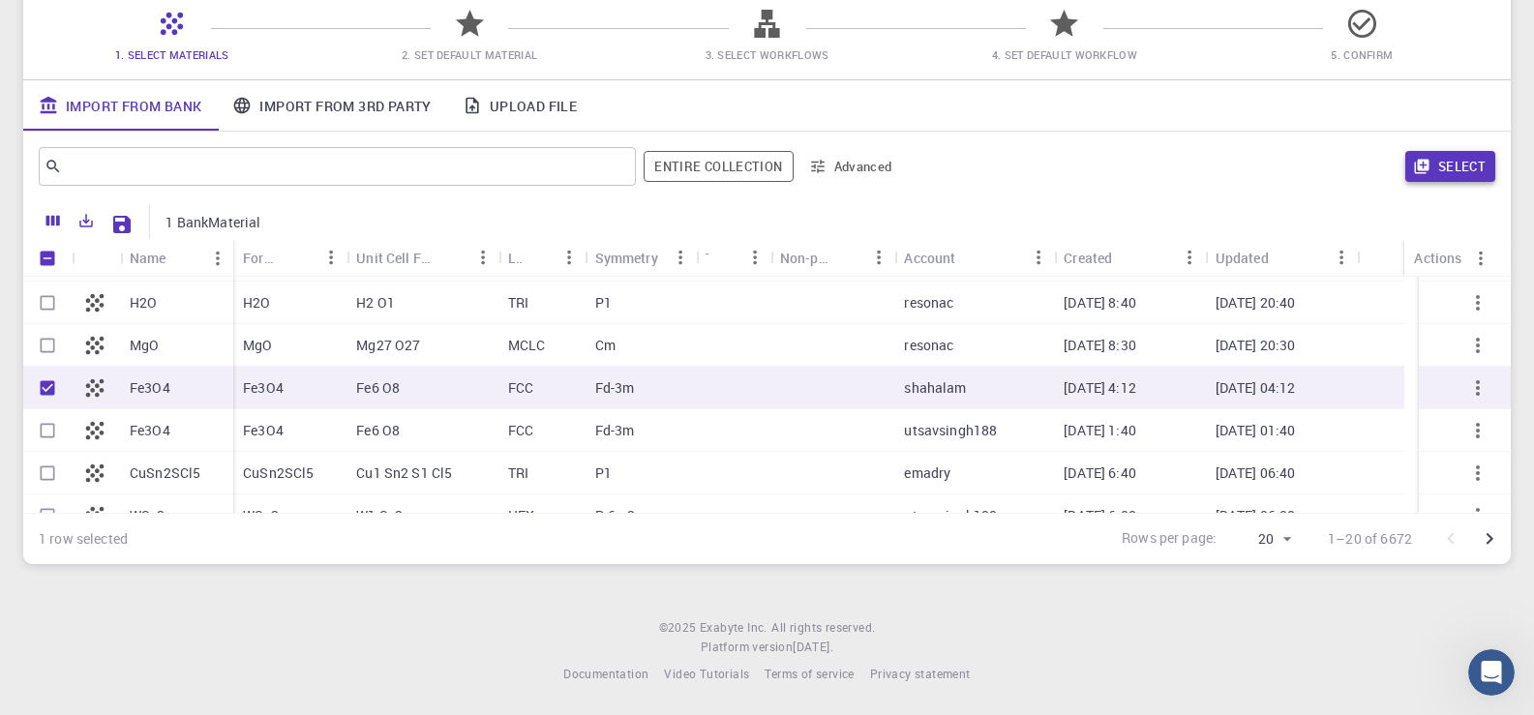
click at [1460, 165] on button "Select" at bounding box center [1450, 166] width 90 height 31
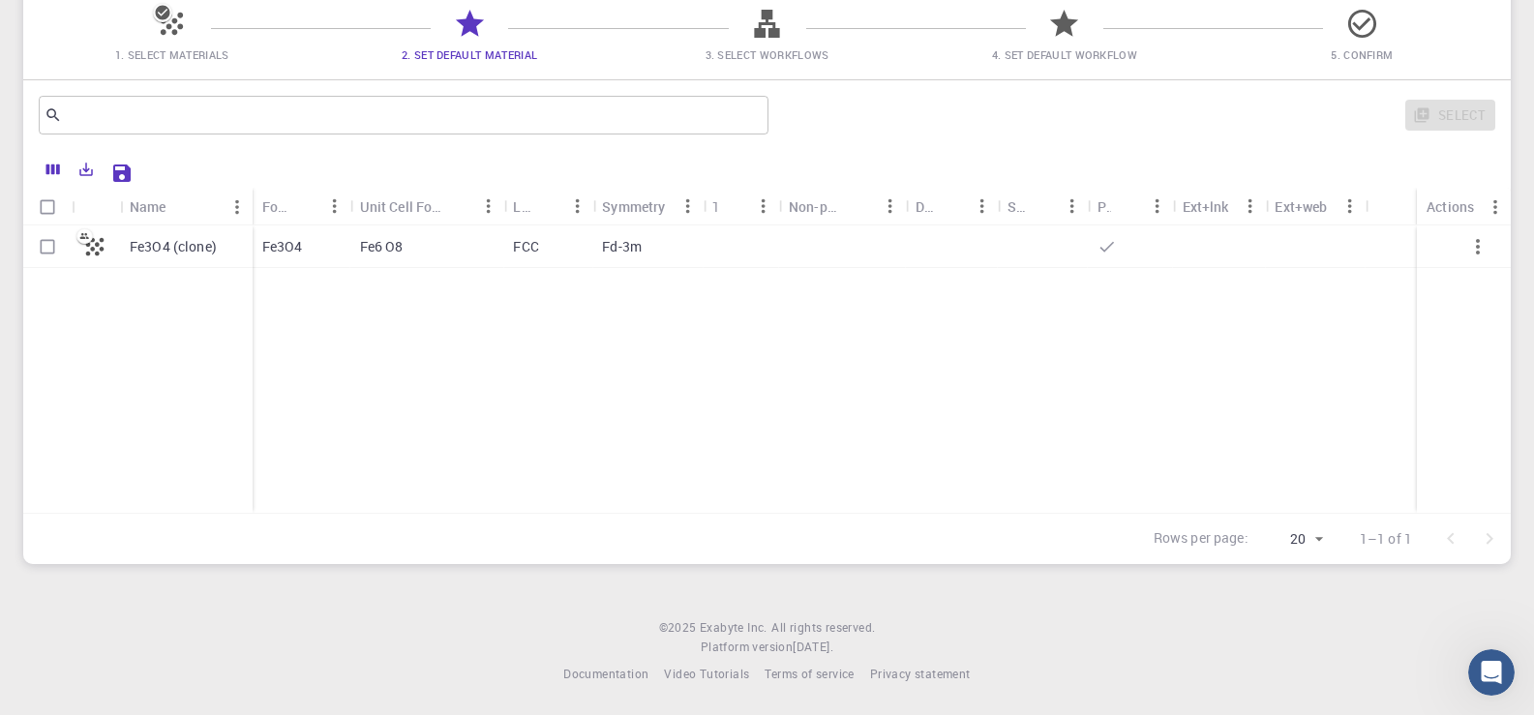
click at [375, 237] on p "Fe6 O8" at bounding box center [382, 246] width 44 height 19
checkbox input "true"
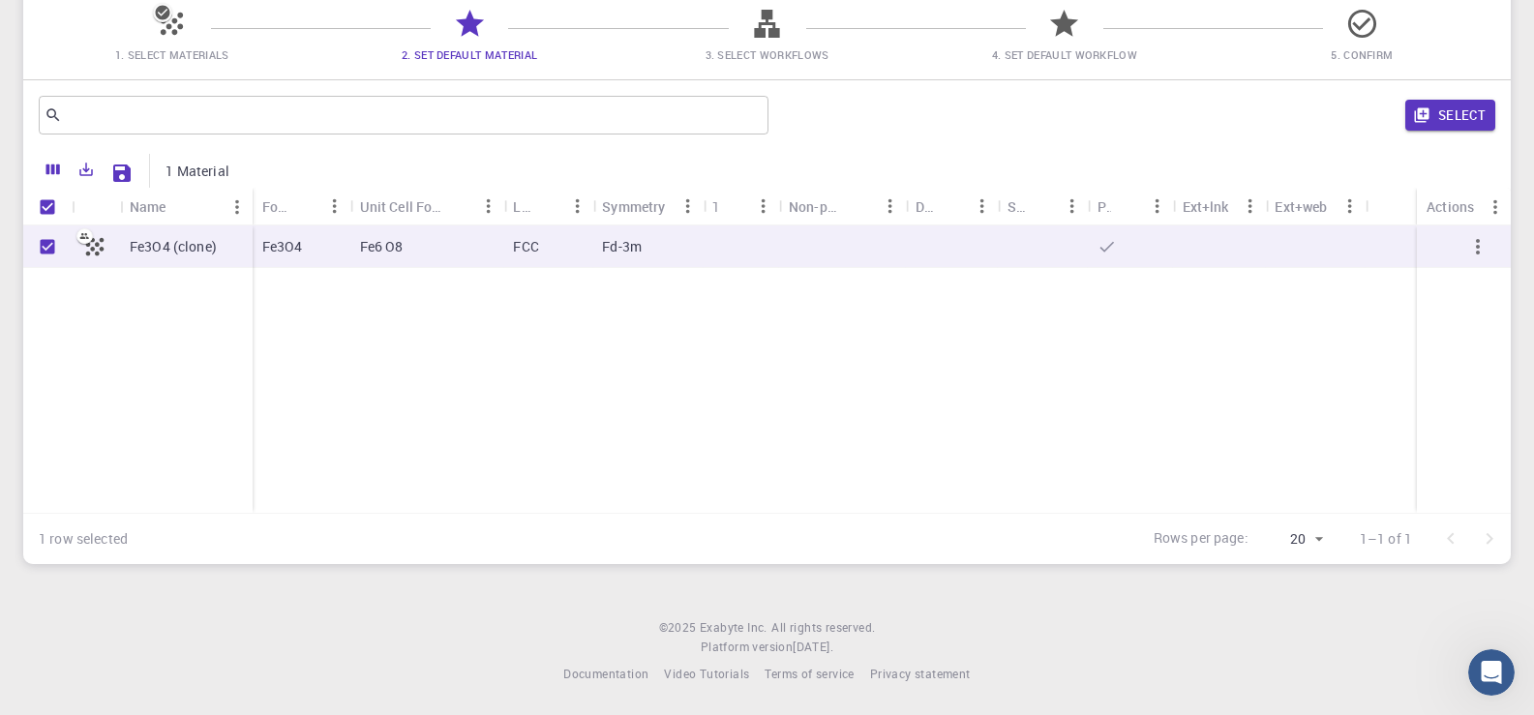
click at [1478, 250] on icon "button" at bounding box center [1477, 246] width 23 height 23
click at [1482, 243] on icon "button" at bounding box center [1477, 246] width 23 height 23
click at [977, 364] on div "Fe3O4 (clone) Fe3O4 Fe6 O8 FCC Fd-3m" at bounding box center [766, 368] width 1487 height 287
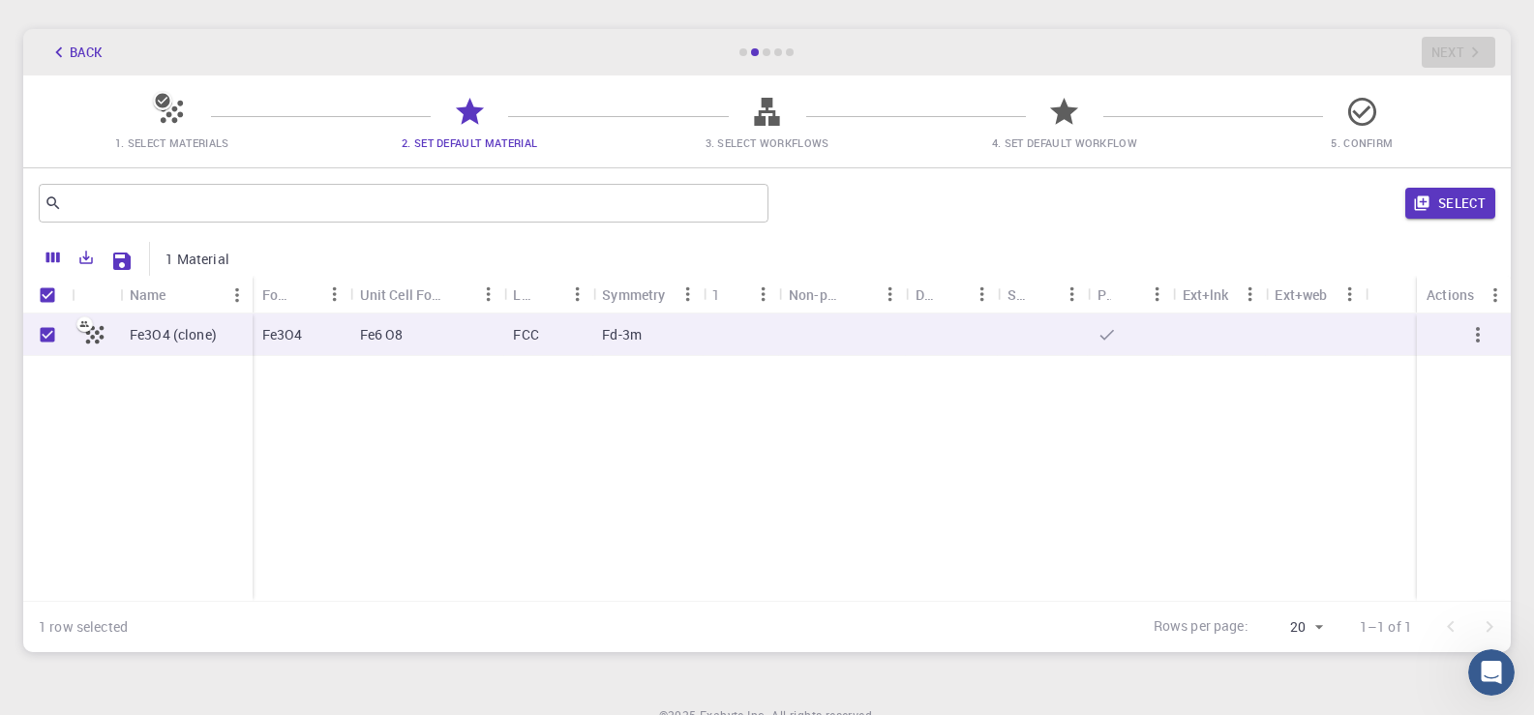
scroll to position [67, 0]
